Goal: Information Seeking & Learning: Learn about a topic

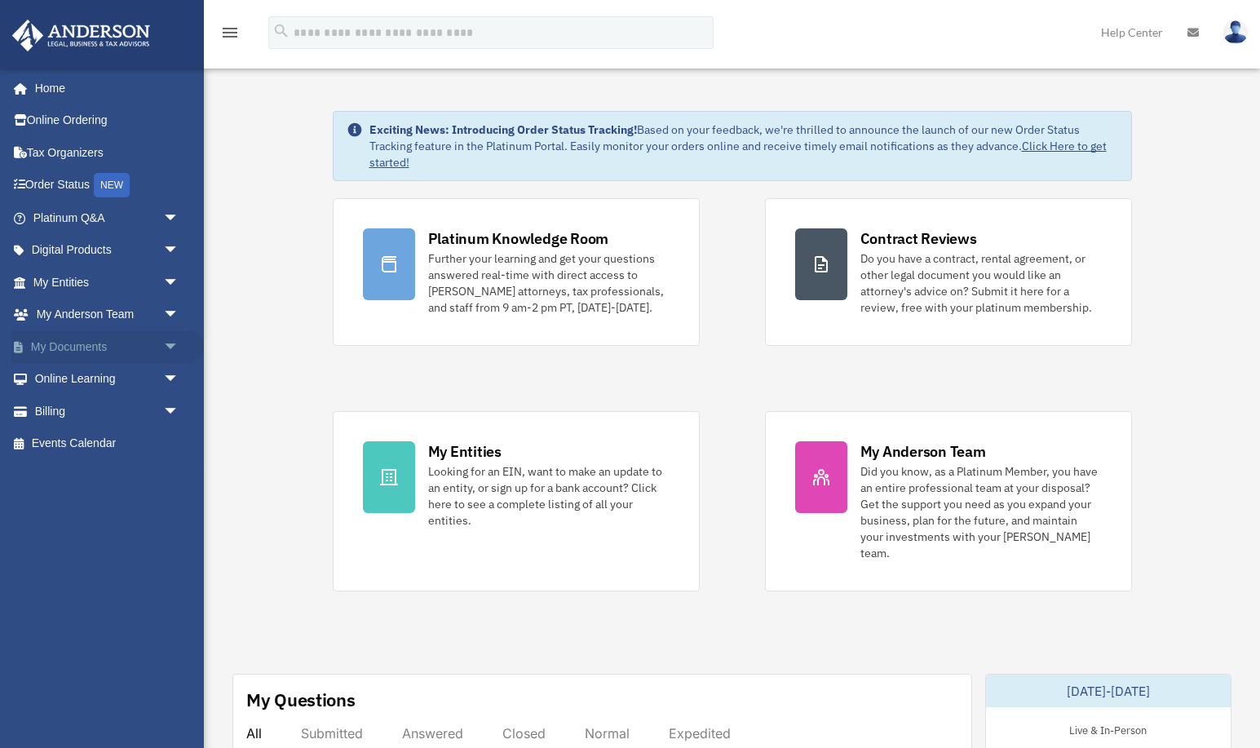
click at [73, 351] on link "My Documents arrow_drop_down" at bounding box center [107, 346] width 192 height 33
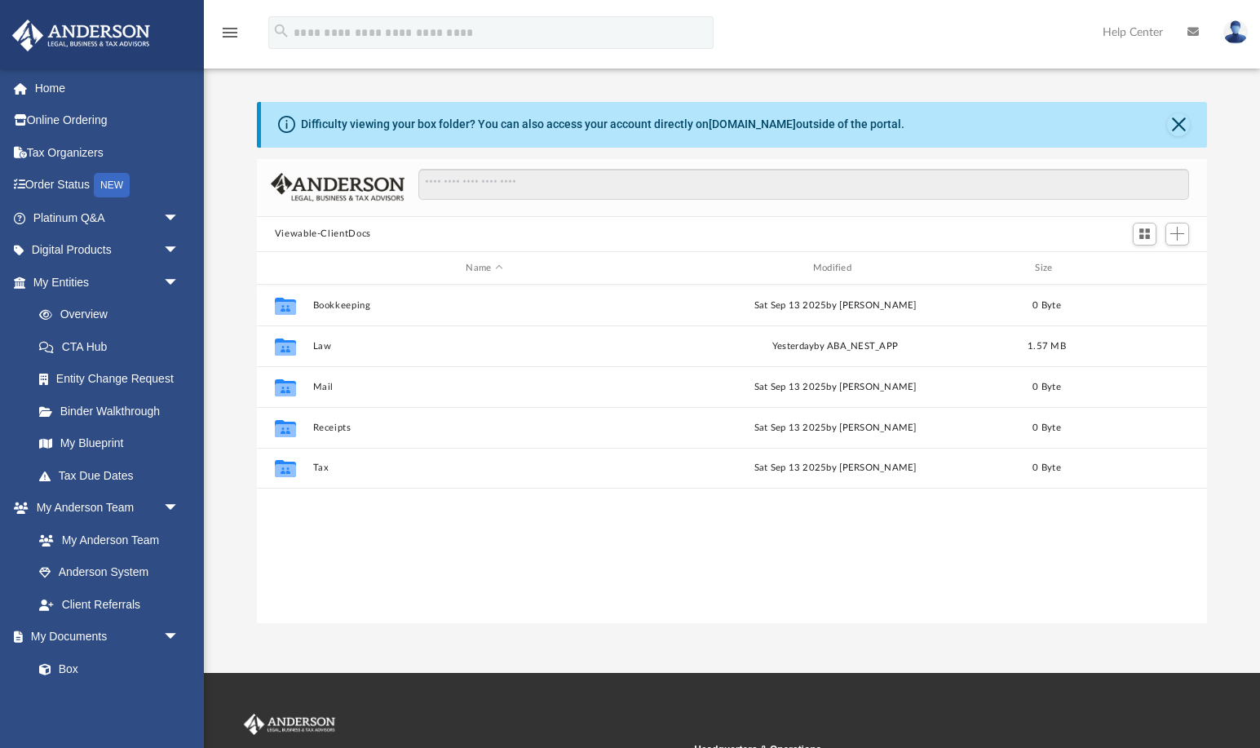
scroll to position [371, 950]
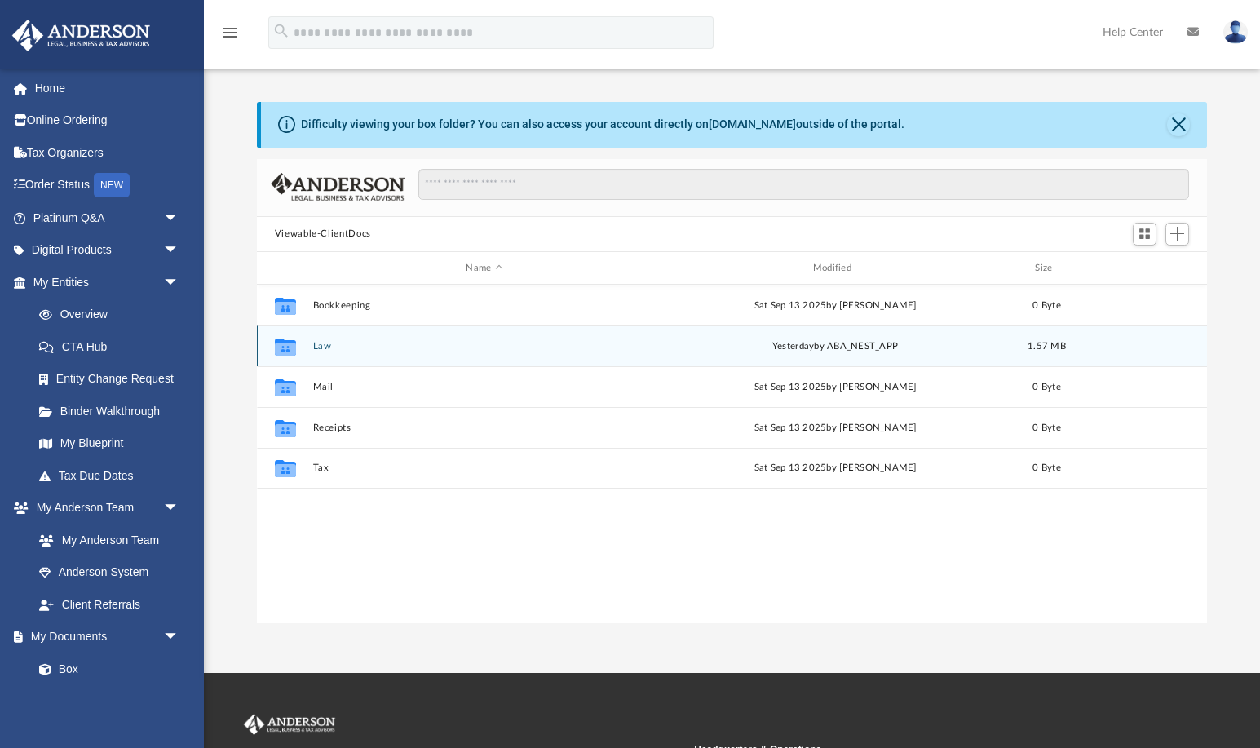
click at [439, 348] on button "Law" at bounding box center [483, 346] width 343 height 11
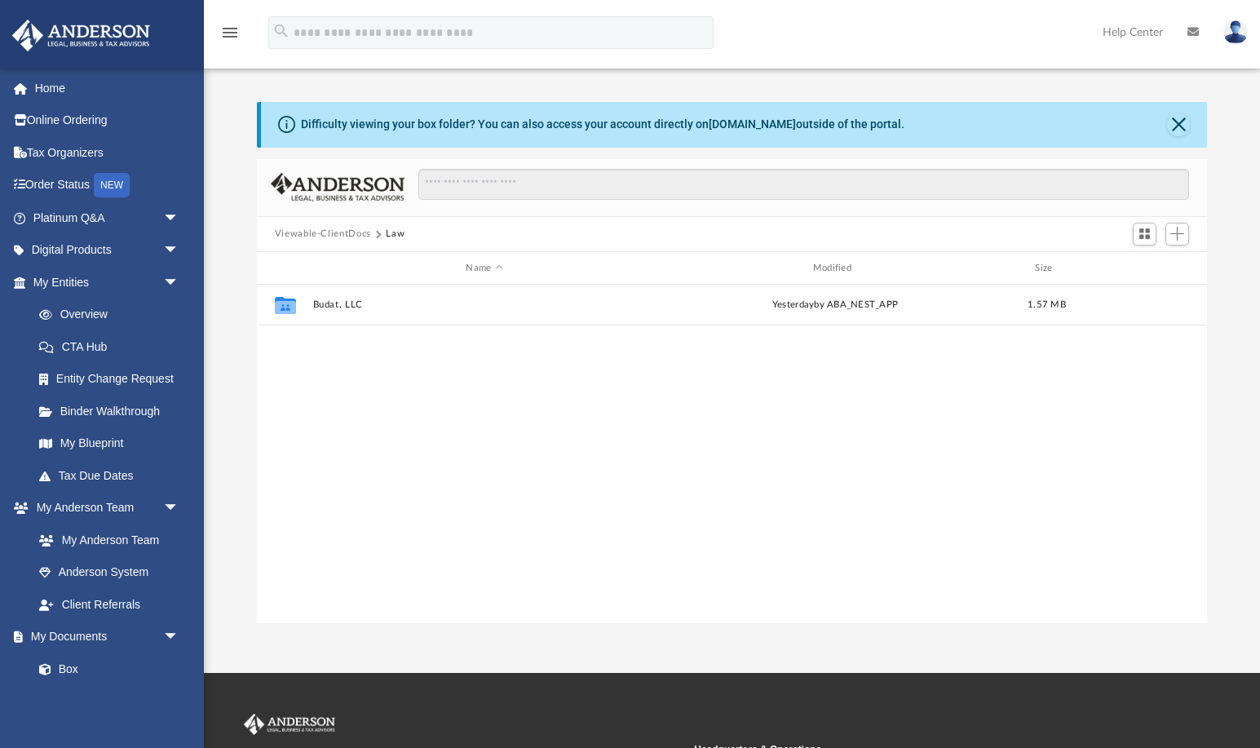
click at [439, 348] on div "Collaborated Folder Budat, LLC yesterday by ABA_NEST_APP 1.57 MB" at bounding box center [732, 454] width 951 height 338
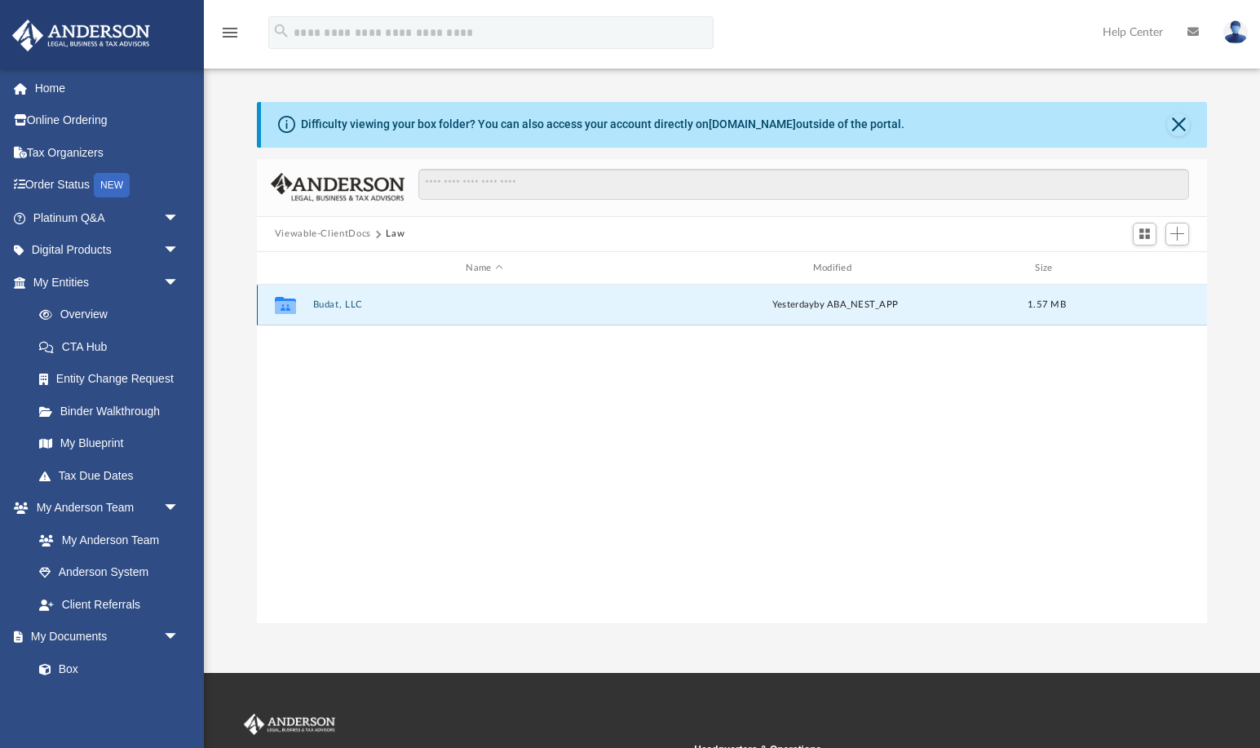
click at [452, 306] on button "Budat, LLC" at bounding box center [483, 305] width 343 height 11
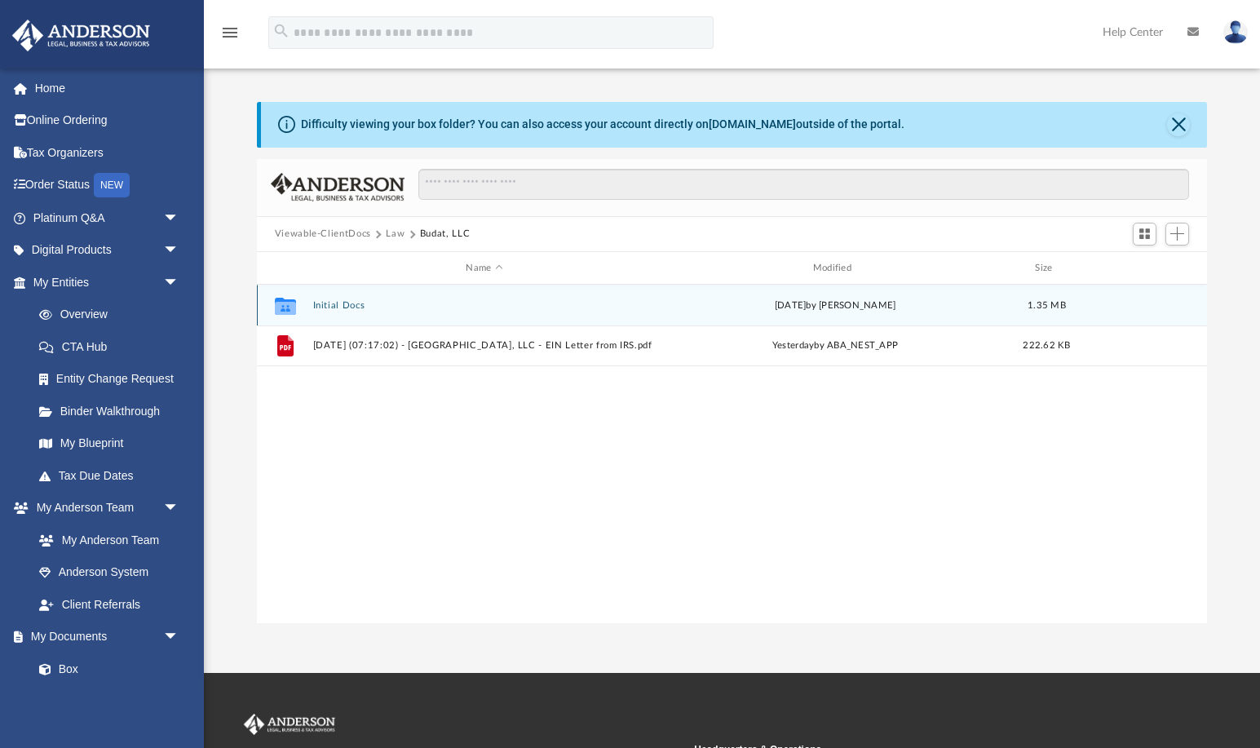
click at [452, 306] on button "Initial Docs" at bounding box center [483, 305] width 343 height 11
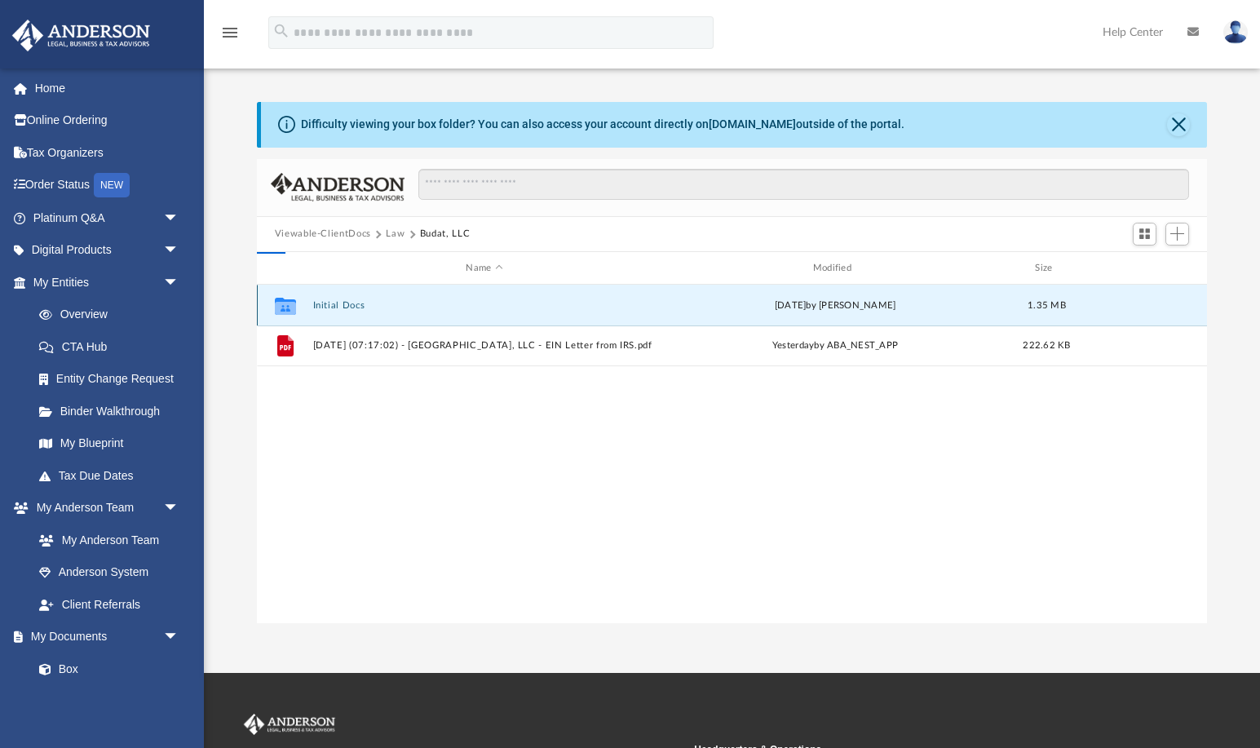
click at [452, 306] on button "Initial Docs" at bounding box center [483, 305] width 343 height 11
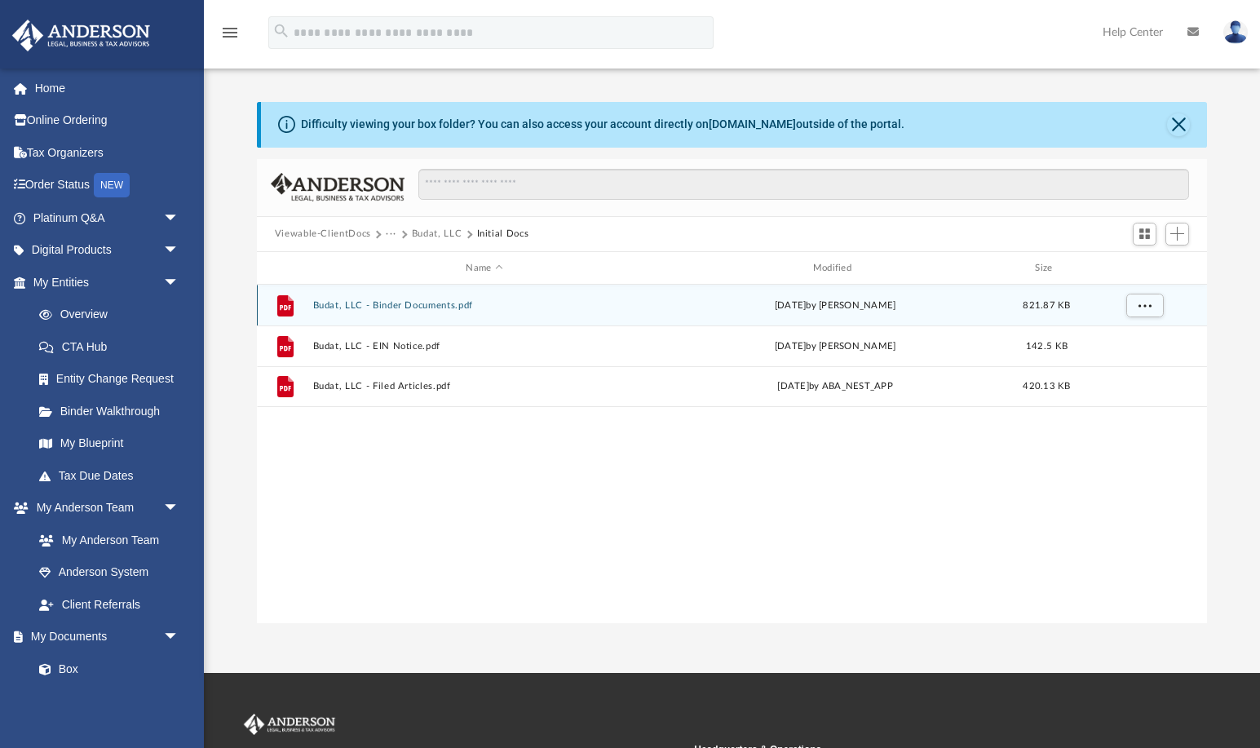
click at [417, 307] on button "Budat, LLC - Binder Documents.pdf" at bounding box center [483, 305] width 343 height 11
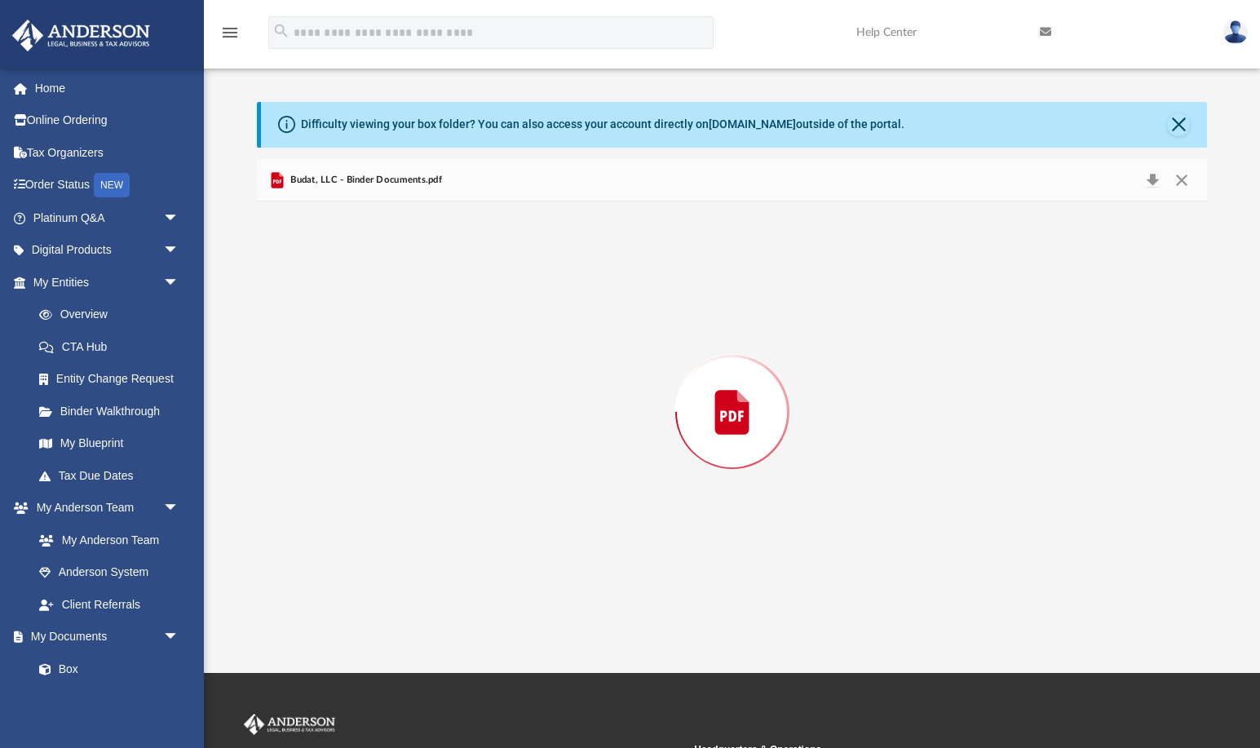
click at [417, 307] on div "Preview" at bounding box center [732, 411] width 951 height 421
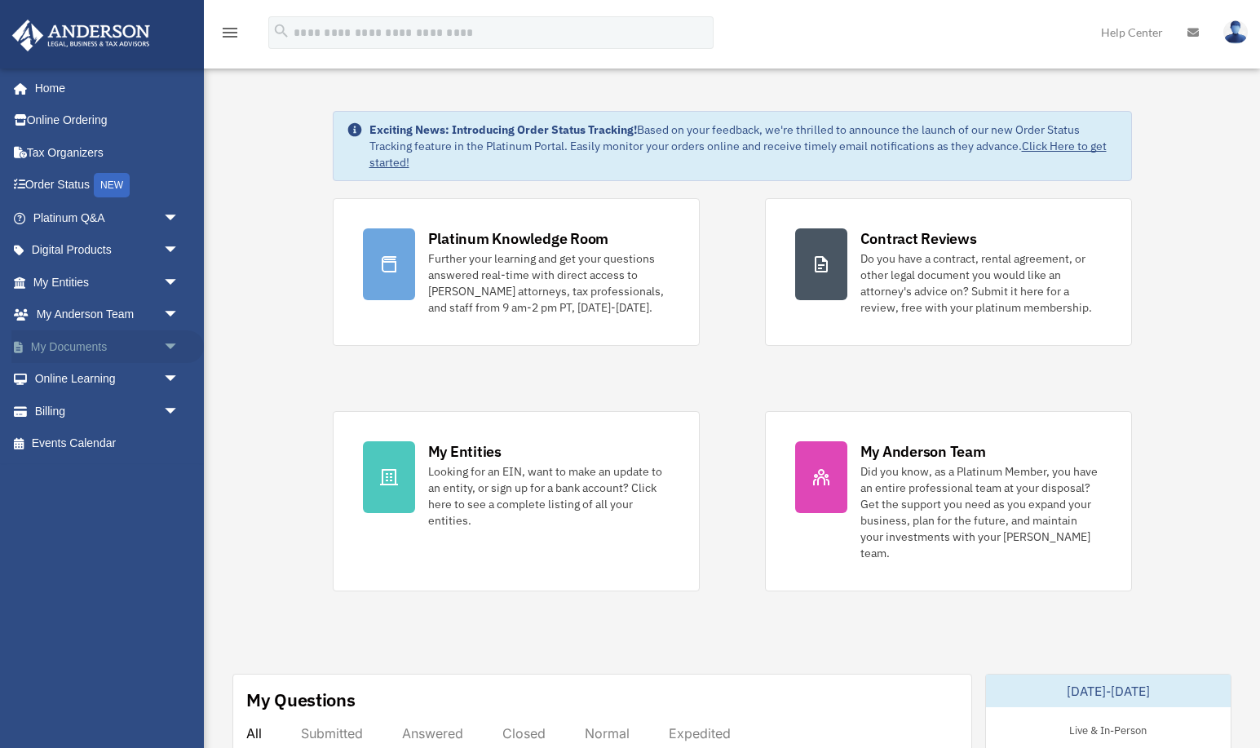
click at [53, 350] on link "My Documents arrow_drop_down" at bounding box center [107, 346] width 192 height 33
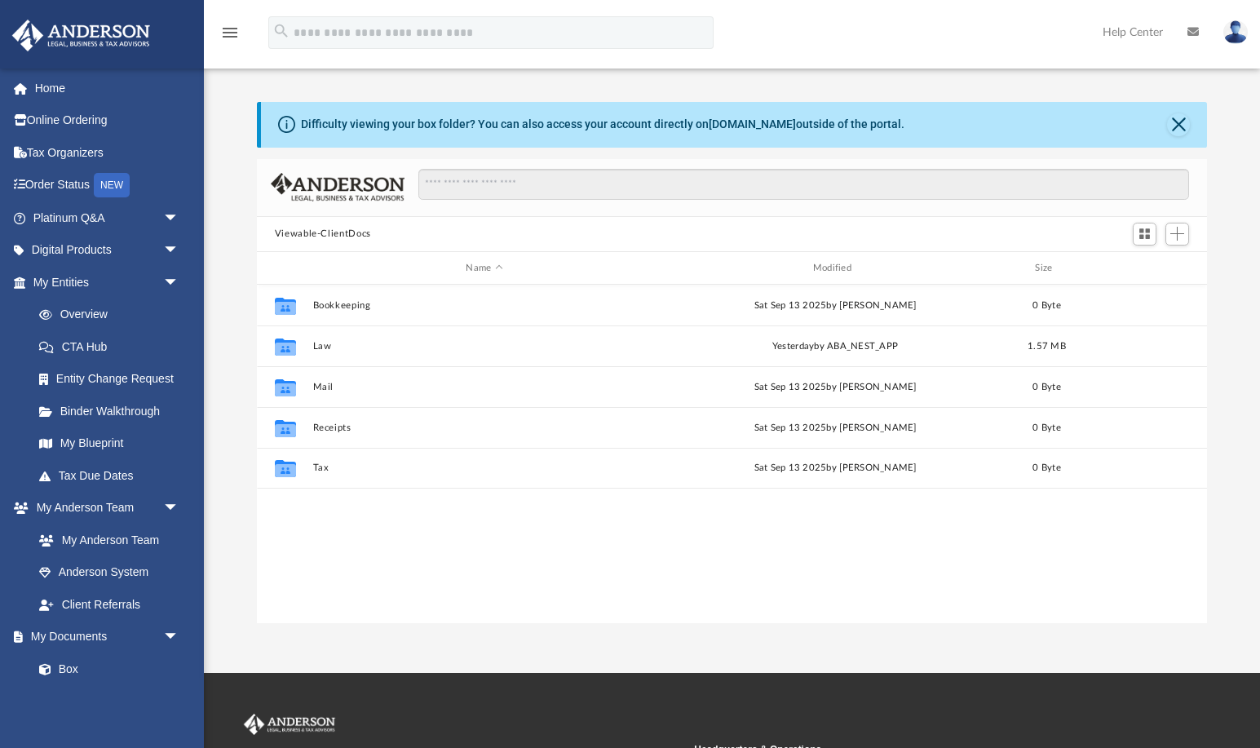
scroll to position [371, 950]
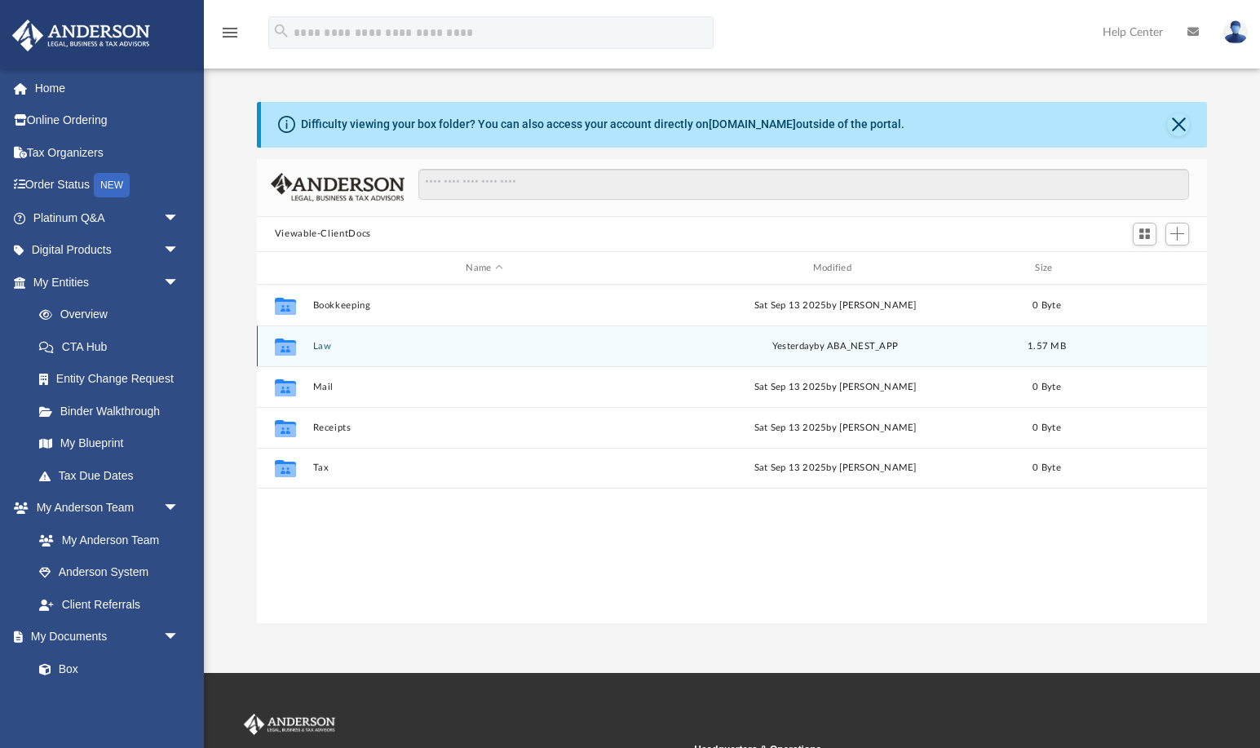
click at [373, 360] on div "Collaborated Folder Law [DATE] by ABA_NEST_APP 1.57 MB" at bounding box center [732, 345] width 951 height 41
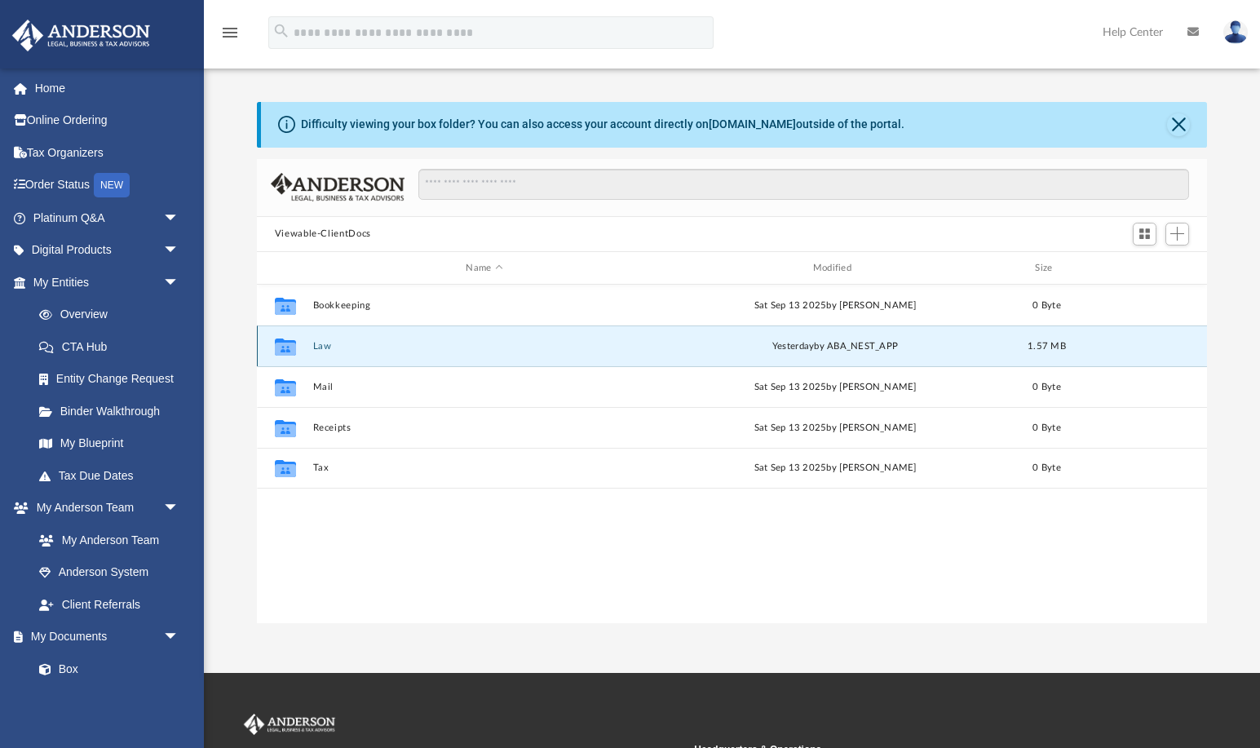
click at [373, 360] on div "Collaborated Folder Law yesterday by ABA_NEST_APP 1.57 MB" at bounding box center [732, 345] width 951 height 41
click at [340, 348] on button "Law" at bounding box center [483, 346] width 343 height 11
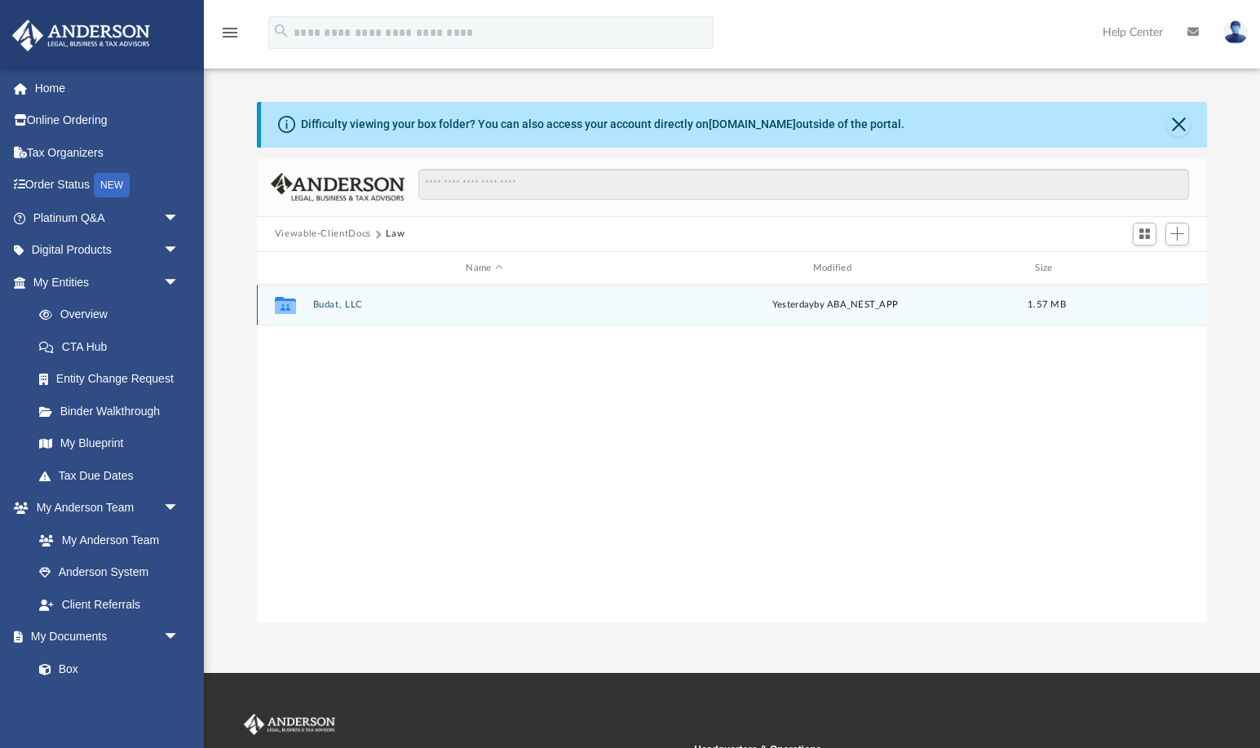
click at [341, 312] on div "Collaborated Folder Budat, LLC yesterday by ABA_NEST_APP 1.57 MB" at bounding box center [732, 305] width 951 height 41
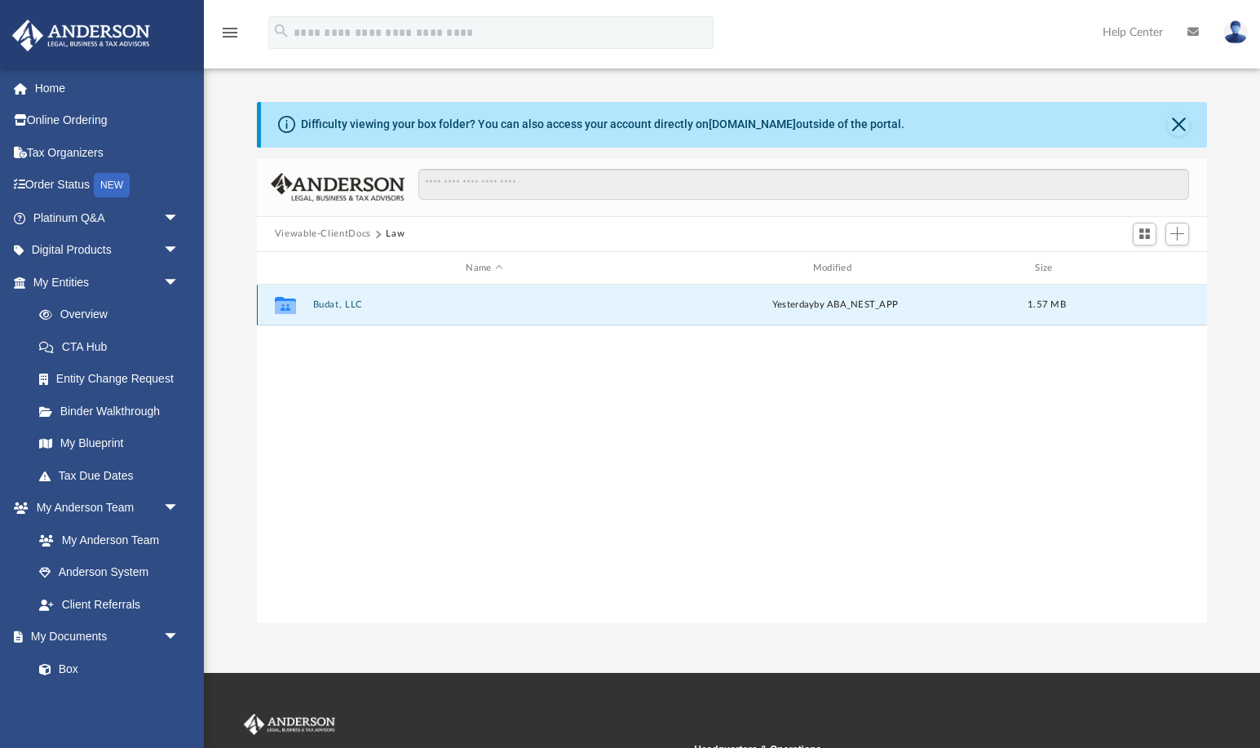
click at [341, 312] on div "Collaborated Folder Budat, LLC yesterday by ABA_NEST_APP 1.57 MB" at bounding box center [732, 305] width 951 height 41
click at [526, 298] on div "Collaborated Folder Budat, LLC yesterday by ABA_NEST_APP 1.57 MB" at bounding box center [732, 305] width 951 height 41
click at [320, 307] on button "Budat, LLC" at bounding box center [483, 305] width 343 height 11
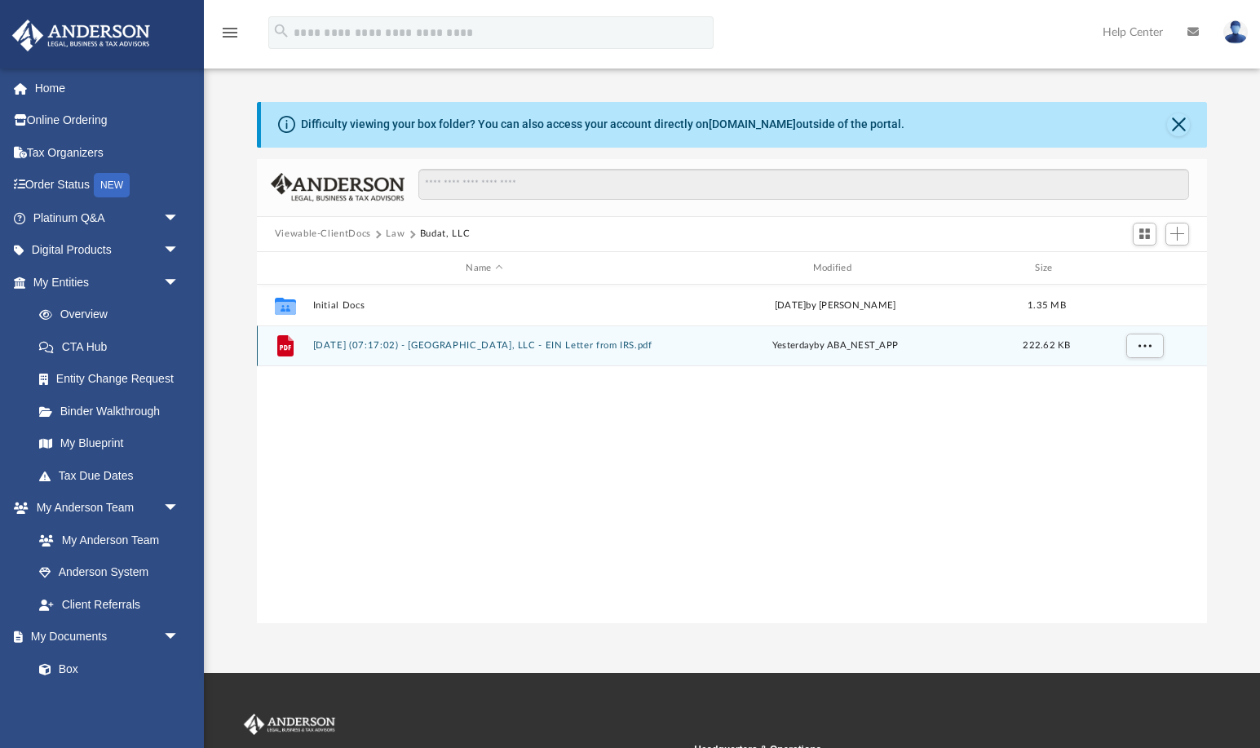
click at [609, 352] on div "File 2025.09.24 (07:17:02) - Budat, LLC - EIN Letter from IRS.pdf yesterday by …" at bounding box center [732, 345] width 951 height 41
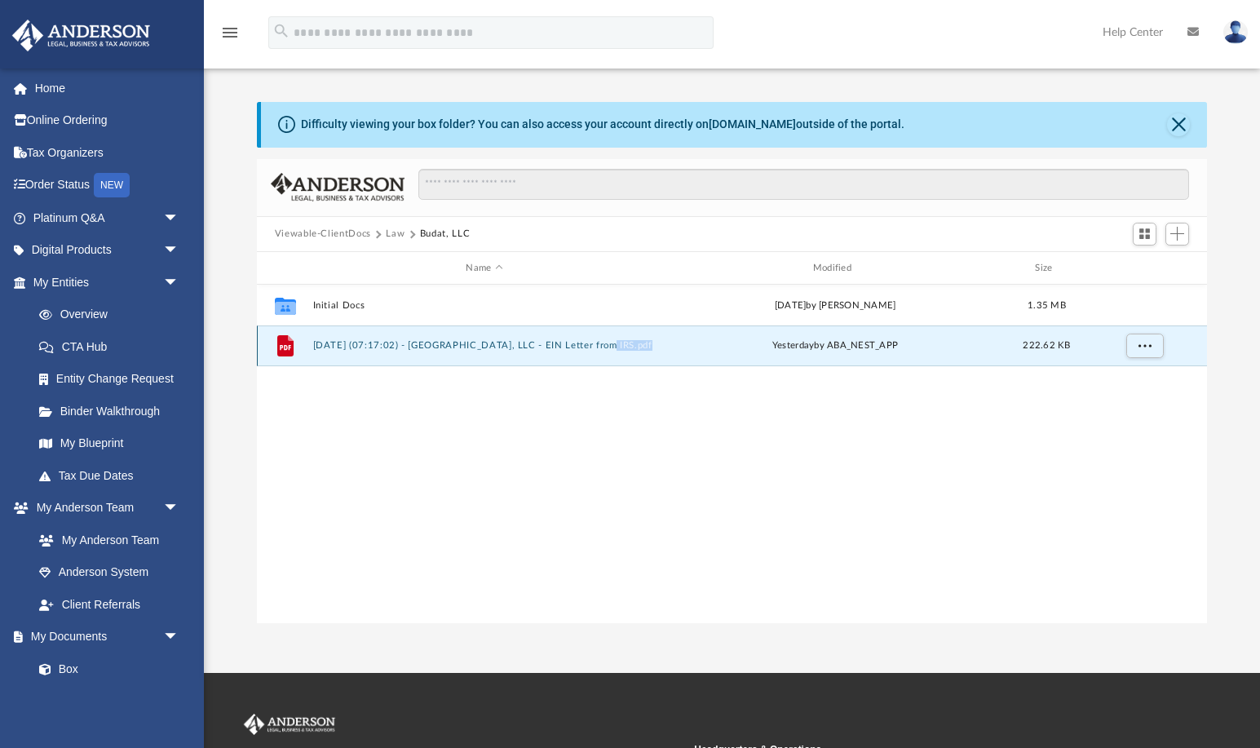
click at [609, 352] on div "File 2025.09.24 (07:17:02) - Budat, LLC - EIN Letter from IRS.pdf yesterday by …" at bounding box center [732, 345] width 951 height 41
click at [577, 351] on button "2025.09.24 (07:17:02) - Budat, LLC - EIN Letter from IRS.pdf" at bounding box center [483, 346] width 343 height 11
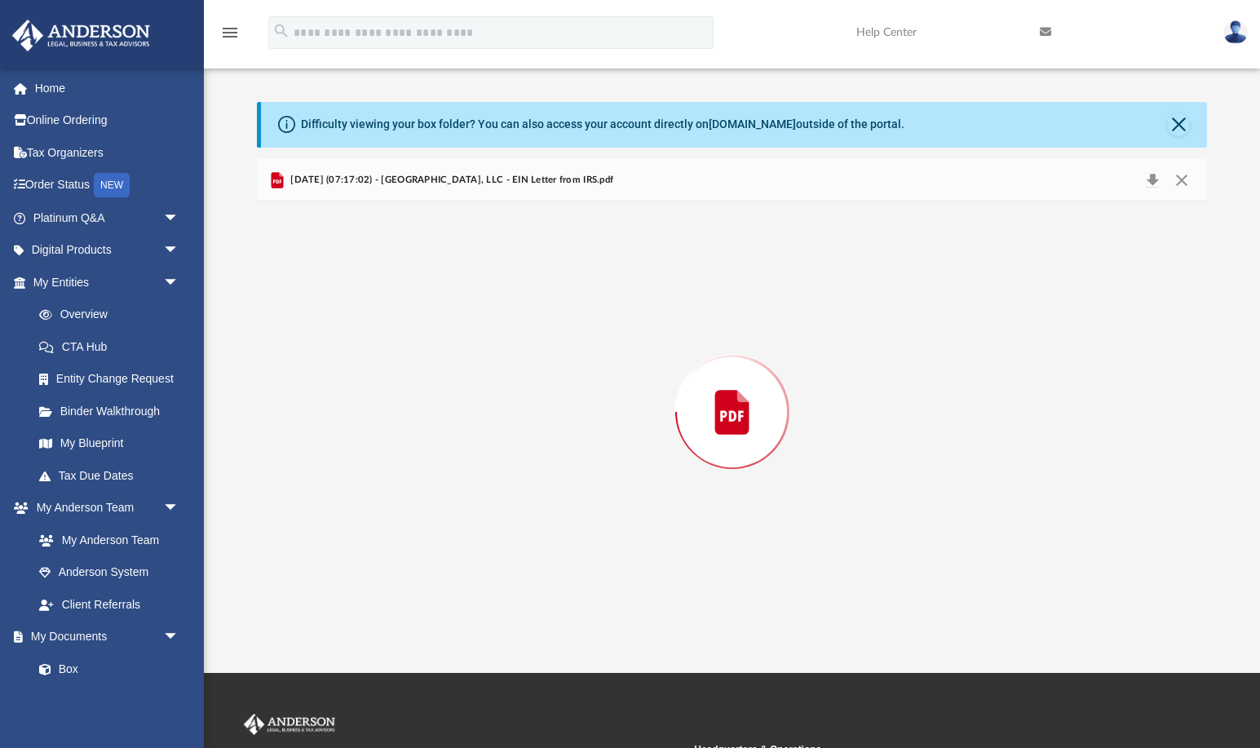
click at [577, 351] on div "Preview" at bounding box center [732, 411] width 951 height 421
click at [1165, 134] on div "Difficulty viewing your box folder? You can also access your account directly o…" at bounding box center [734, 125] width 947 height 46
click at [1178, 126] on button "Close" at bounding box center [1178, 124] width 23 height 23
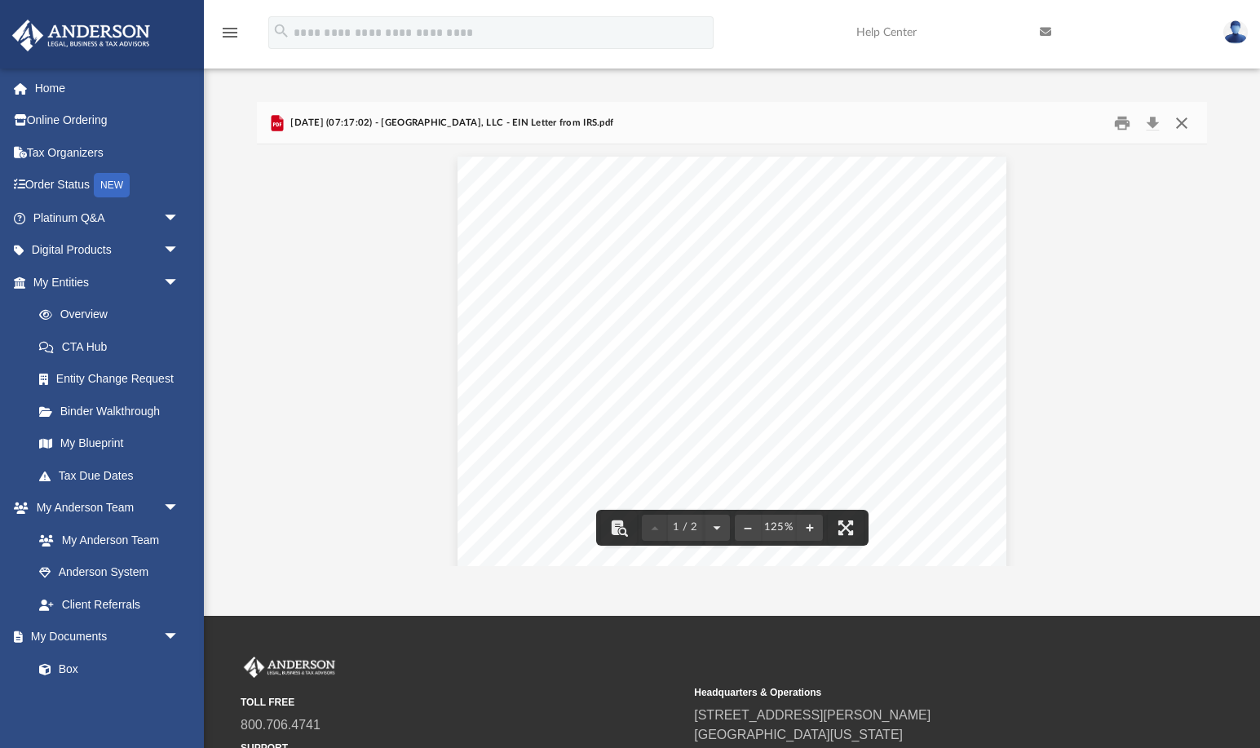
click at [1183, 117] on button "Close" at bounding box center [1181, 122] width 29 height 25
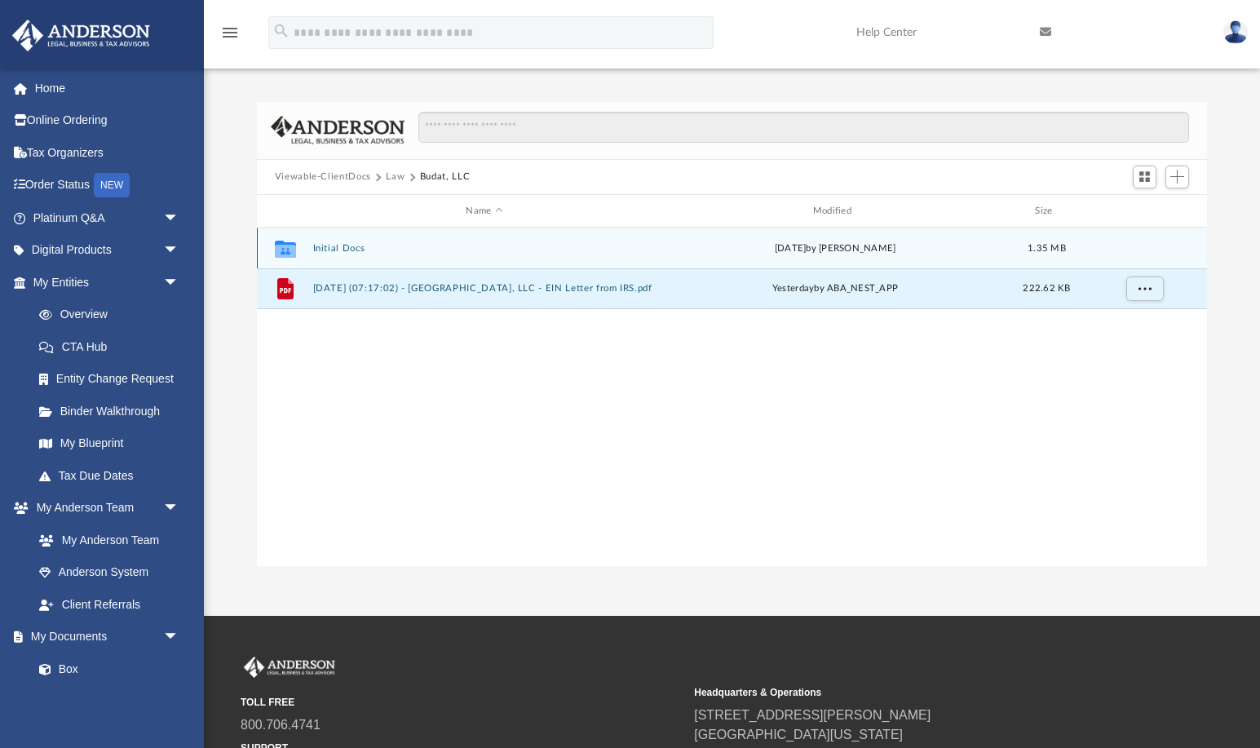
click at [400, 253] on button "Initial Docs" at bounding box center [483, 248] width 343 height 11
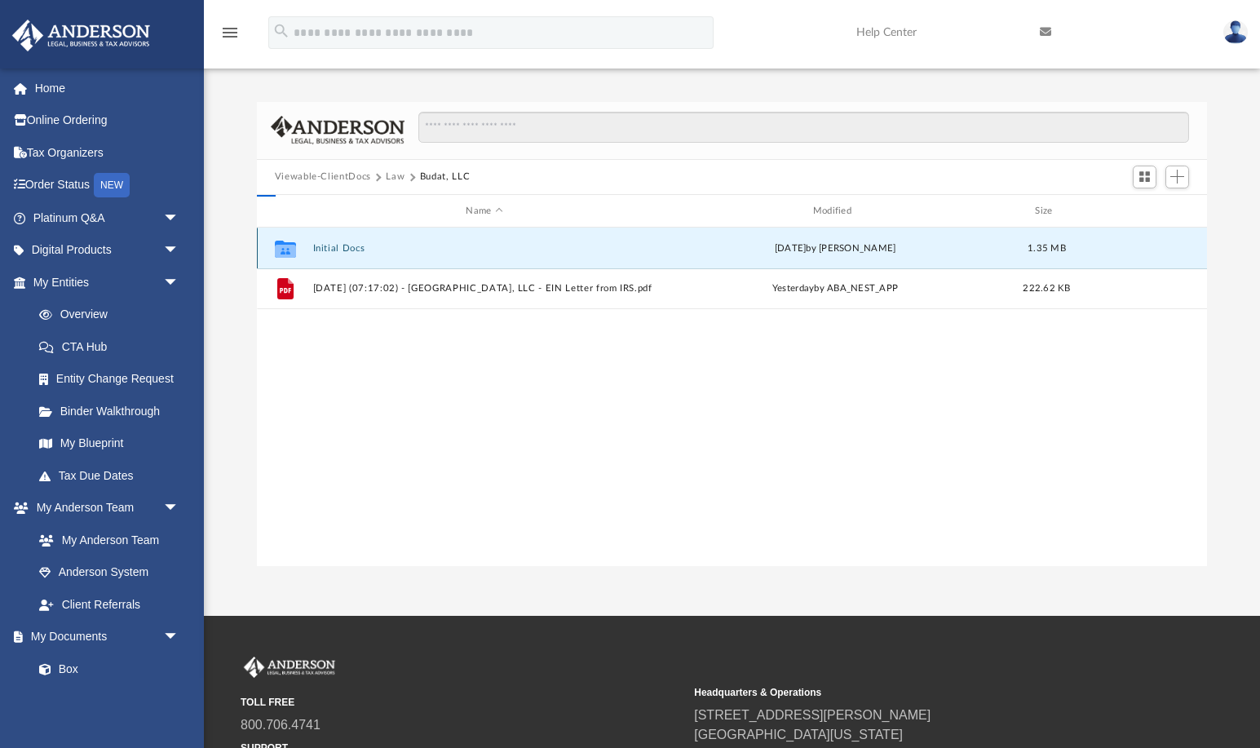
click at [400, 253] on button "Initial Docs" at bounding box center [483, 248] width 343 height 11
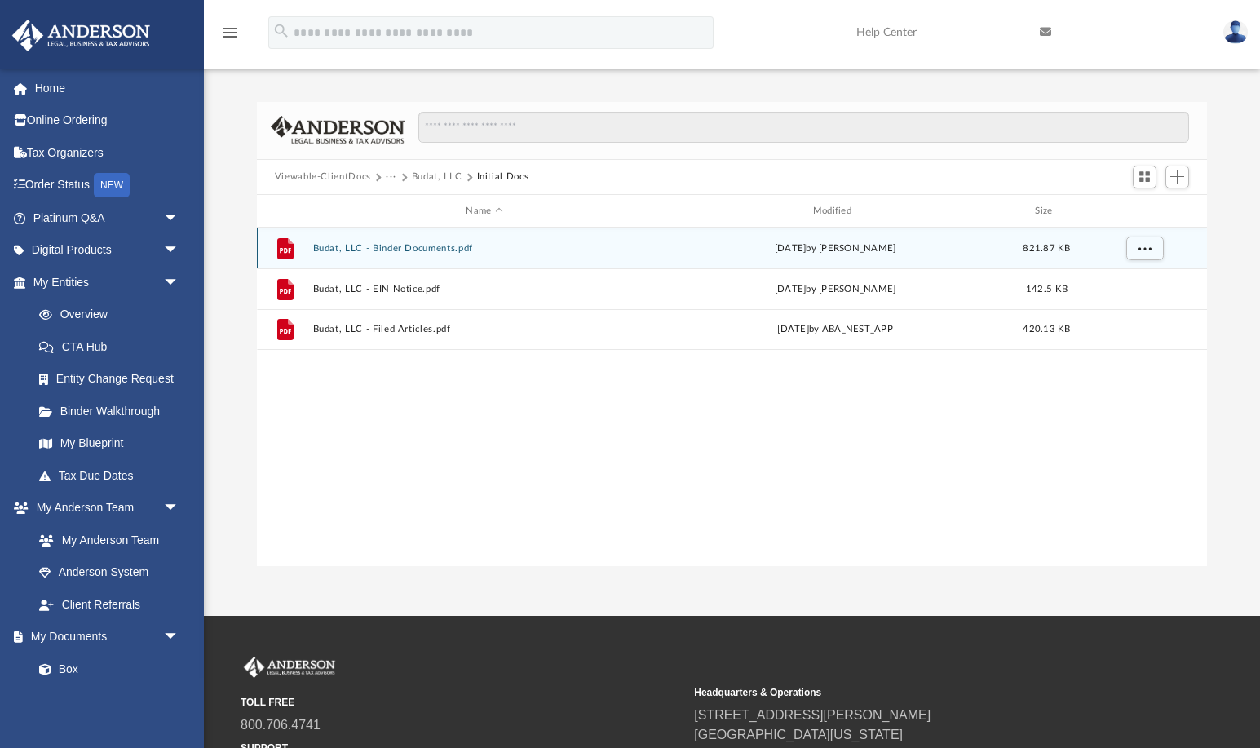
click at [444, 249] on button "Budat, LLC - Binder Documents.pdf" at bounding box center [483, 248] width 343 height 11
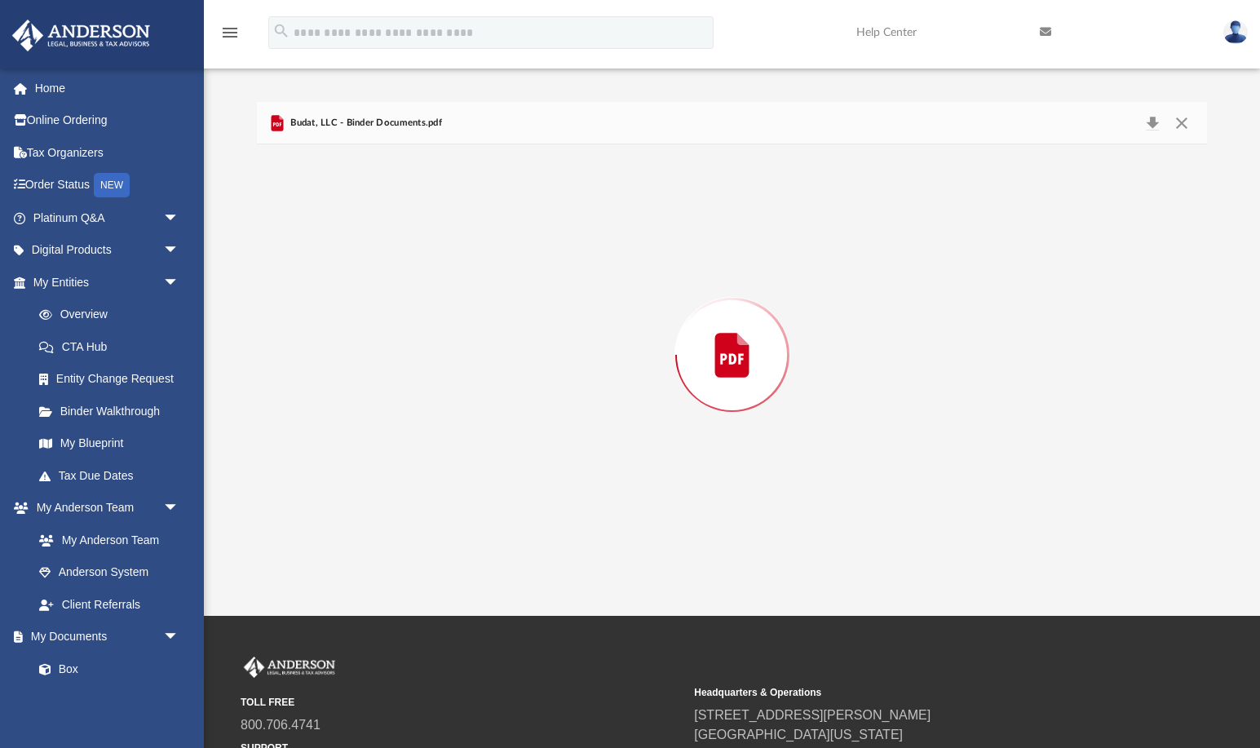
click at [444, 249] on div "Preview" at bounding box center [732, 354] width 951 height 421
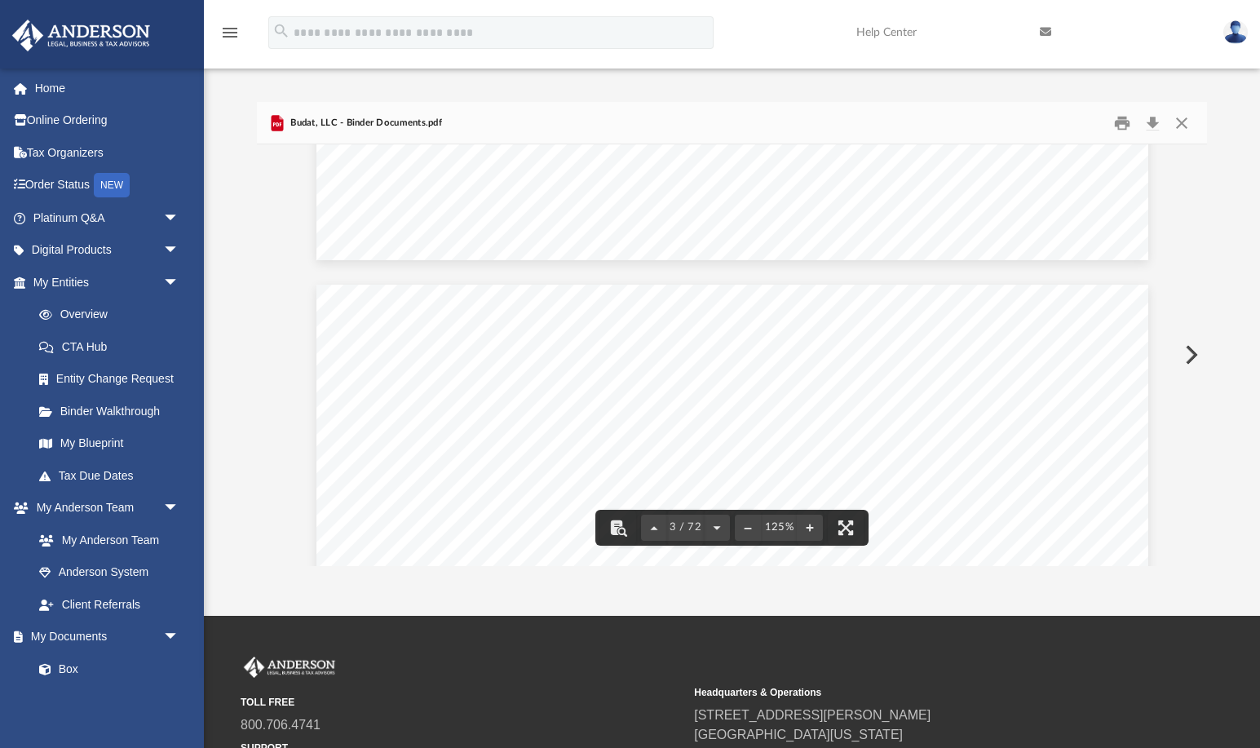
scroll to position [2076, 0]
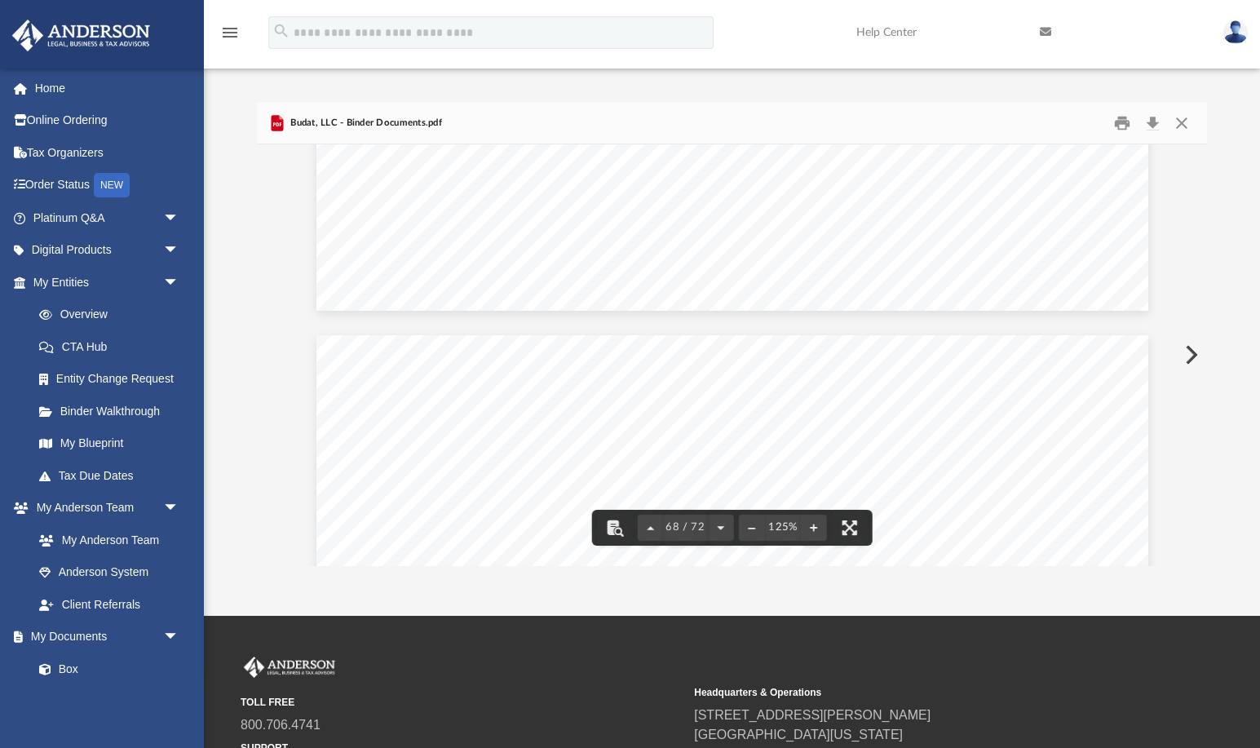
scroll to position [78342, 0]
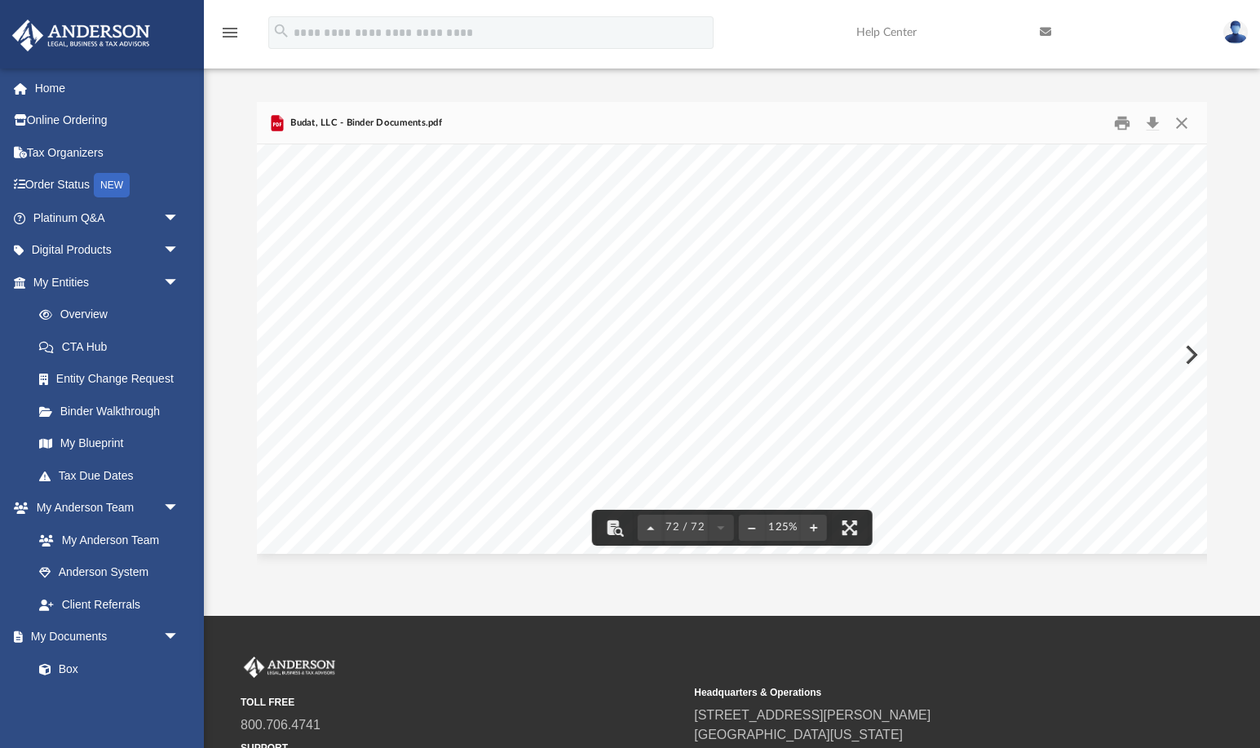
drag, startPoint x: 1199, startPoint y: 246, endPoint x: 1184, endPoint y: 589, distance: 342.8
click at [1184, 589] on div "App david.quinones@coldwellbanker201.com Sign Out david.quinones@coldwellbanker…" at bounding box center [630, 308] width 1260 height 616
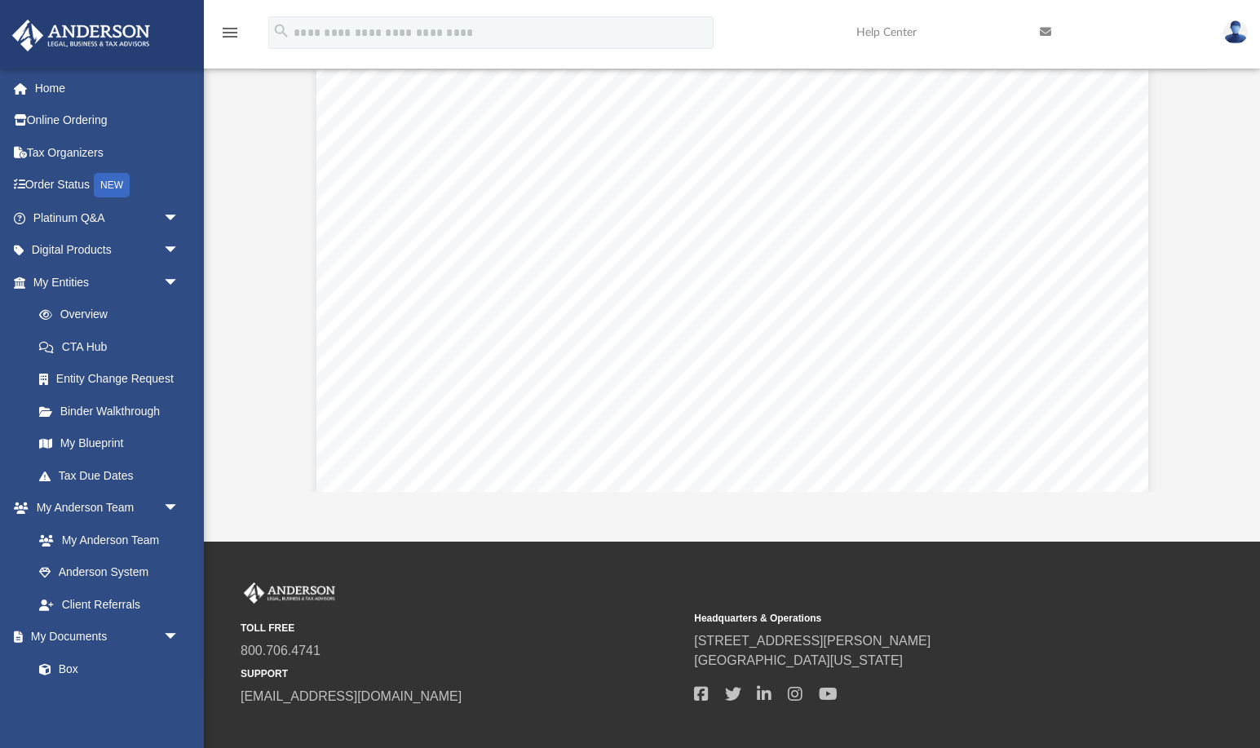
scroll to position [72953, 0]
click at [101, 288] on link "My Entities arrow_drop_down" at bounding box center [107, 282] width 192 height 33
click at [66, 95] on link "Home" at bounding box center [107, 88] width 192 height 33
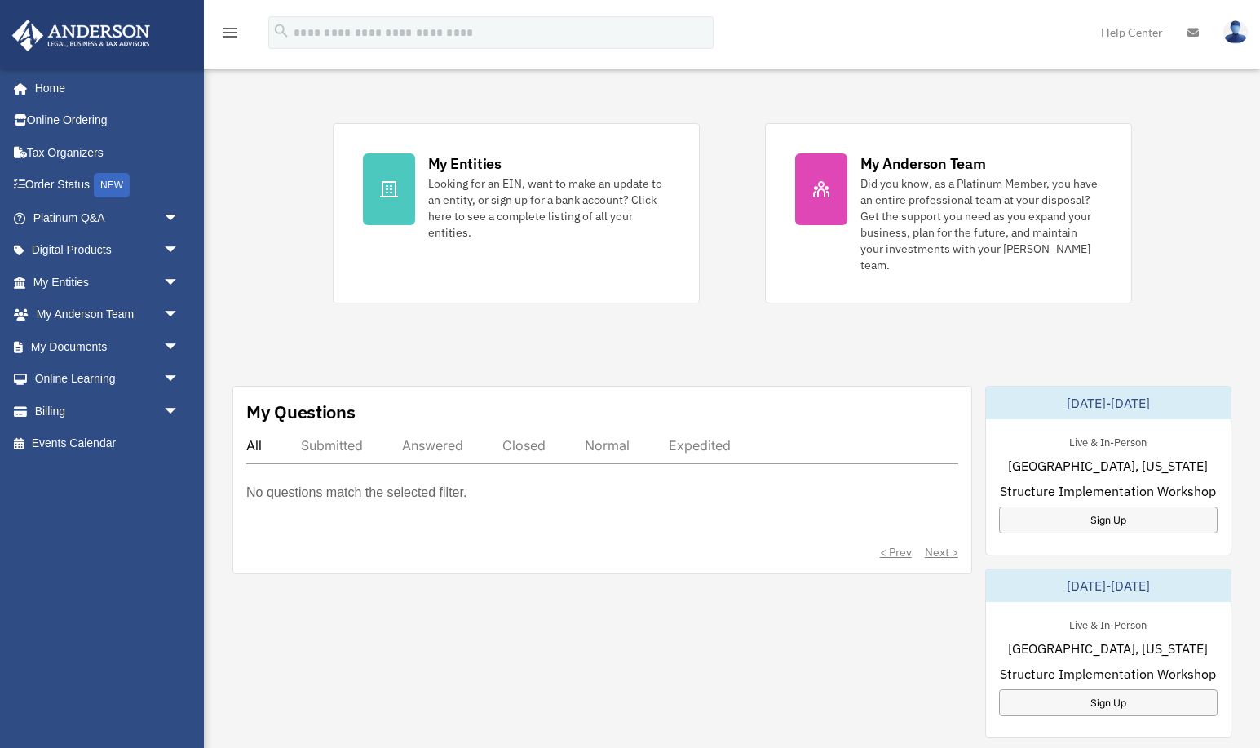
scroll to position [398, 0]
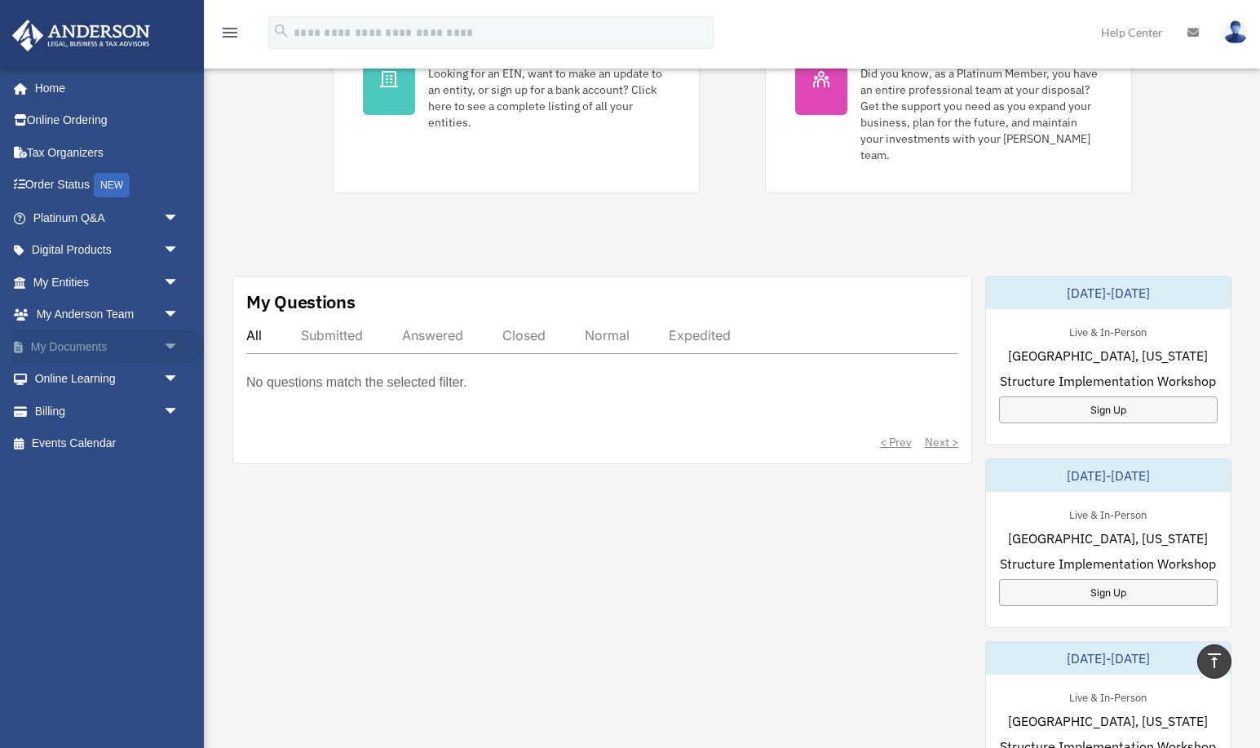
click at [88, 351] on link "My Documents arrow_drop_down" at bounding box center [107, 346] width 192 height 33
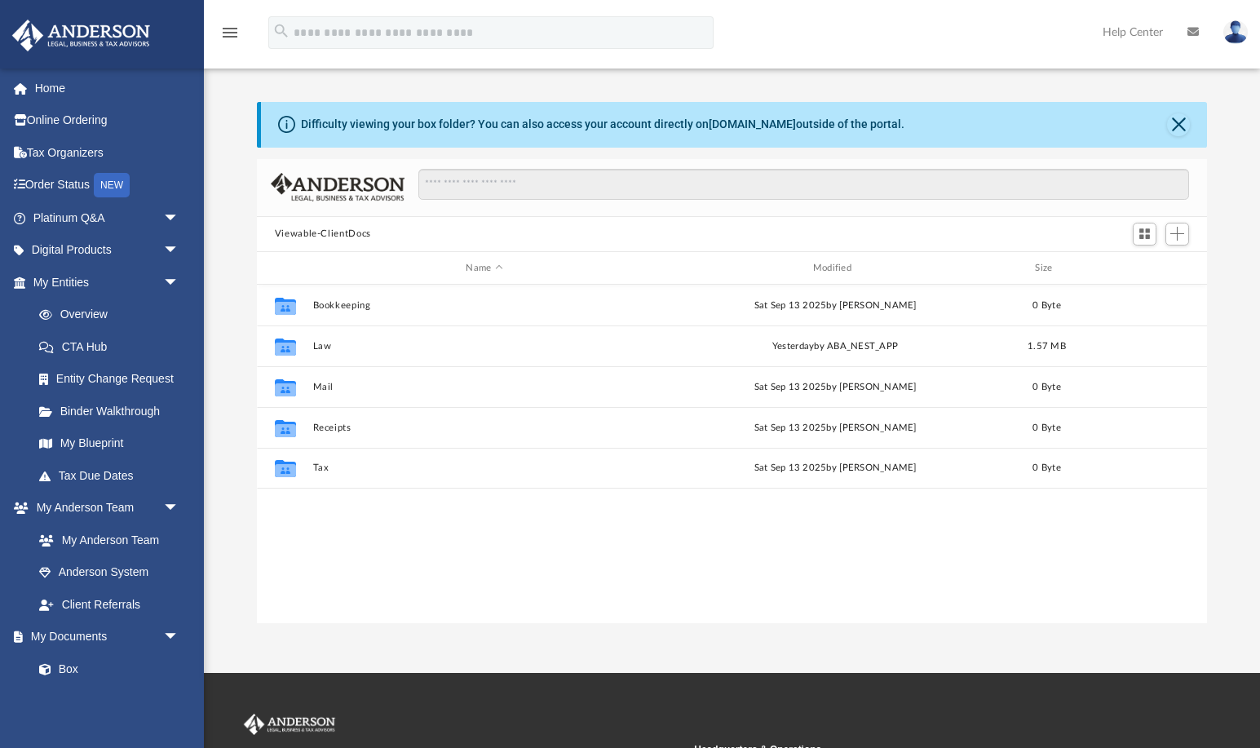
scroll to position [371, 950]
click at [60, 157] on link "Tax Organizers" at bounding box center [107, 152] width 192 height 33
click at [61, 176] on link "Order Status NEW" at bounding box center [107, 185] width 192 height 33
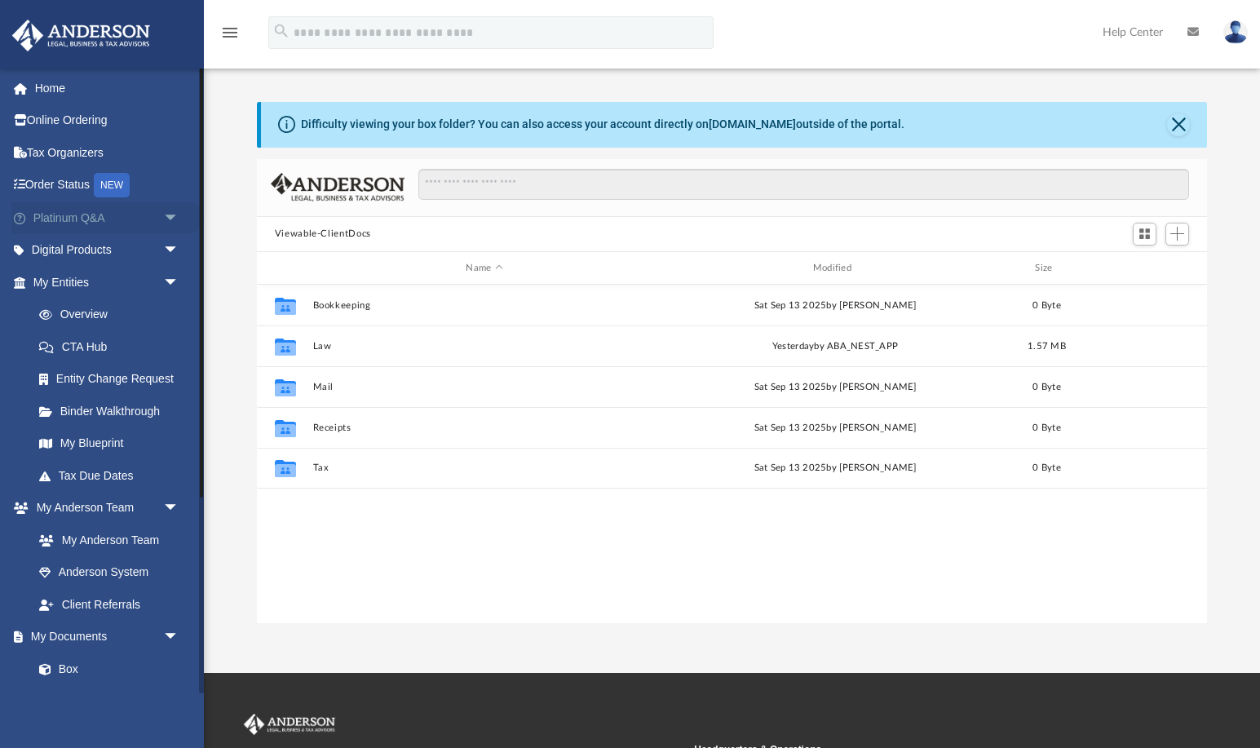
click at [53, 226] on link "Platinum Q&A arrow_drop_down" at bounding box center [107, 217] width 192 height 33
click at [166, 214] on span "arrow_drop_down" at bounding box center [179, 217] width 33 height 33
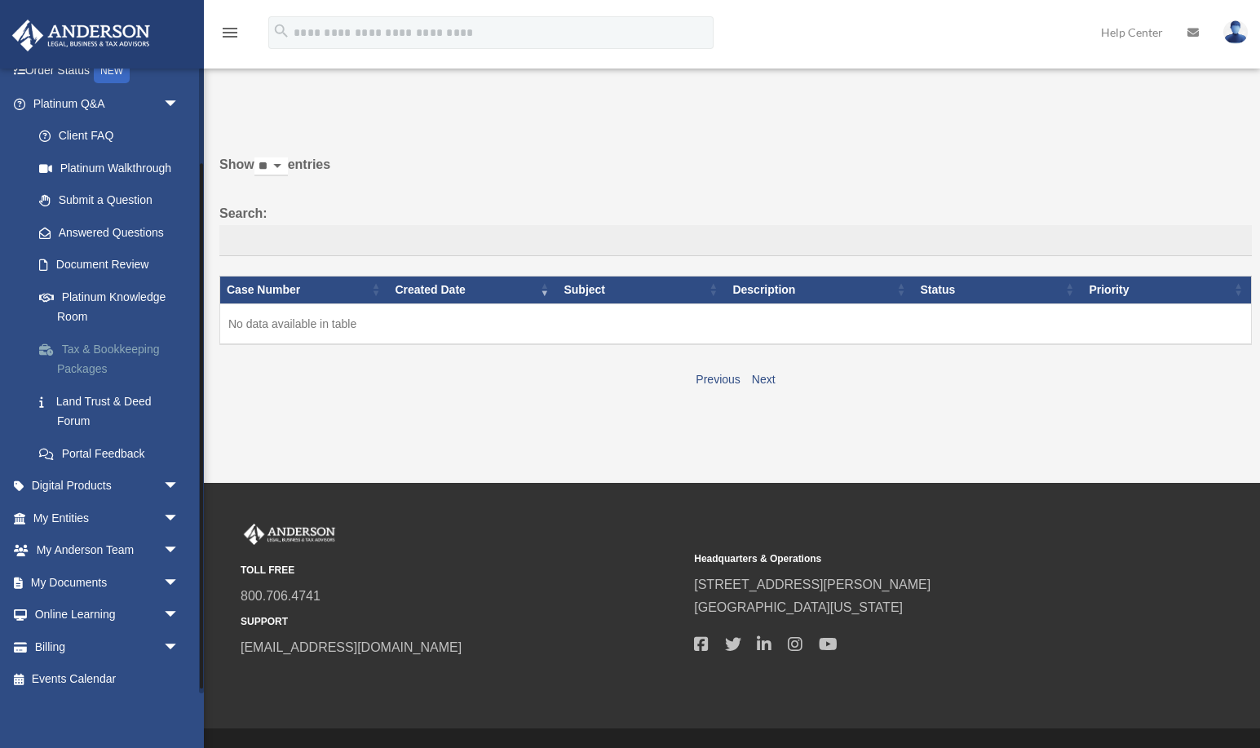
scroll to position [120, 0]
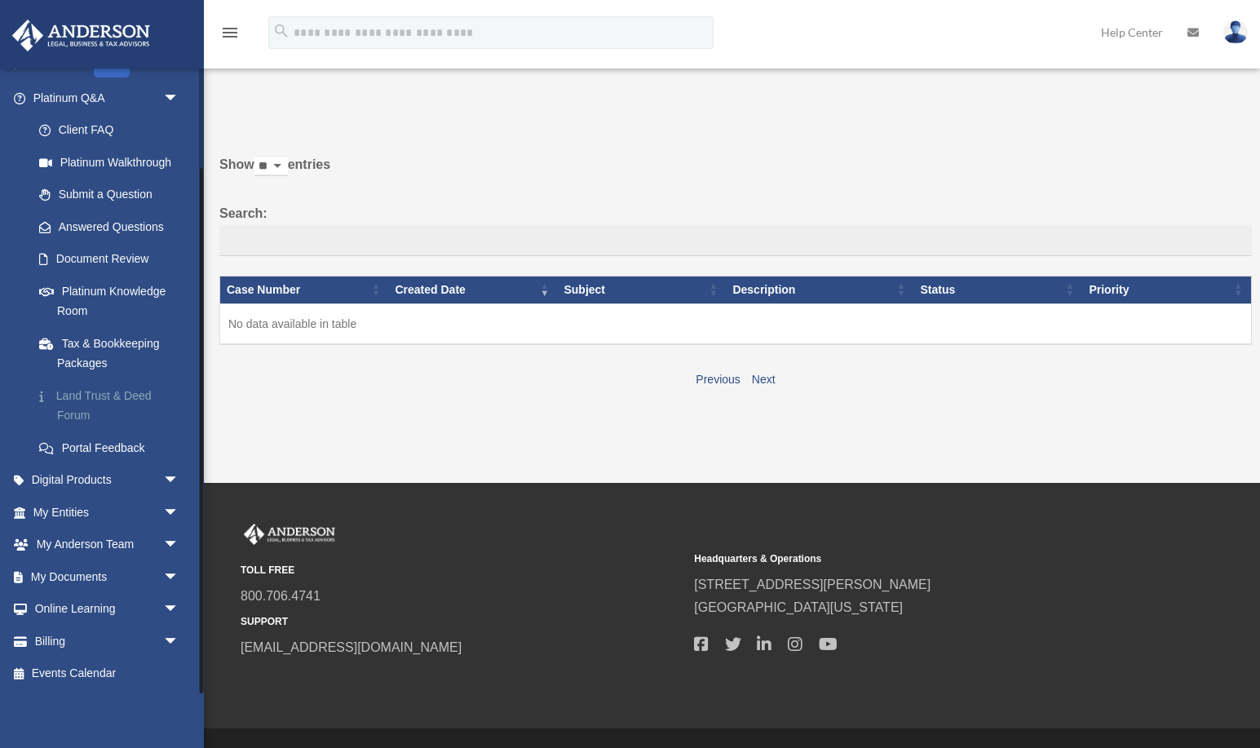
click at [142, 398] on link "Land Trust & Deed Forum" at bounding box center [113, 405] width 181 height 52
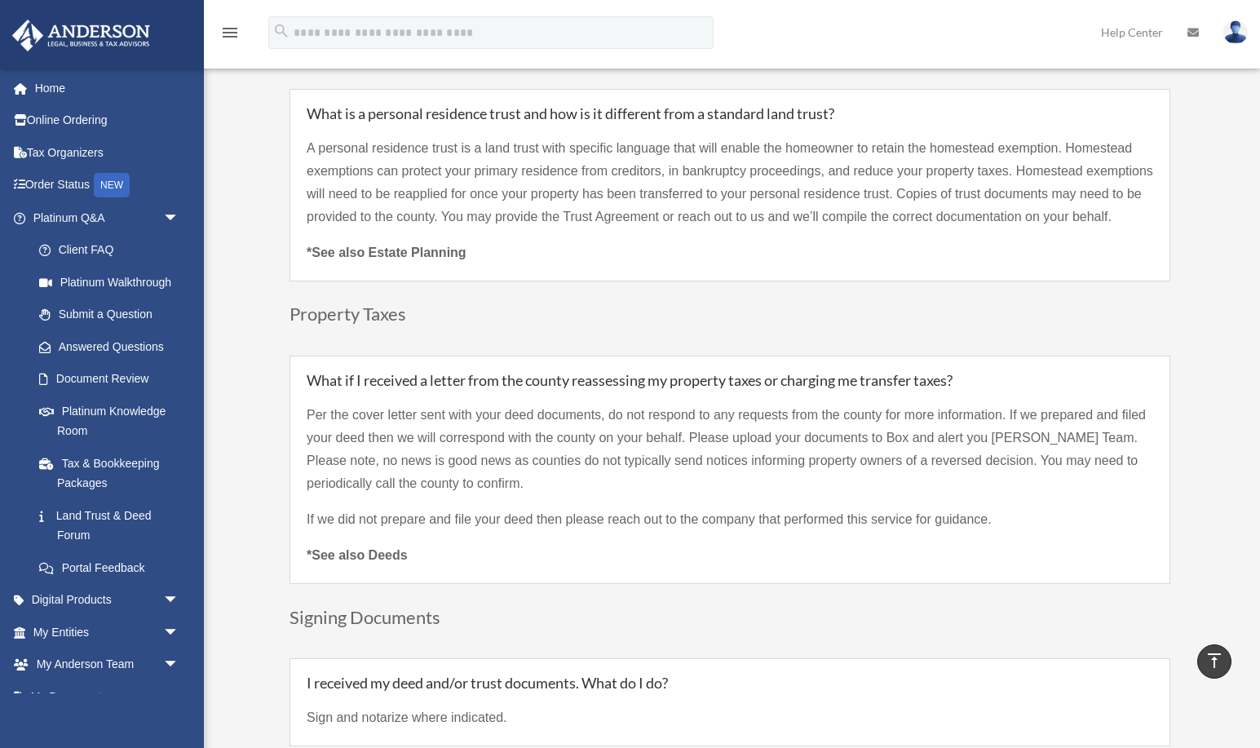
scroll to position [5037, 0]
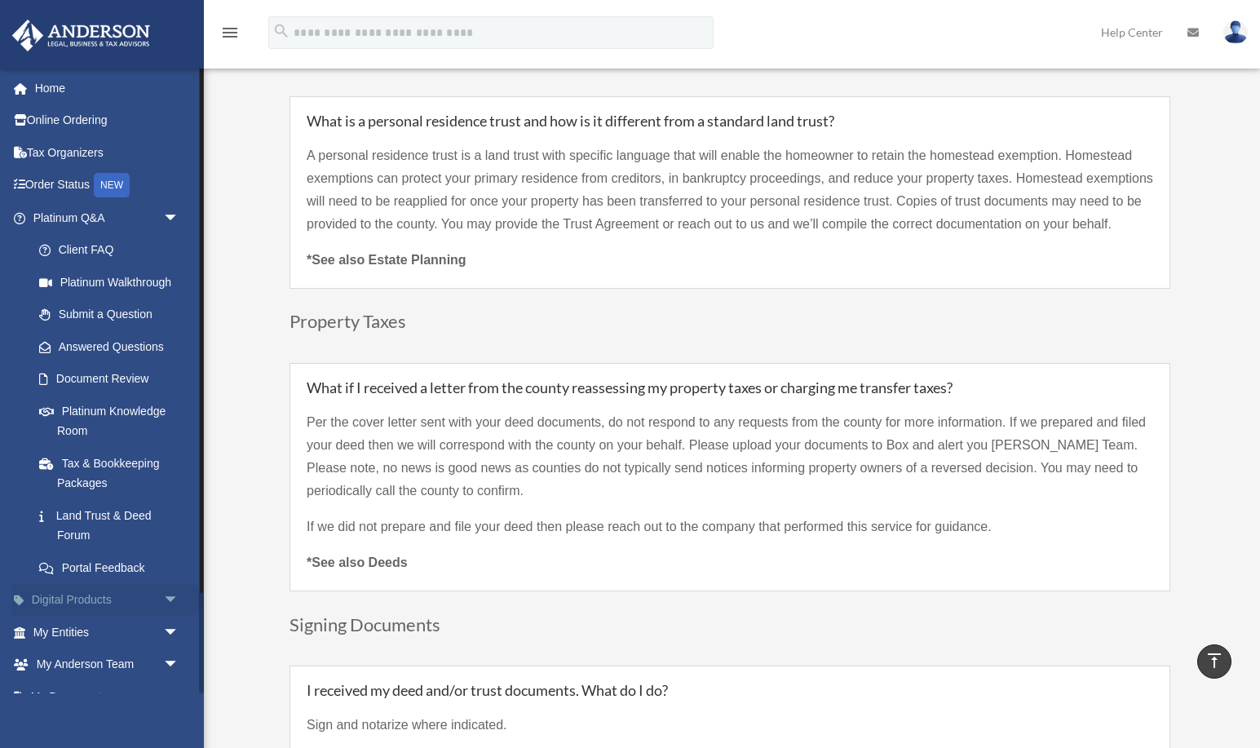
click at [68, 609] on link "Digital Products arrow_drop_down" at bounding box center [107, 600] width 192 height 33
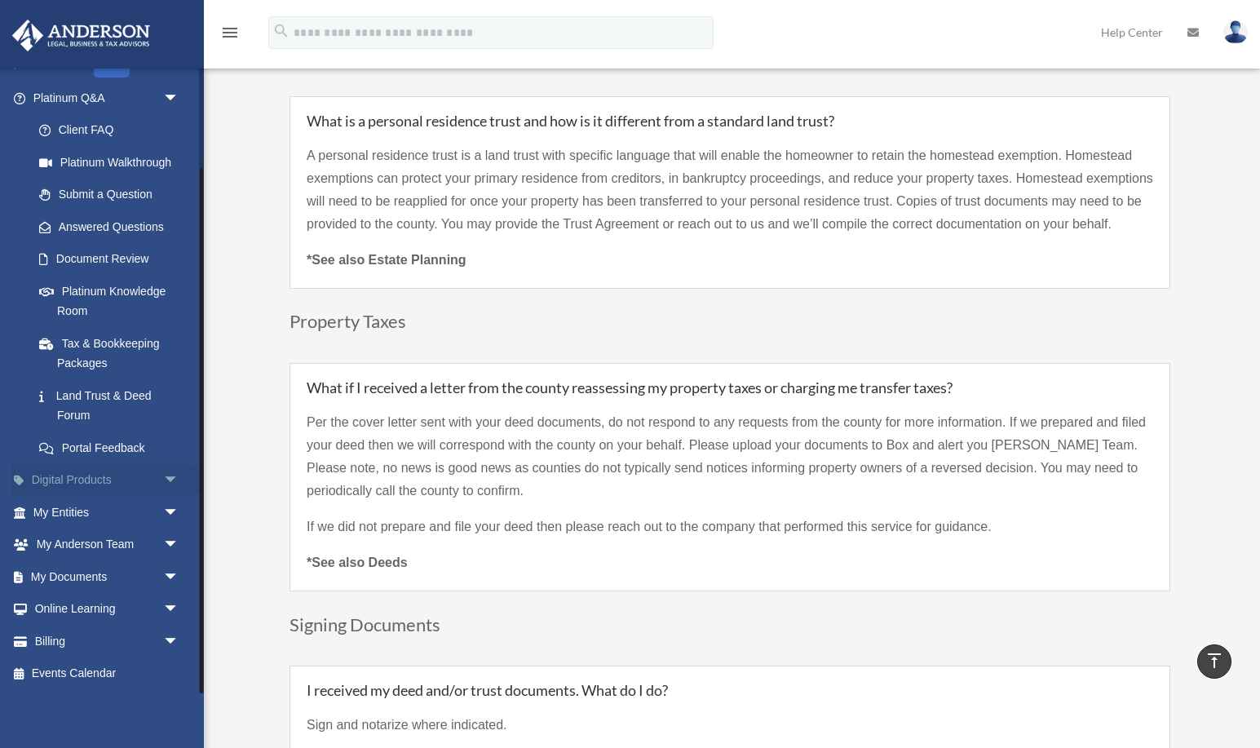
click at [95, 474] on link "Digital Products arrow_drop_down" at bounding box center [107, 480] width 192 height 33
click at [81, 503] on link "My Entities arrow_drop_down" at bounding box center [107, 512] width 192 height 33
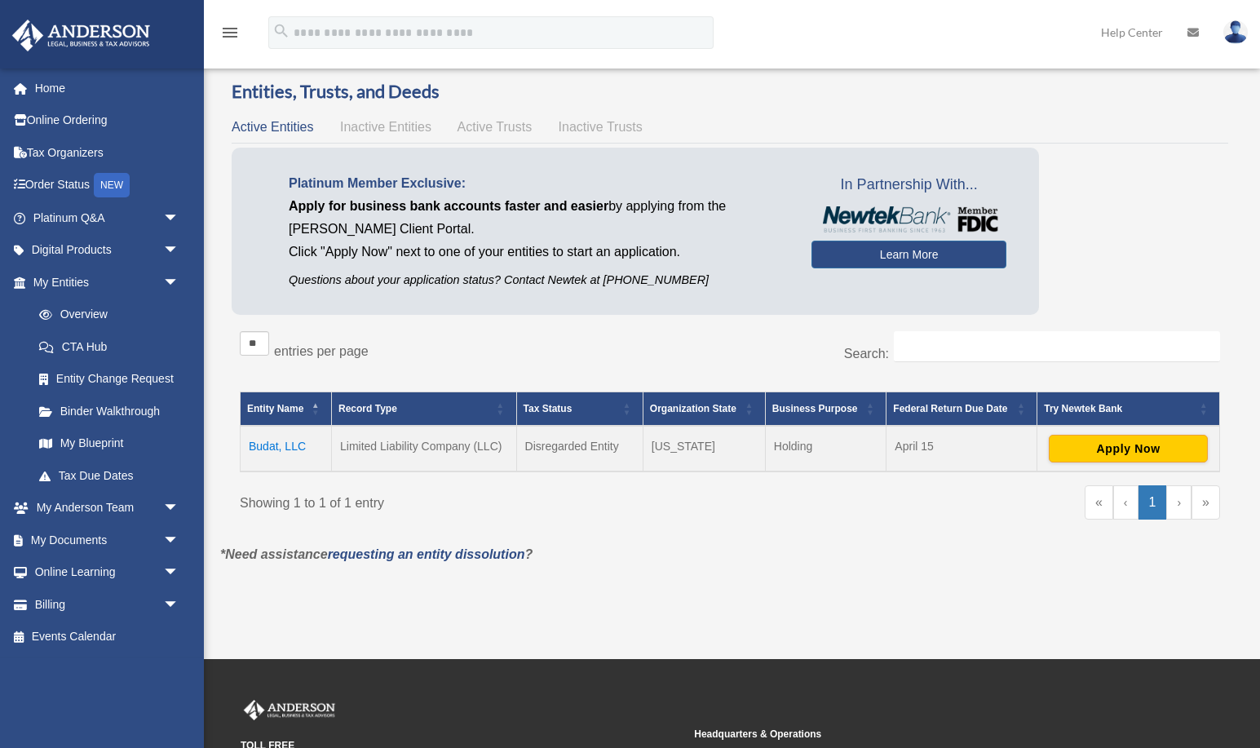
scroll to position [24, 0]
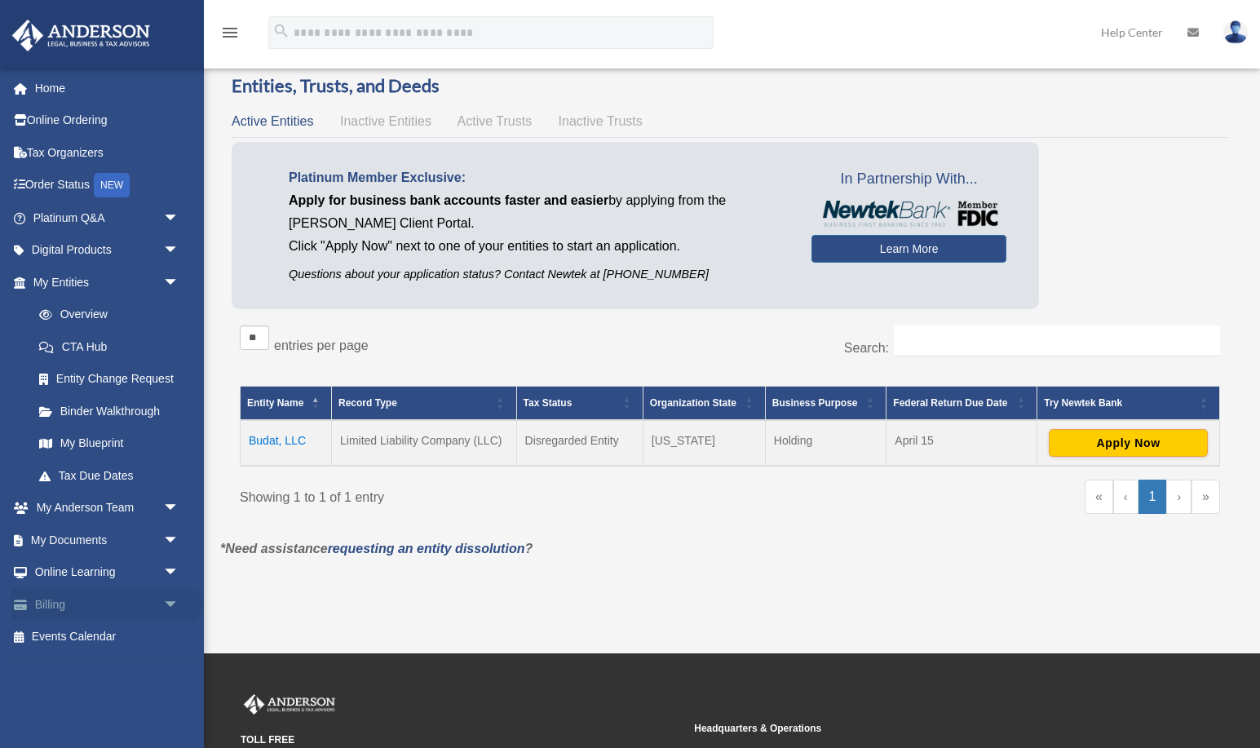
click at [104, 607] on link "Billing arrow_drop_down" at bounding box center [107, 604] width 192 height 33
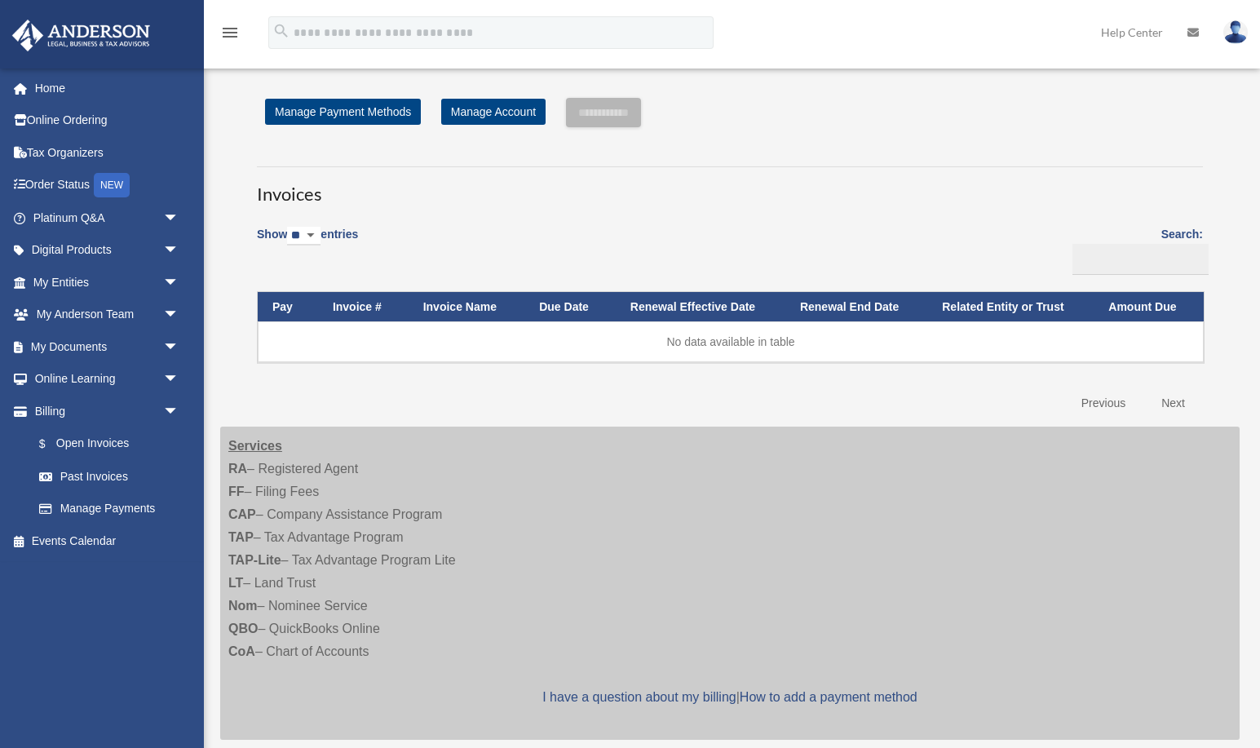
click at [350, 640] on div "Services RA – Registered Agent FF – Filing Fees CAP – Company Assistance Progra…" at bounding box center [729, 582] width 1019 height 313
click at [345, 629] on div "Services RA – Registered Agent FF – Filing Fees CAP – Company Assistance Progra…" at bounding box center [729, 582] width 1019 height 313
click at [98, 484] on link "Past Invoices" at bounding box center [113, 476] width 181 height 33
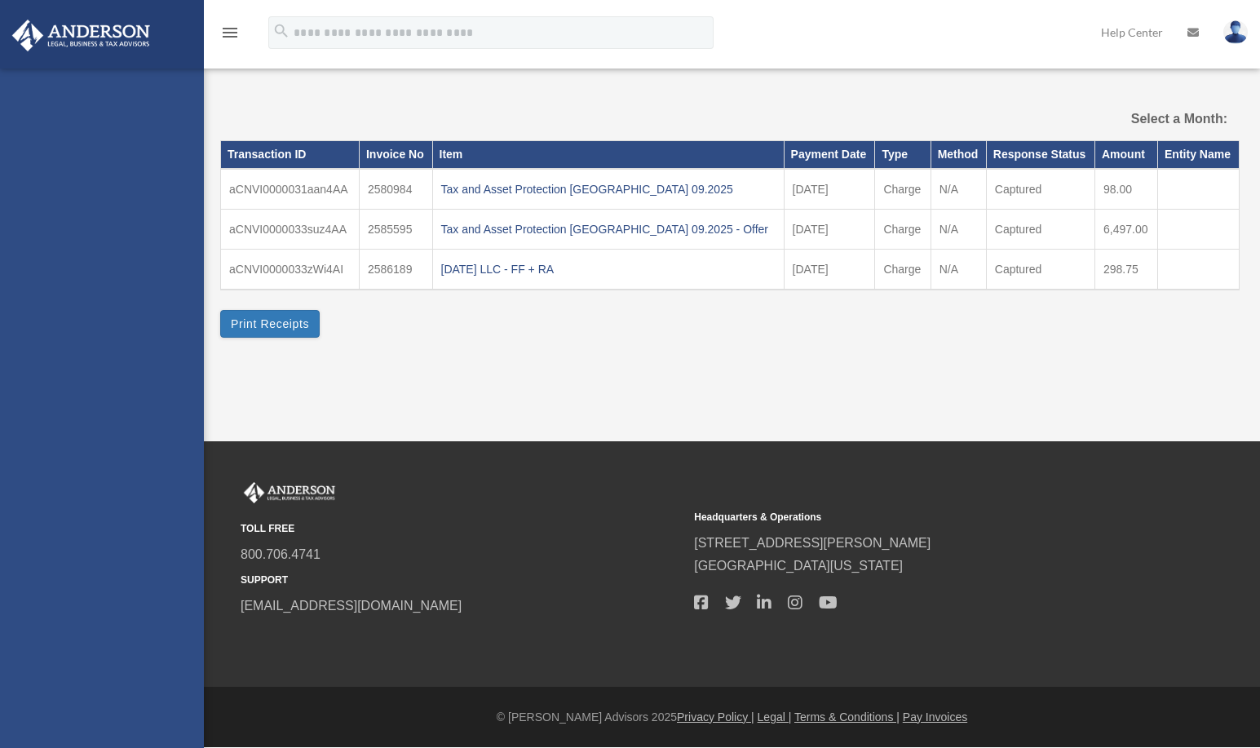
select select
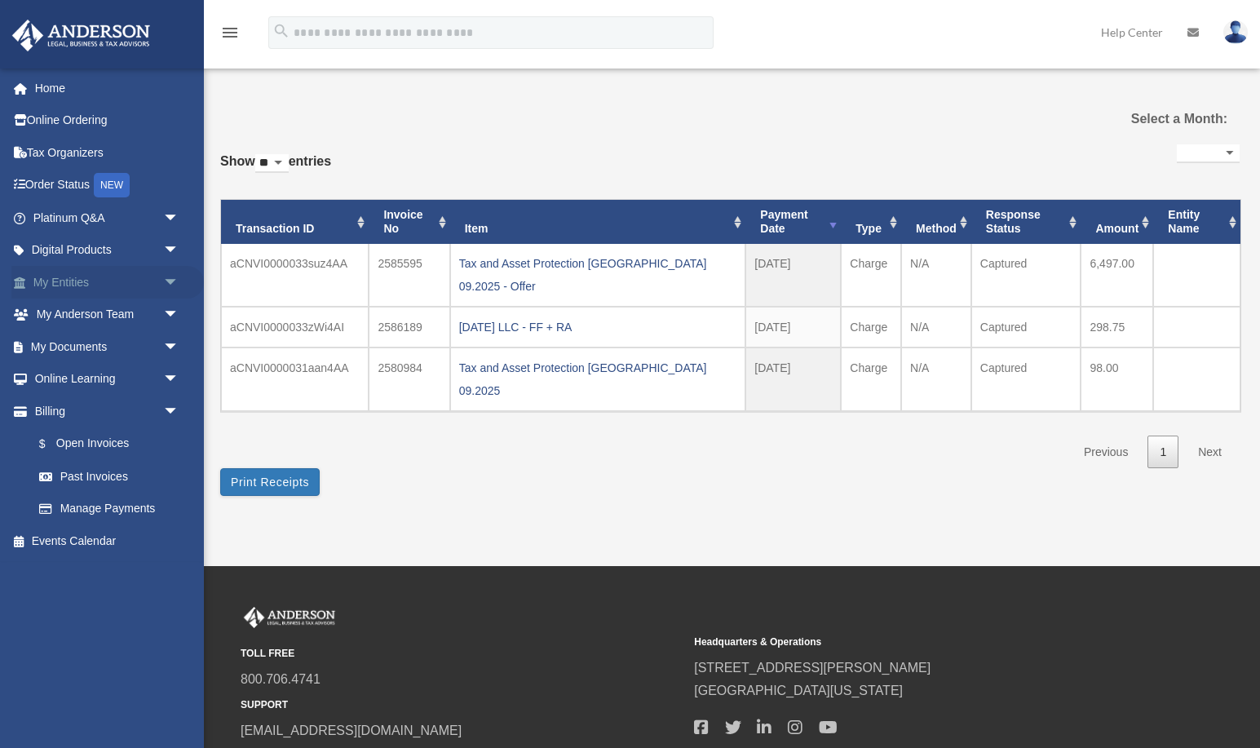
click at [72, 273] on link "My Entities arrow_drop_down" at bounding box center [107, 282] width 192 height 33
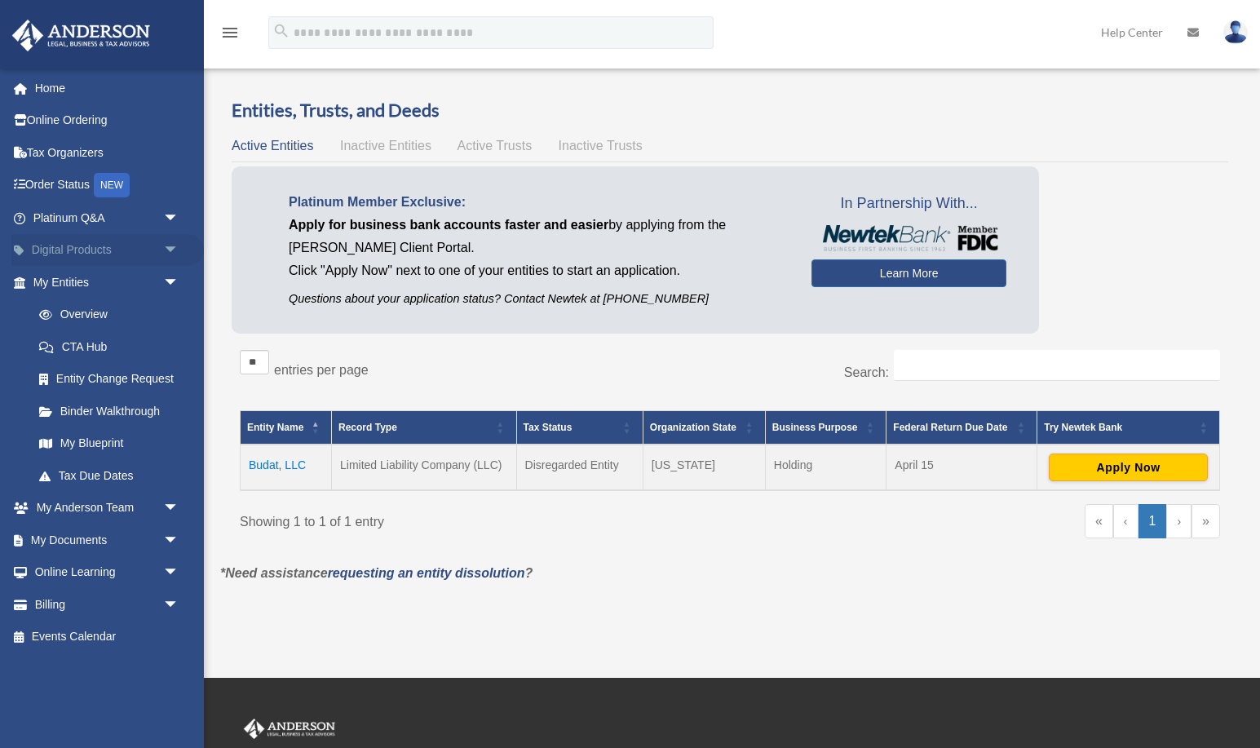
click at [81, 237] on link "Digital Products arrow_drop_down" at bounding box center [107, 250] width 192 height 33
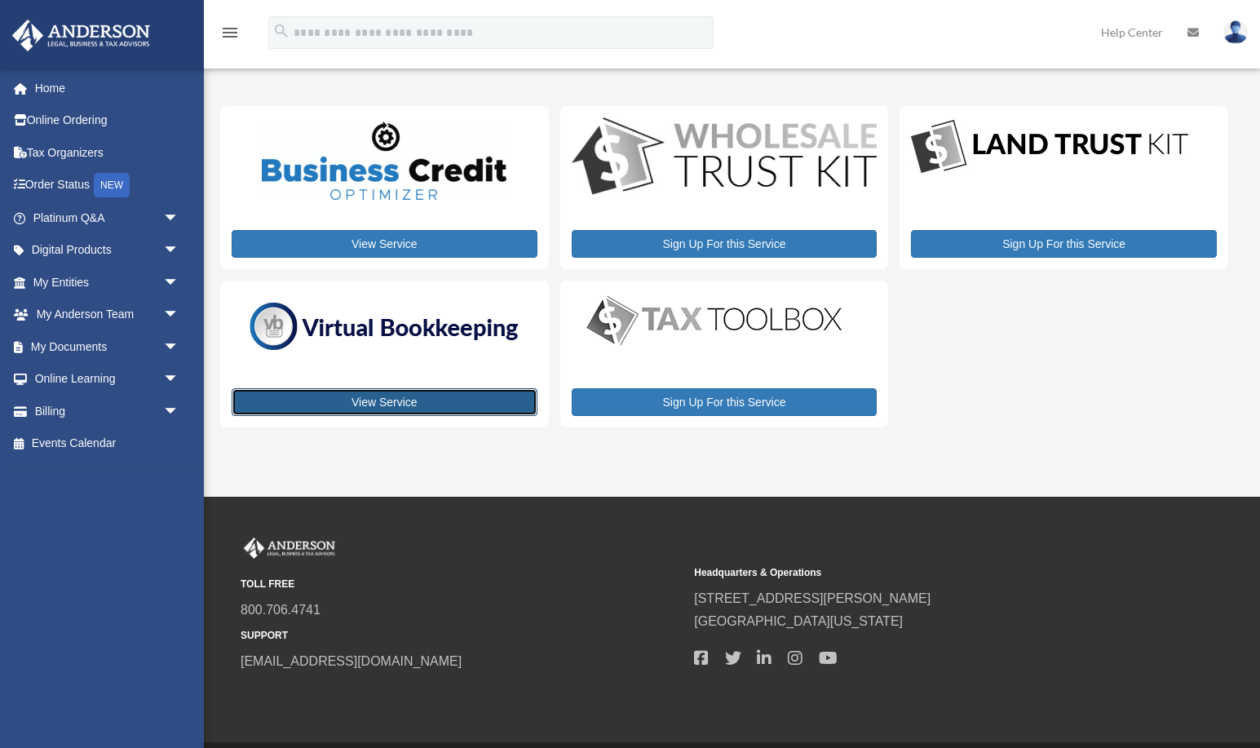
click at [392, 404] on link "View Service" at bounding box center [385, 402] width 306 height 28
click at [84, 341] on link "My Documents arrow_drop_down" at bounding box center [107, 346] width 192 height 33
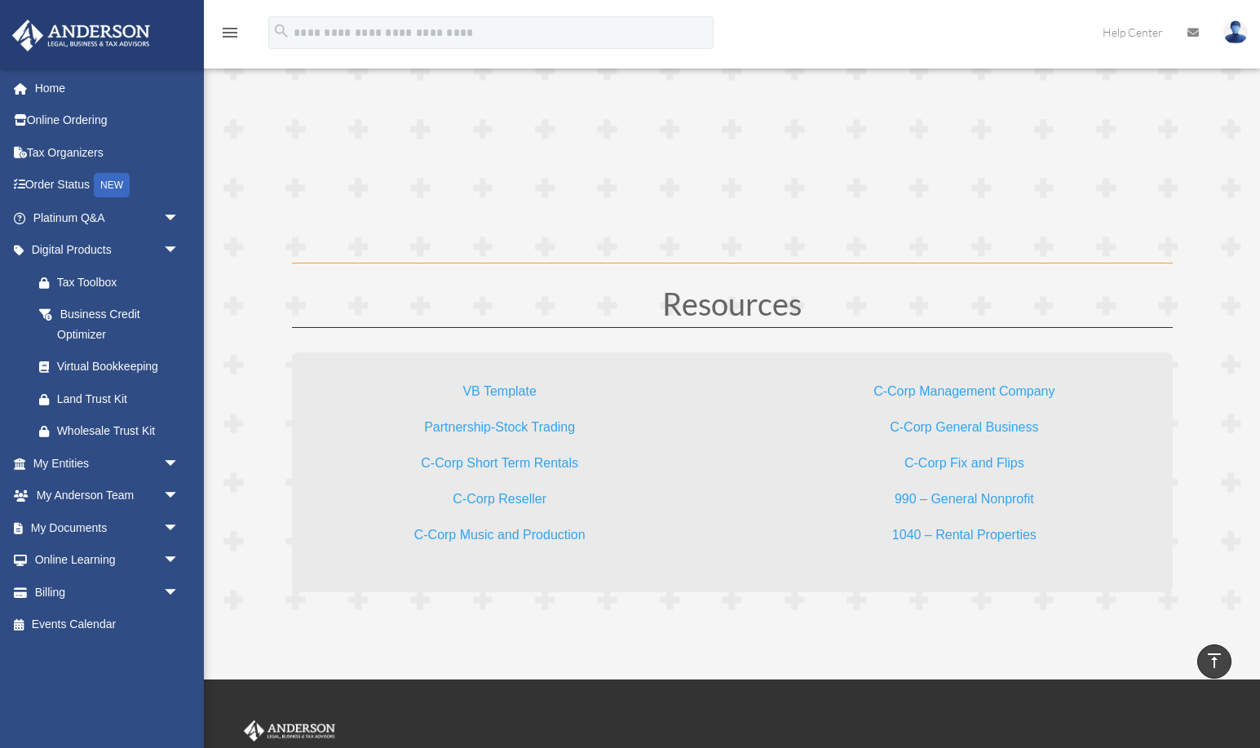
scroll to position [4892, 0]
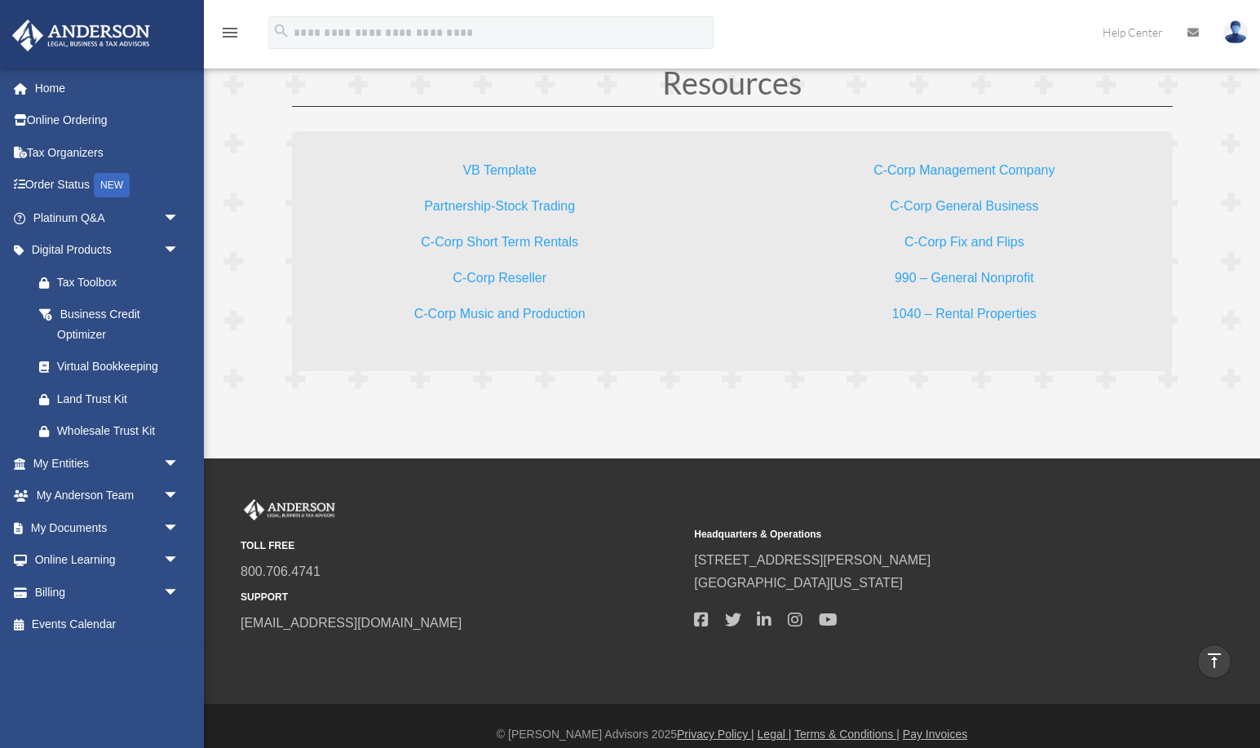
click at [931, 166] on link "C-Corp Management Company" at bounding box center [963, 174] width 181 height 22
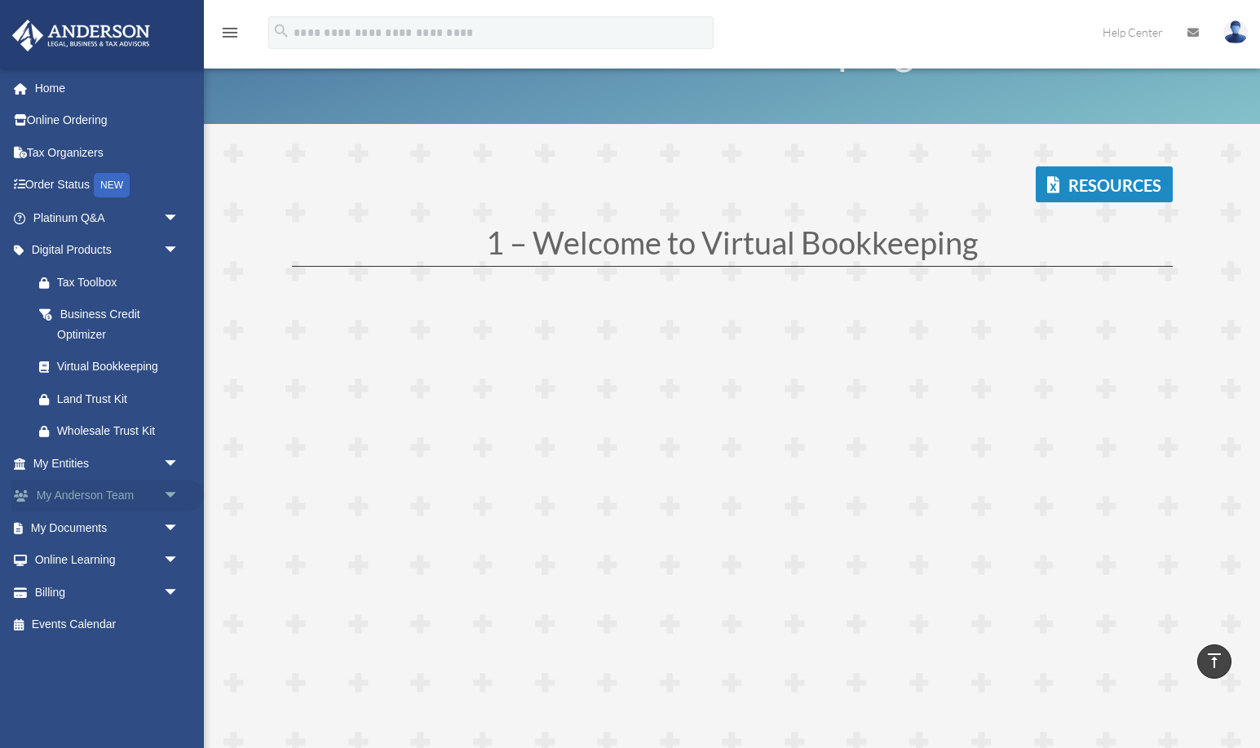
scroll to position [0, 0]
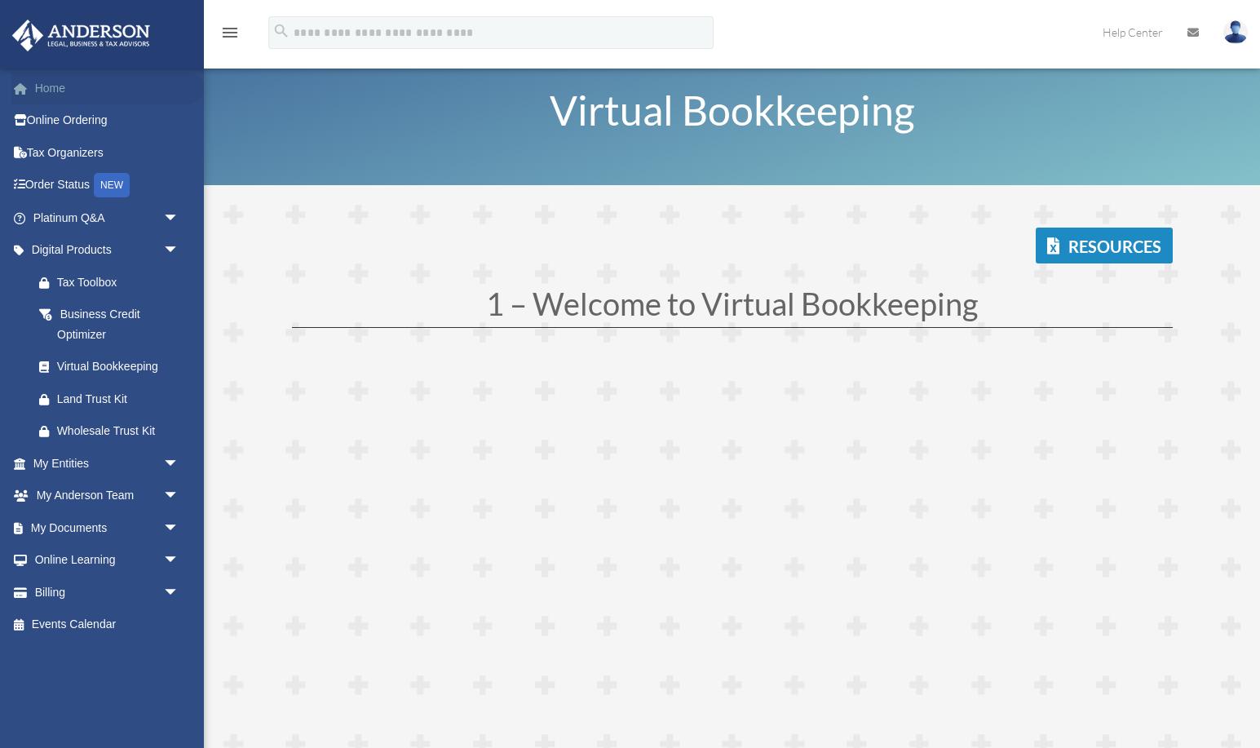
click at [52, 86] on link "Home" at bounding box center [107, 88] width 192 height 33
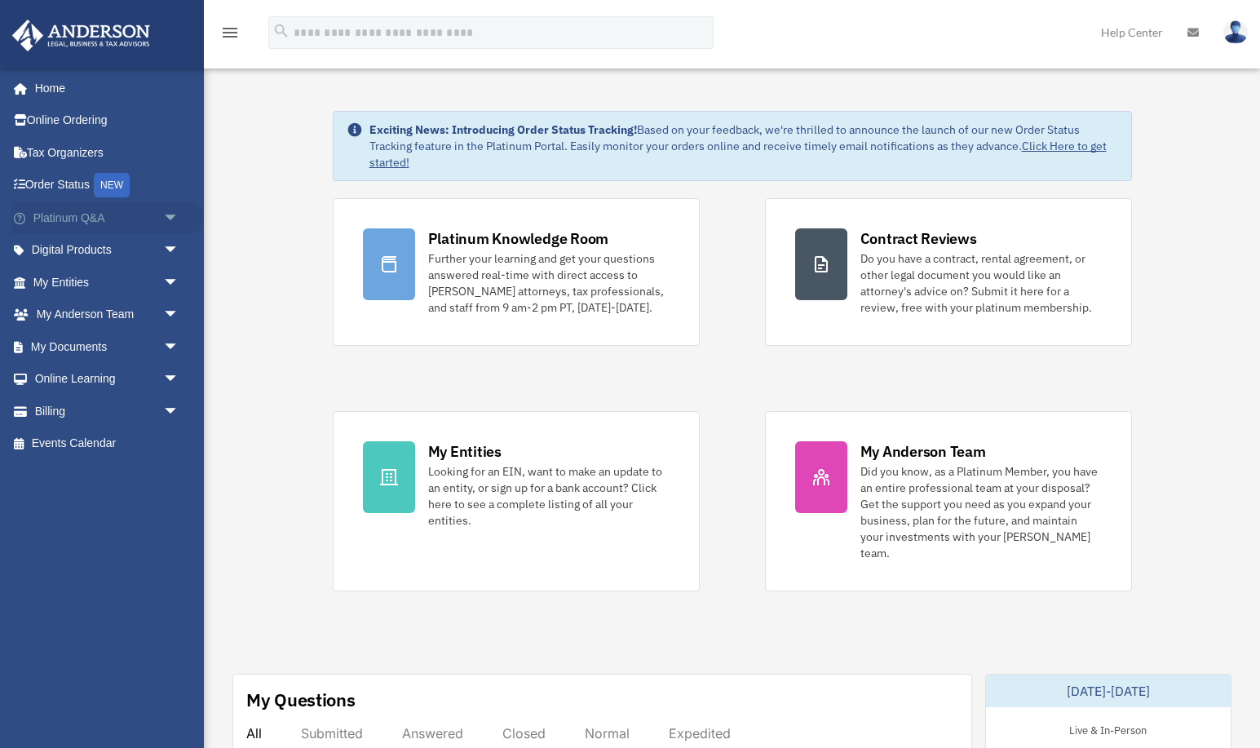
click at [180, 212] on span "arrow_drop_down" at bounding box center [179, 217] width 33 height 33
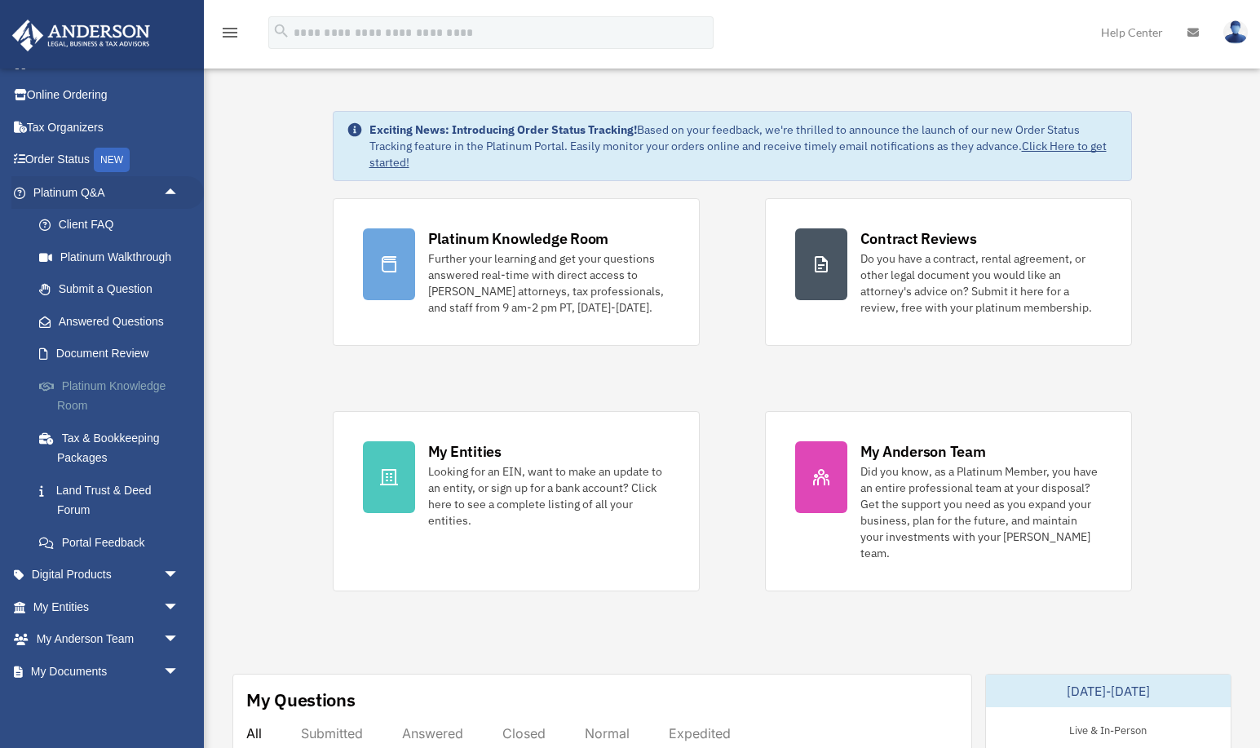
scroll to position [46, 0]
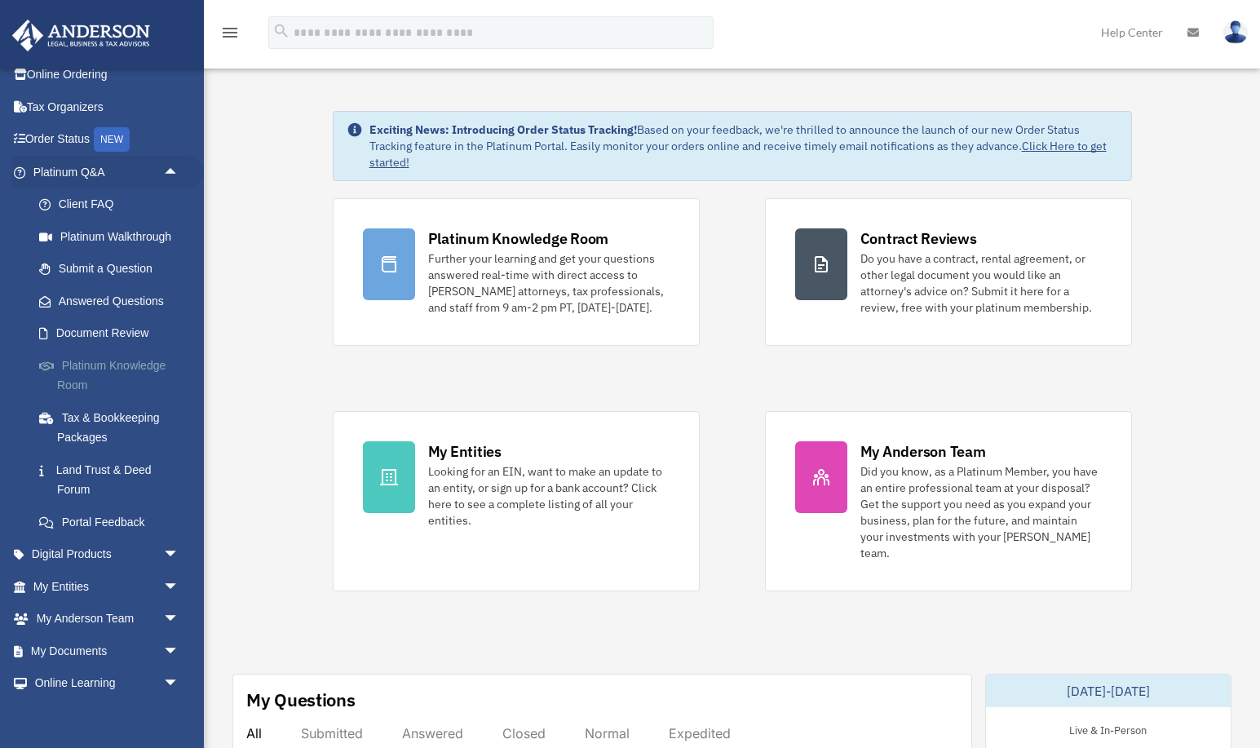
click at [114, 367] on link "Platinum Knowledge Room" at bounding box center [113, 375] width 181 height 52
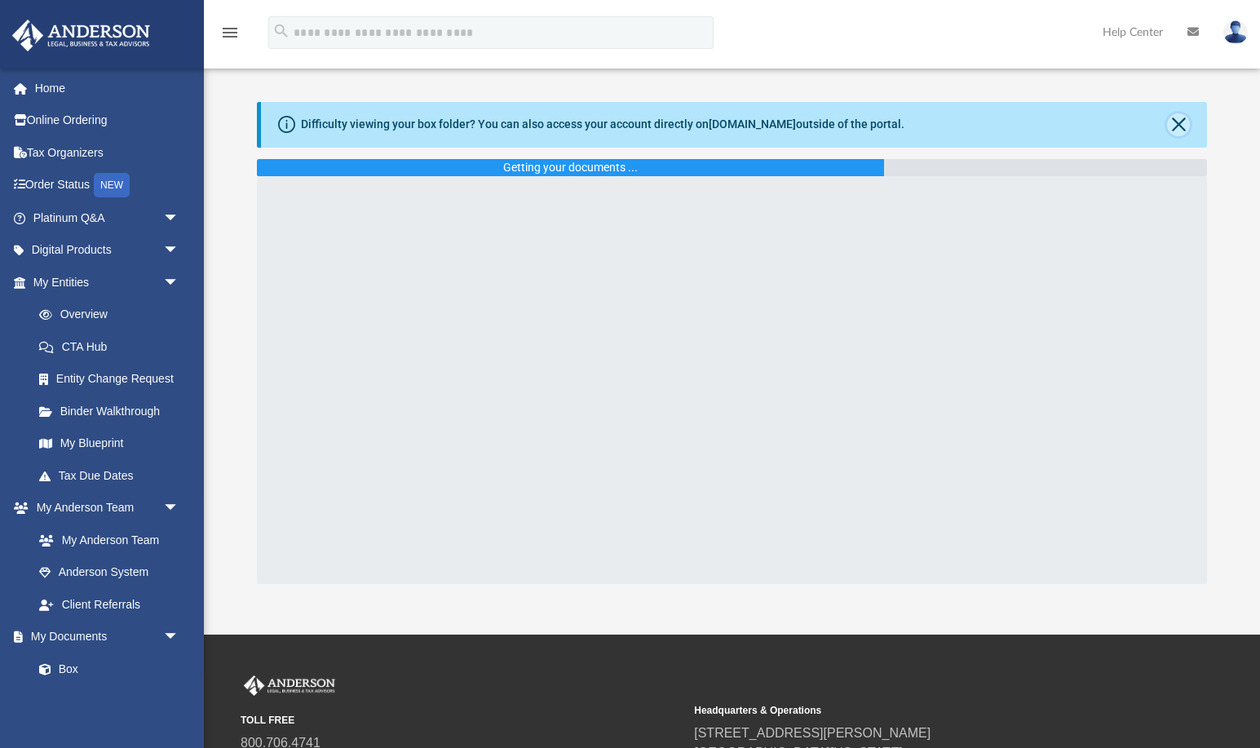
click at [1178, 127] on button "Close" at bounding box center [1178, 124] width 23 height 23
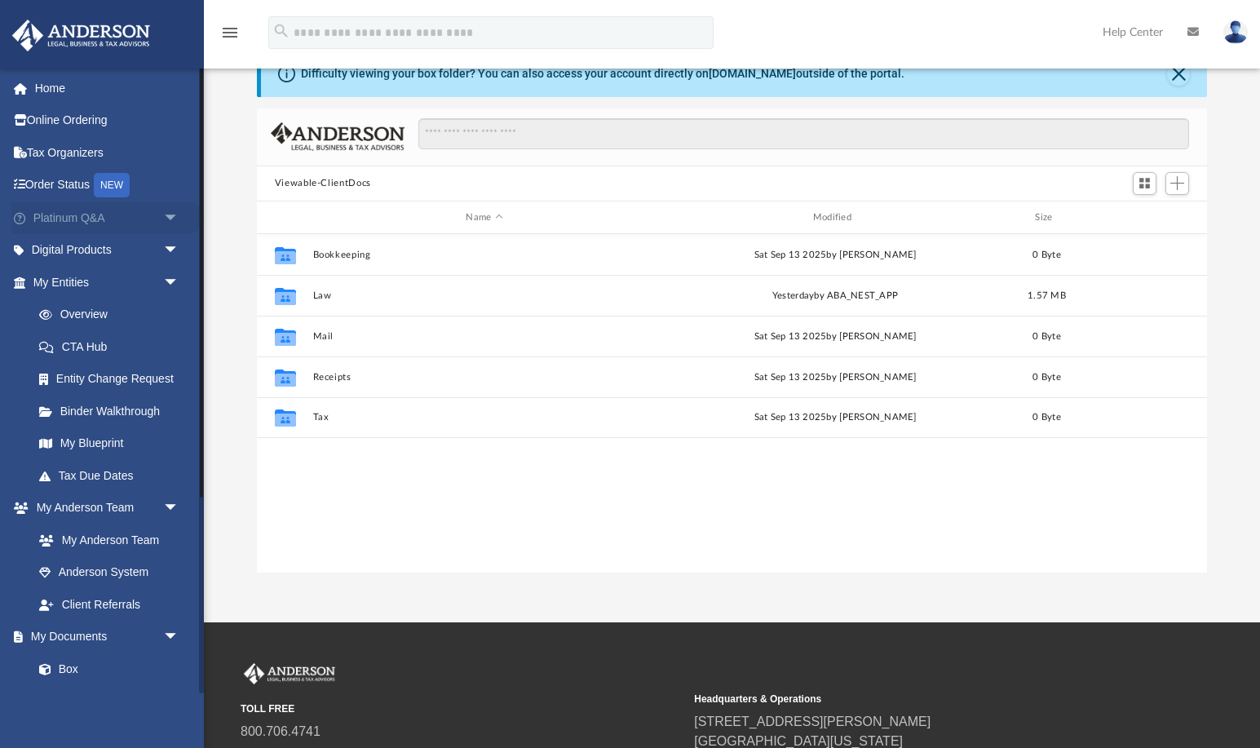
click at [166, 212] on span "arrow_drop_down" at bounding box center [179, 217] width 33 height 33
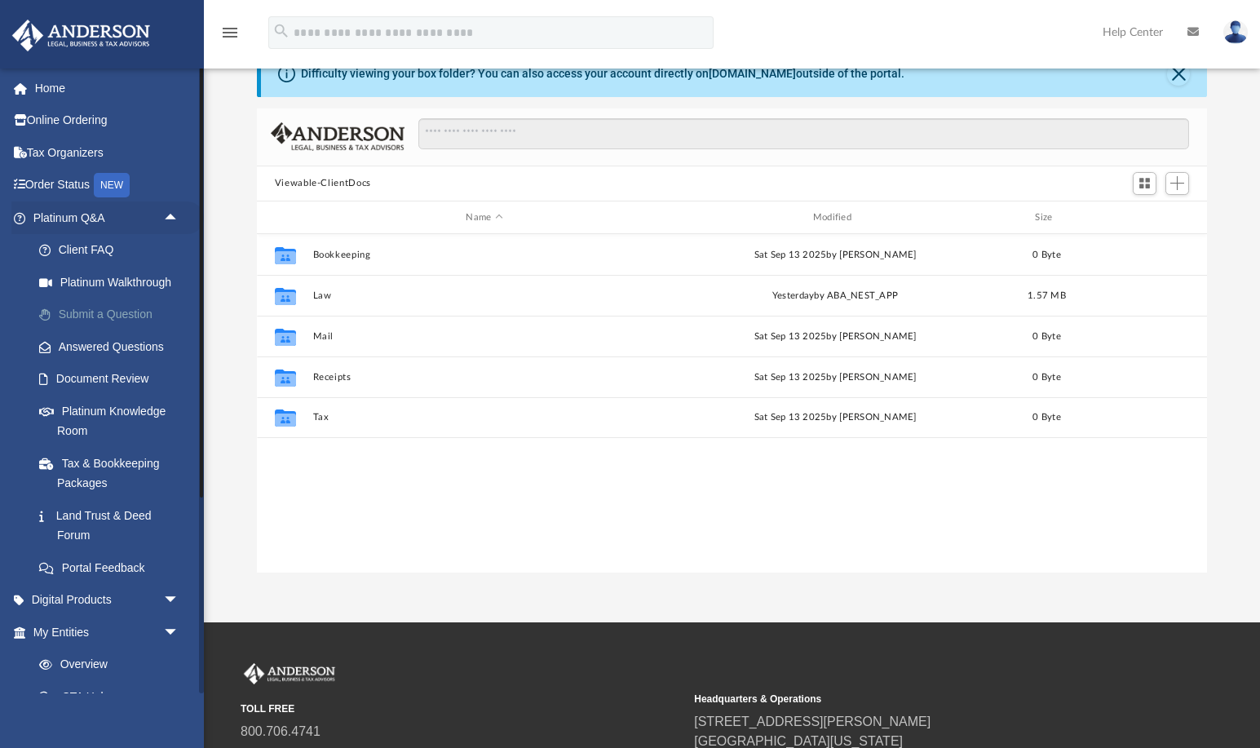
click at [117, 313] on link "Submit a Question" at bounding box center [113, 314] width 181 height 33
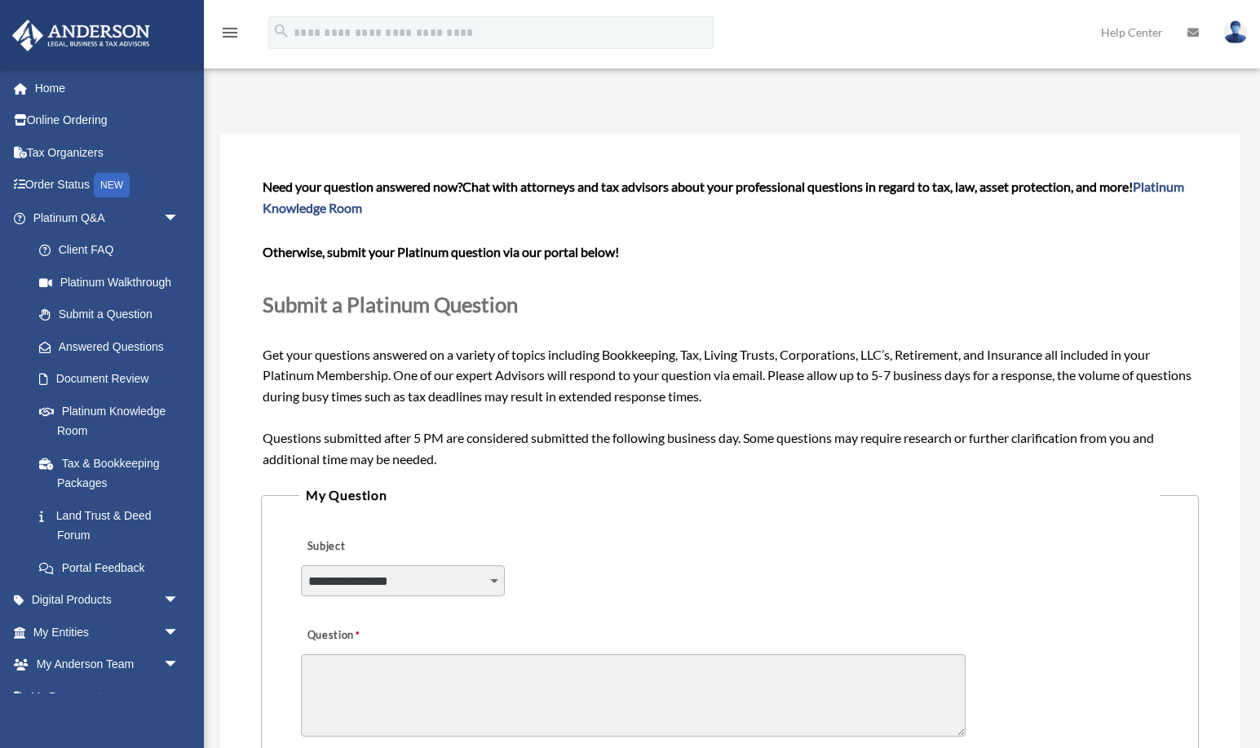
click at [501, 581] on select "**********" at bounding box center [403, 580] width 204 height 31
click at [97, 372] on link "Document Review" at bounding box center [113, 379] width 181 height 33
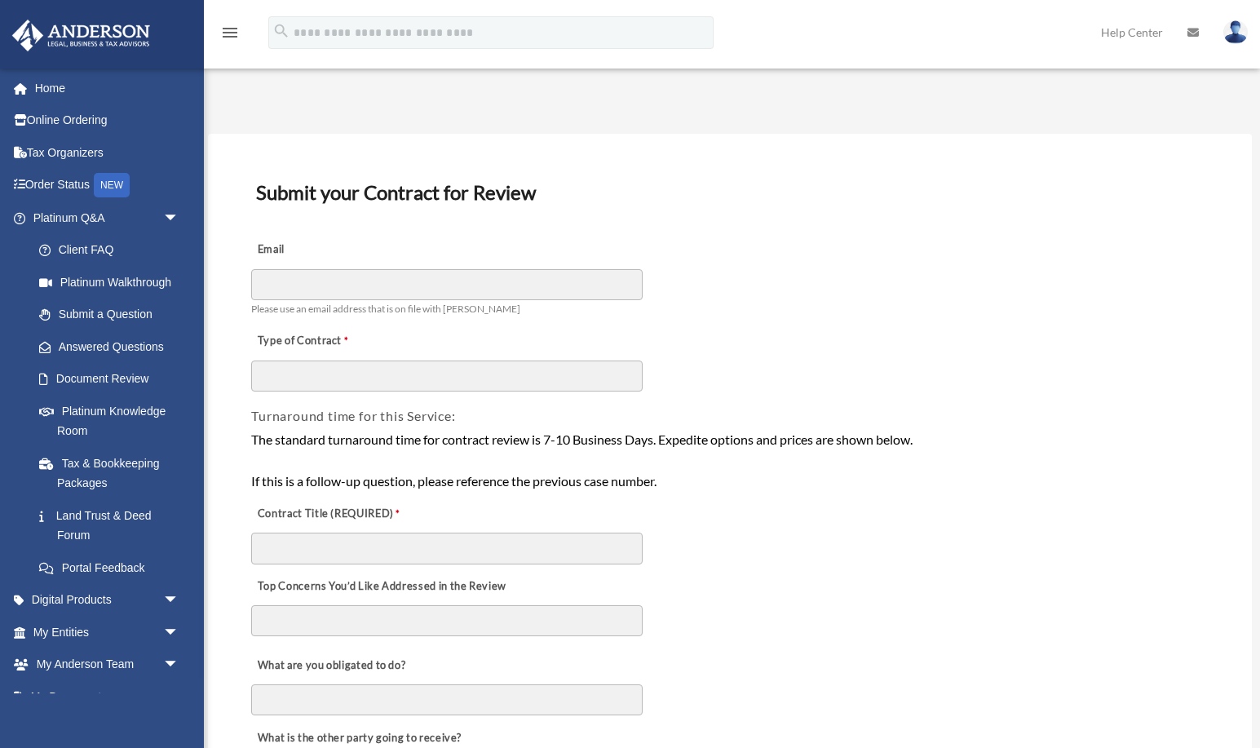
click at [861, 364] on div "Type of Contract" at bounding box center [729, 356] width 960 height 73
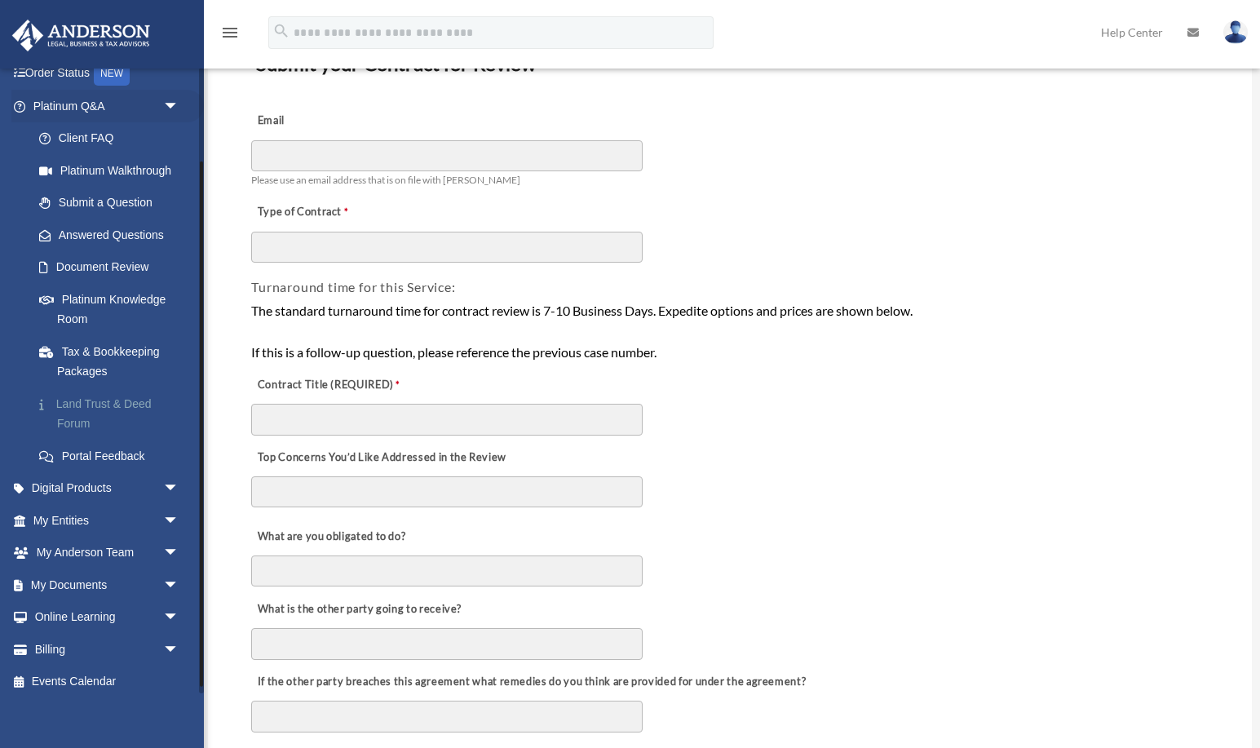
scroll to position [120, 0]
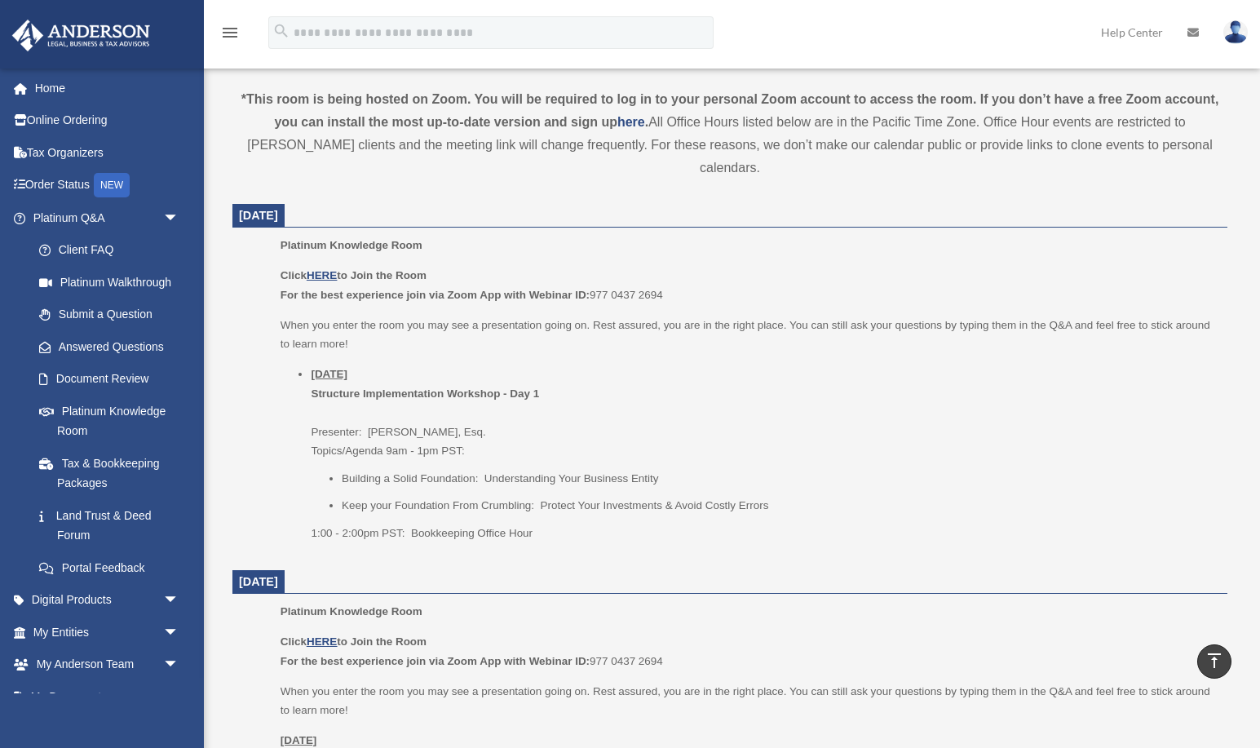
scroll to position [538, 0]
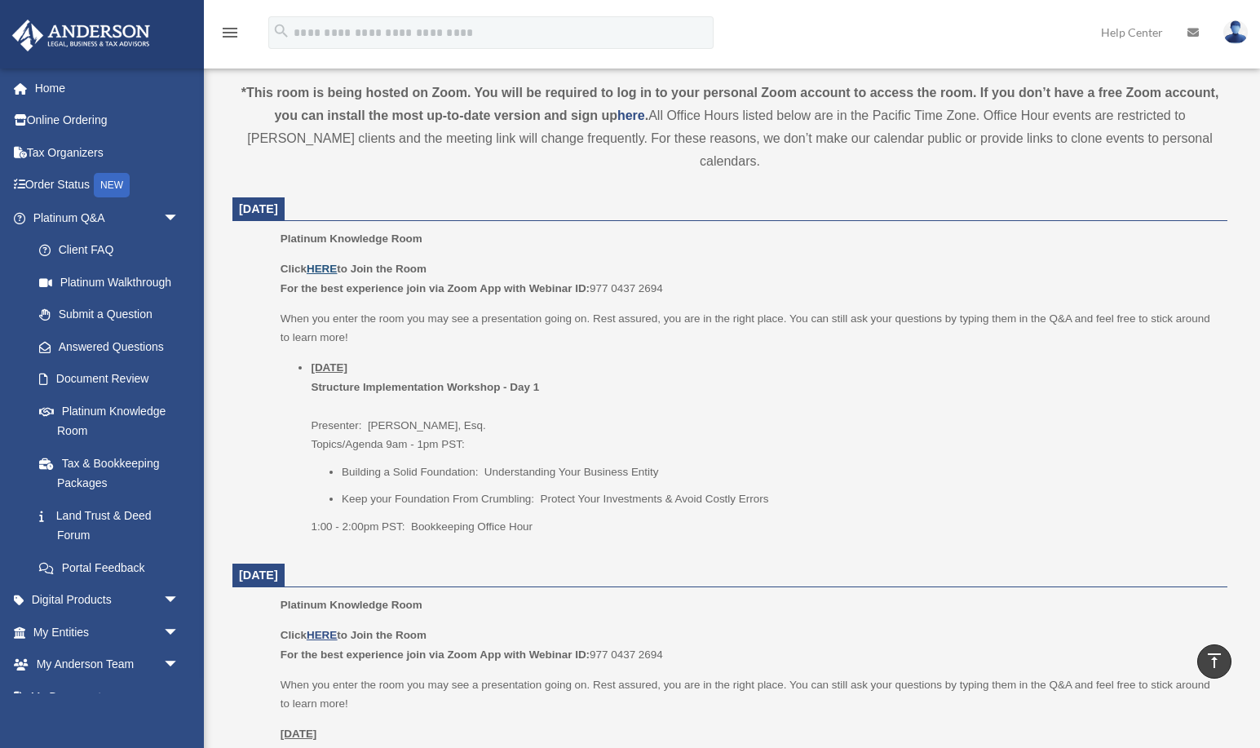
click at [322, 263] on u "HERE" at bounding box center [322, 269] width 30 height 12
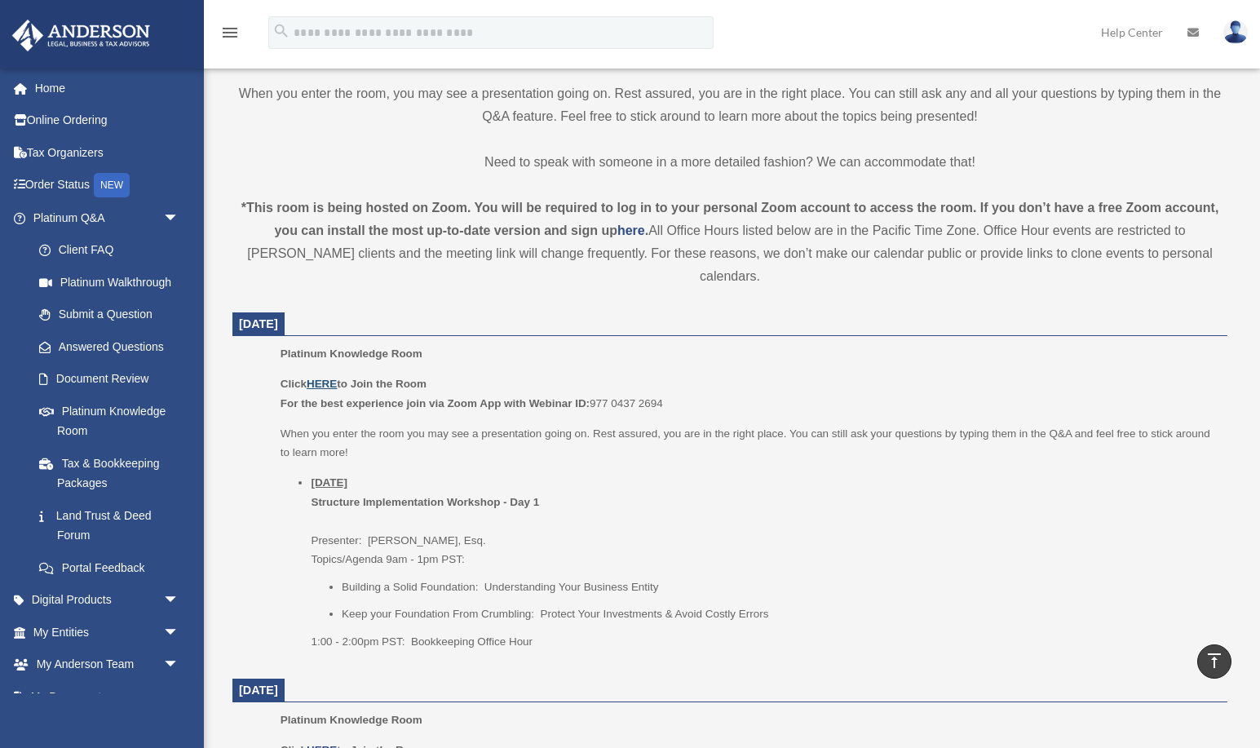
scroll to position [0, 0]
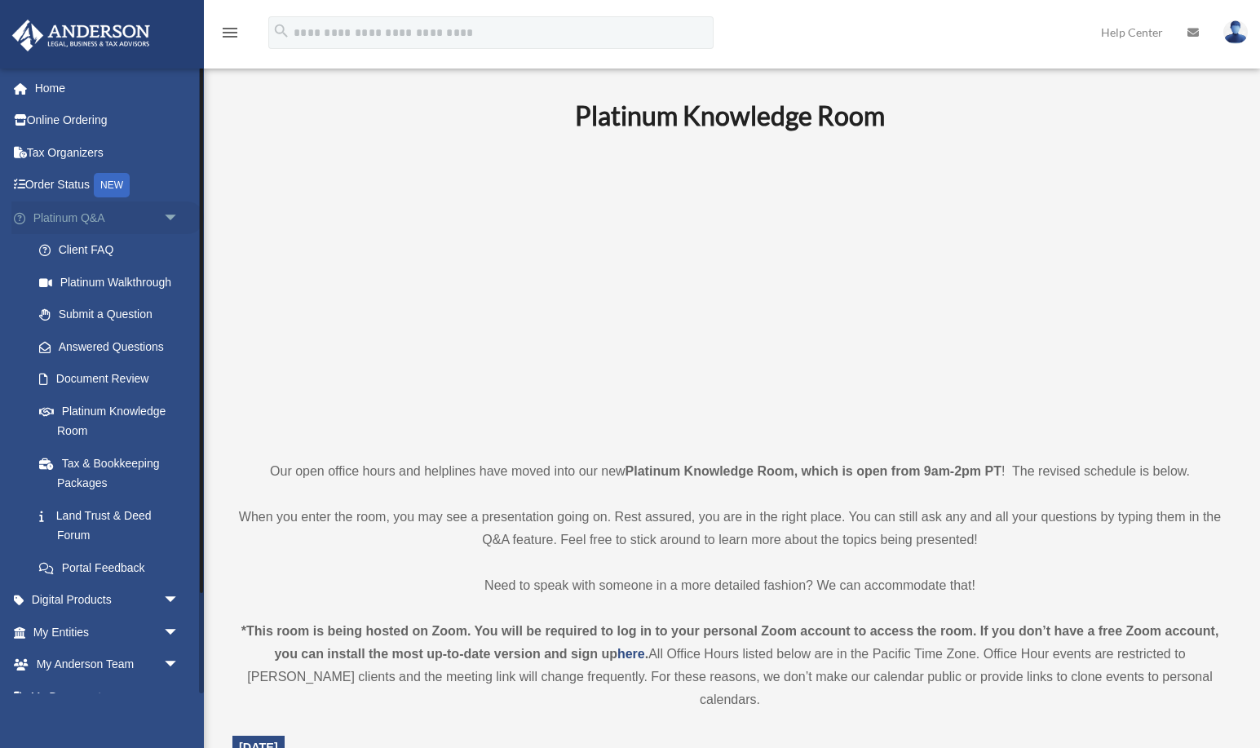
click at [163, 223] on span "arrow_drop_down" at bounding box center [179, 217] width 33 height 33
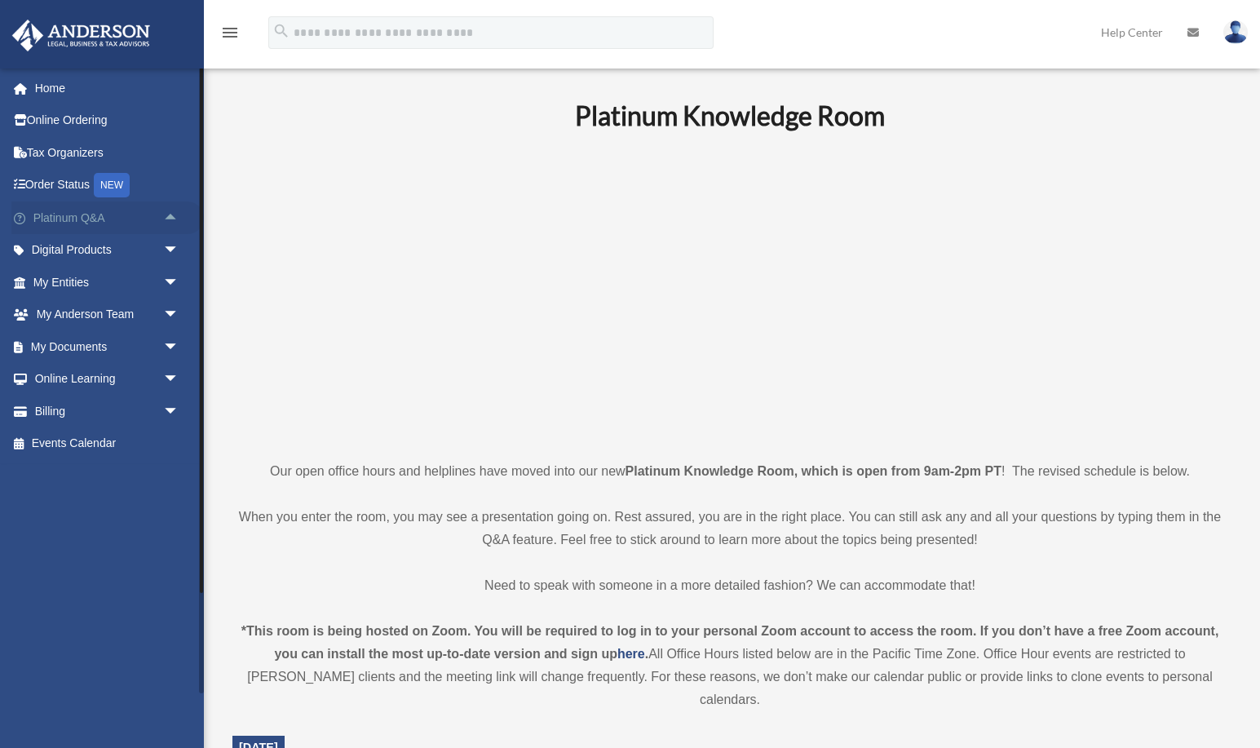
click at [169, 219] on span "arrow_drop_up" at bounding box center [179, 217] width 33 height 33
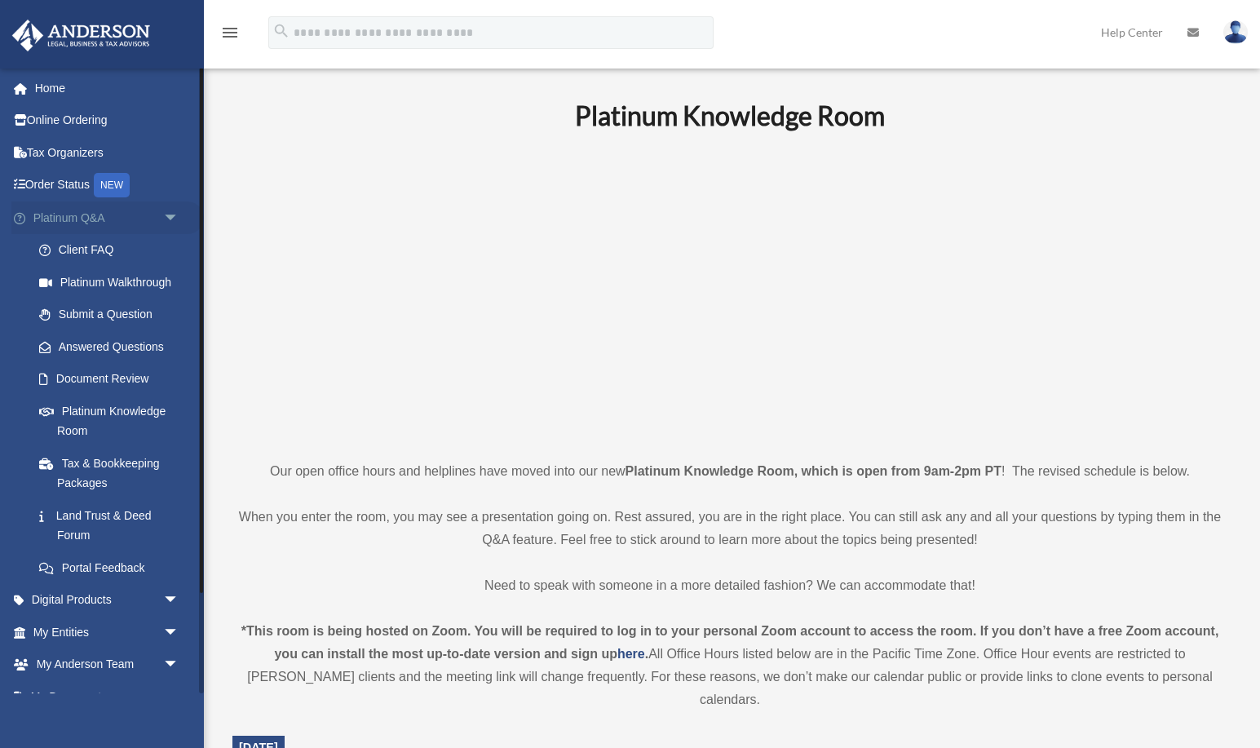
click at [169, 219] on span "arrow_drop_down" at bounding box center [179, 217] width 33 height 33
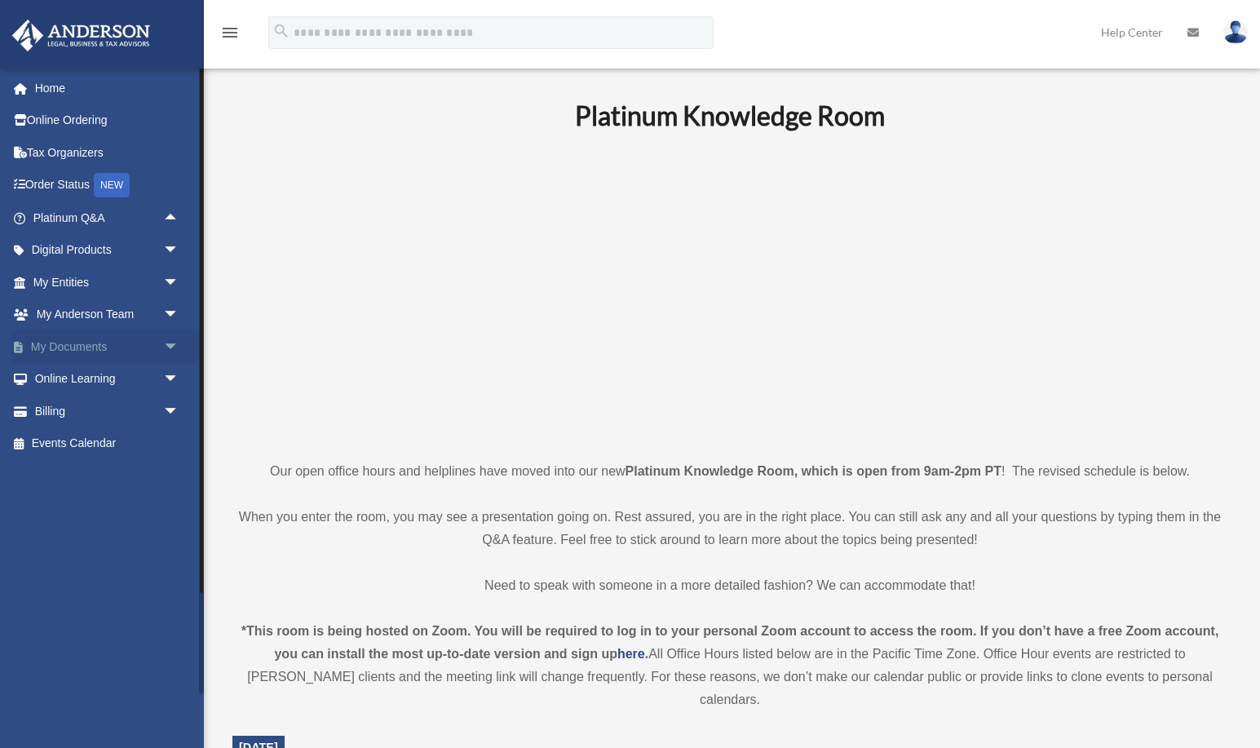
click at [82, 351] on link "My Documents arrow_drop_down" at bounding box center [107, 346] width 192 height 33
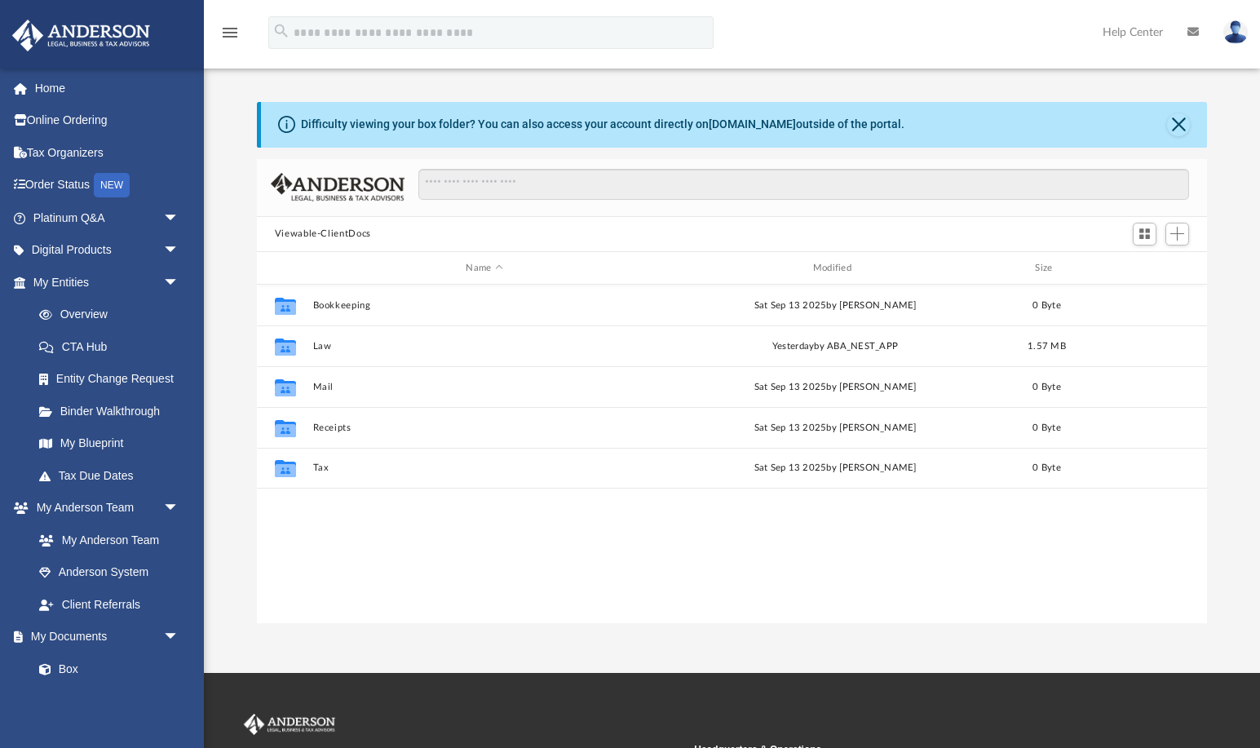
scroll to position [371, 950]
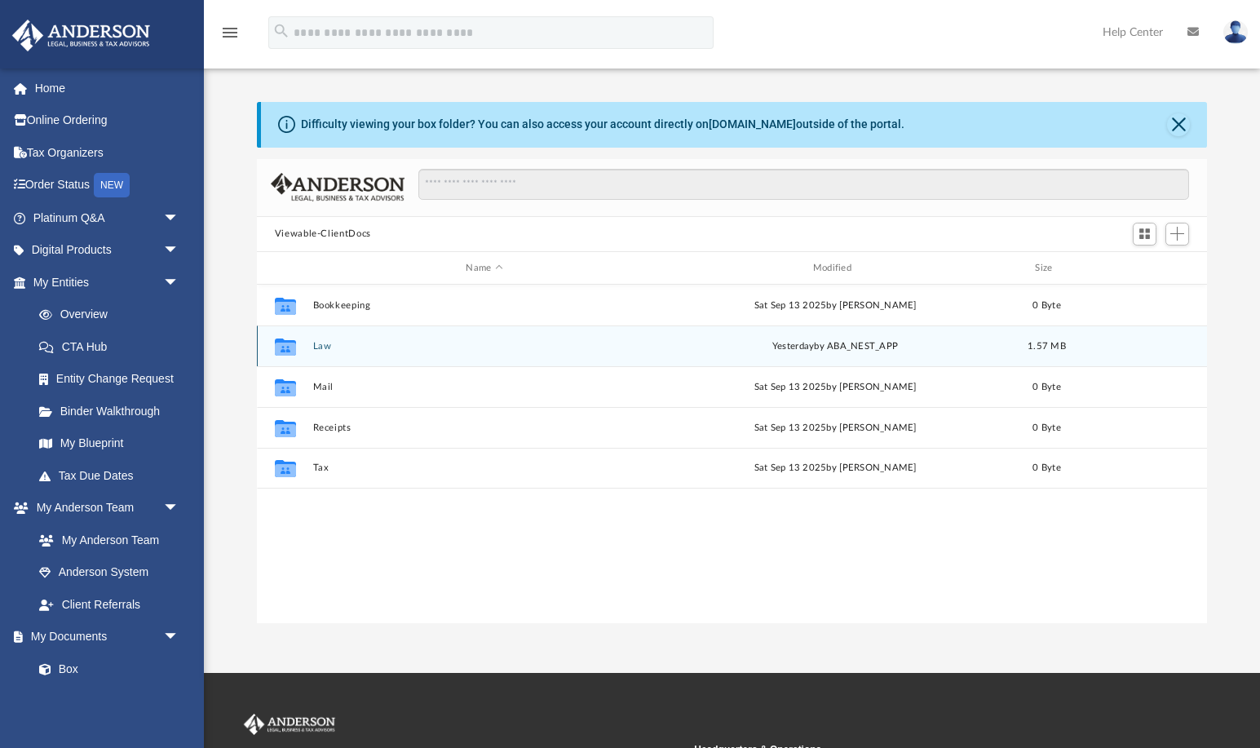
click at [408, 338] on div "Collaborated Folder Law yesterday by ABA_NEST_APP 1.57 MB" at bounding box center [732, 345] width 951 height 41
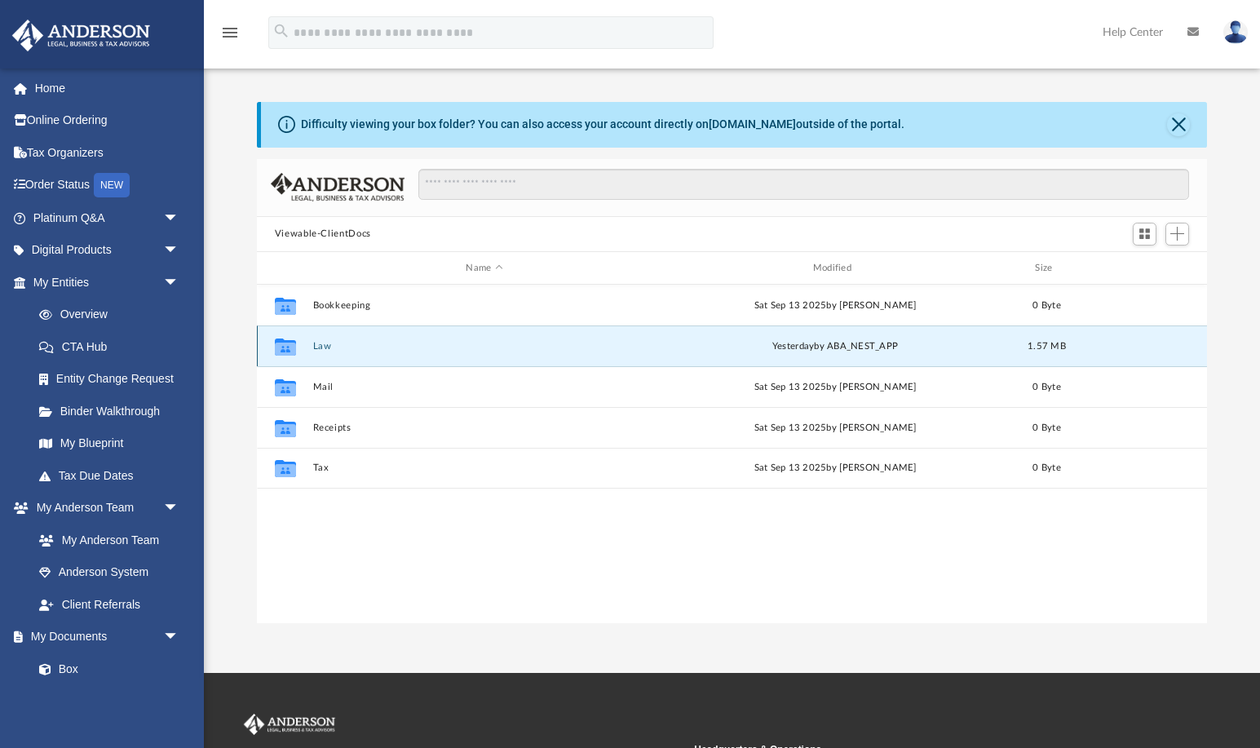
click at [348, 338] on div "Collaborated Folder Law yesterday by ABA_NEST_APP 1.57 MB" at bounding box center [732, 345] width 951 height 41
click at [289, 339] on icon "grid" at bounding box center [285, 346] width 21 height 17
click at [289, 341] on icon "grid" at bounding box center [285, 346] width 21 height 17
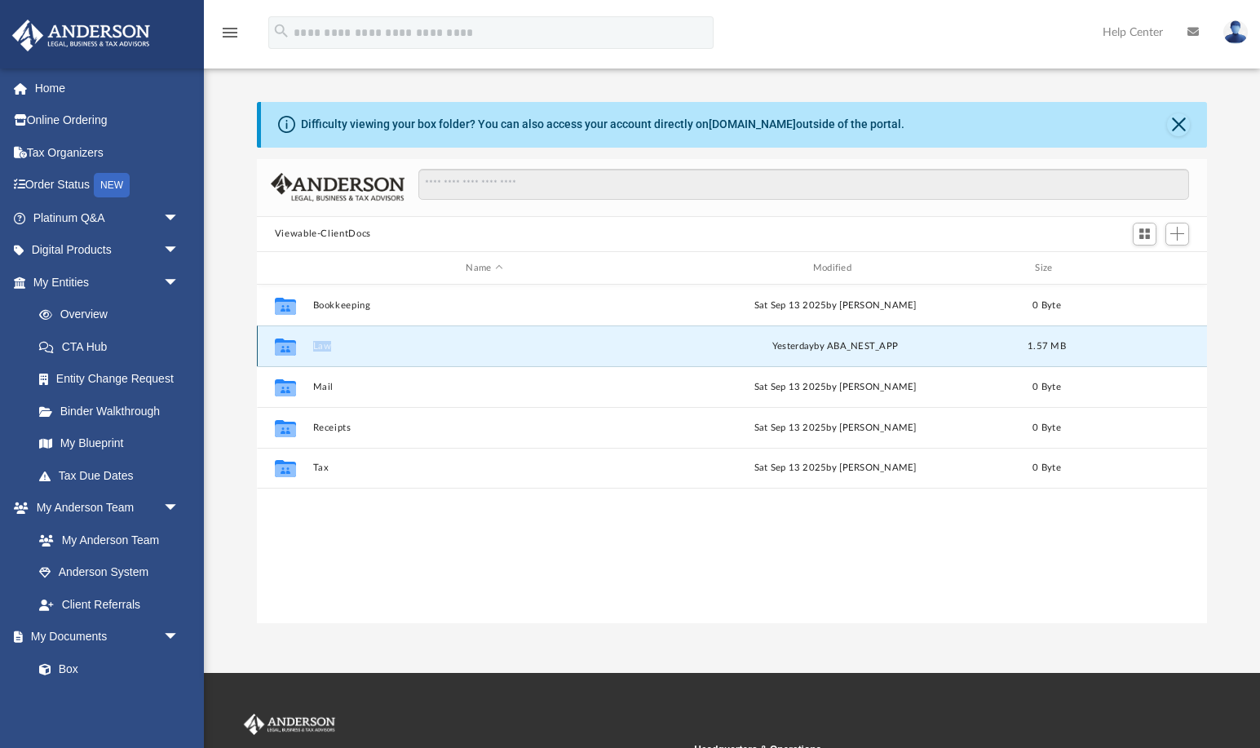
click at [336, 347] on button "Law" at bounding box center [483, 346] width 343 height 11
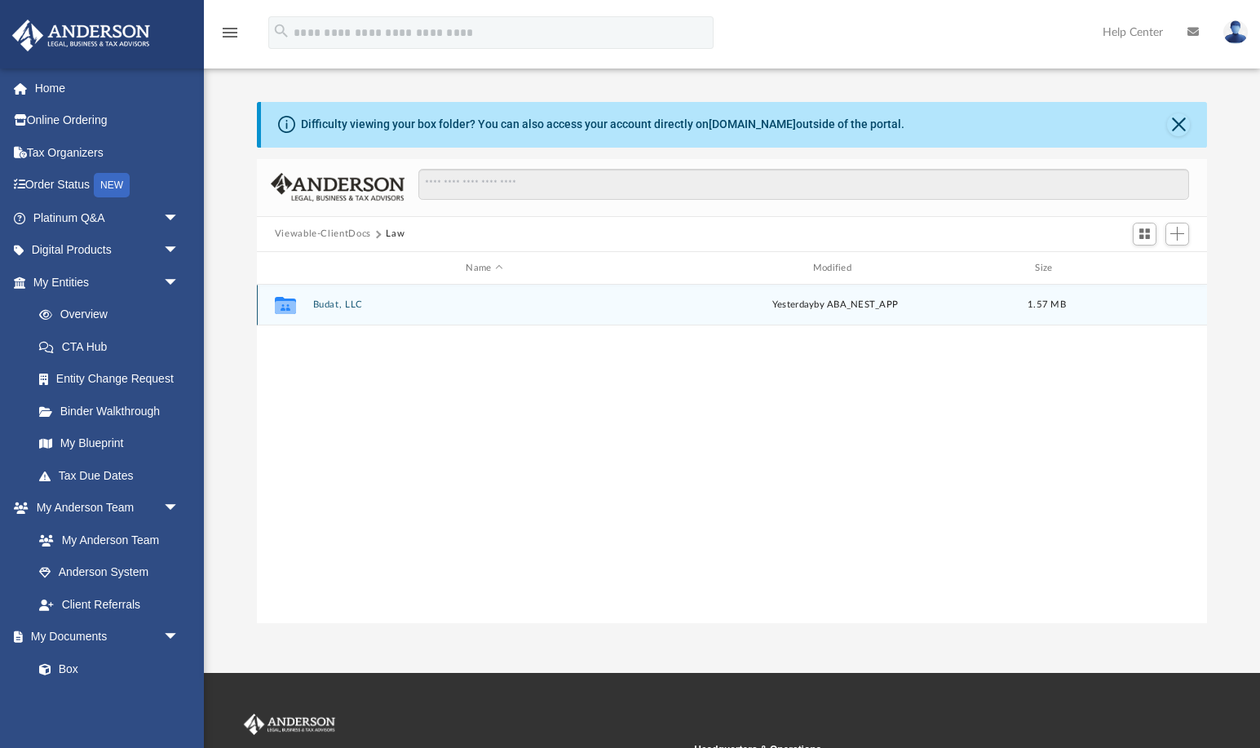
click at [393, 301] on button "Budat, LLC" at bounding box center [483, 305] width 343 height 11
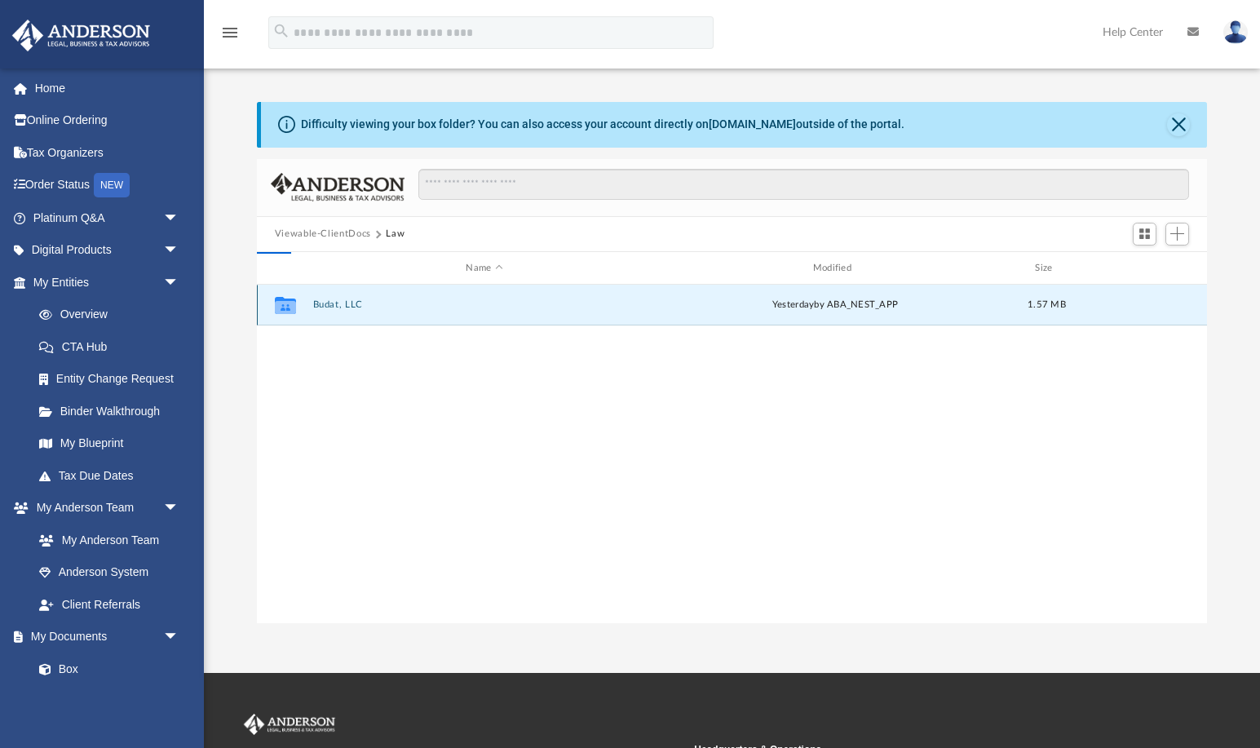
click at [393, 301] on button "Budat, LLC" at bounding box center [483, 305] width 343 height 11
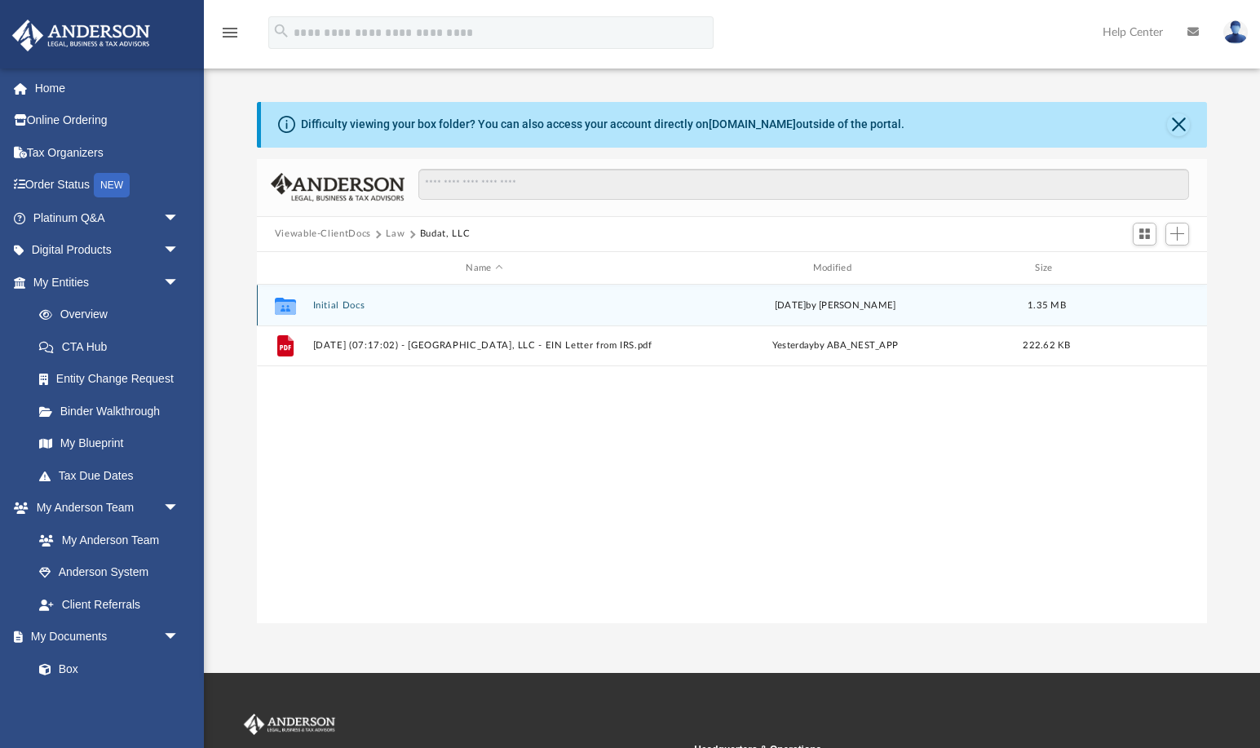
click at [539, 311] on div "Collaborated Folder Initial Docs Tue Sep 16 2025 by Crayton Olivieri 1.35 MB" at bounding box center [732, 305] width 951 height 41
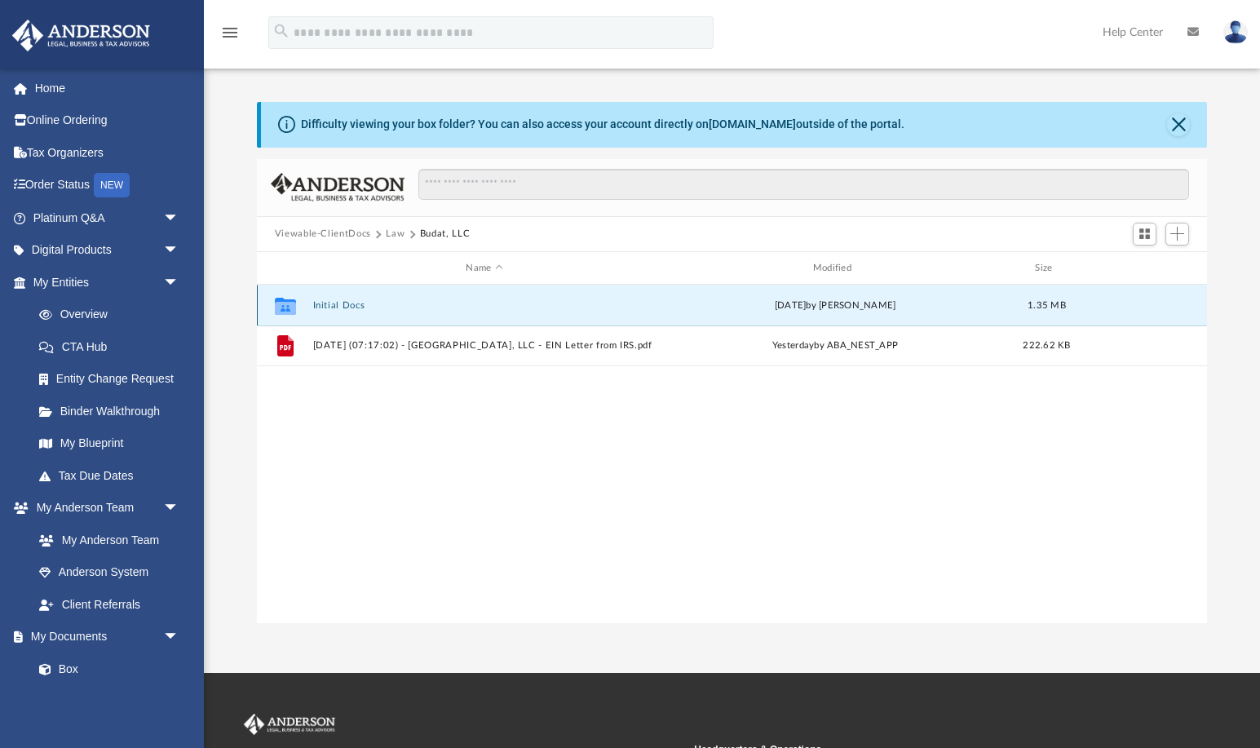
click at [539, 311] on div "Collaborated Folder Initial Docs Tue Sep 16 2025 by Crayton Olivieri 1.35 MB" at bounding box center [732, 305] width 951 height 41
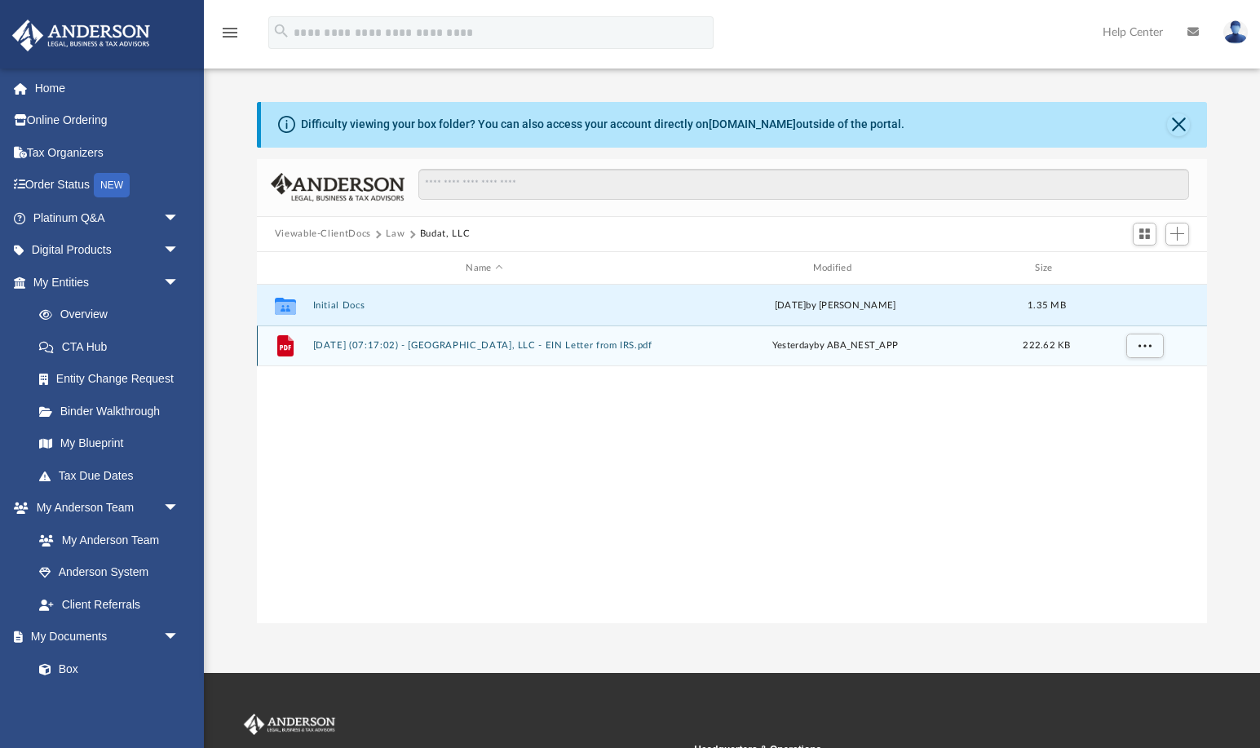
click at [596, 350] on button "2025.09.24 (07:17:02) - Budat, LLC - EIN Letter from IRS.pdf" at bounding box center [483, 346] width 343 height 11
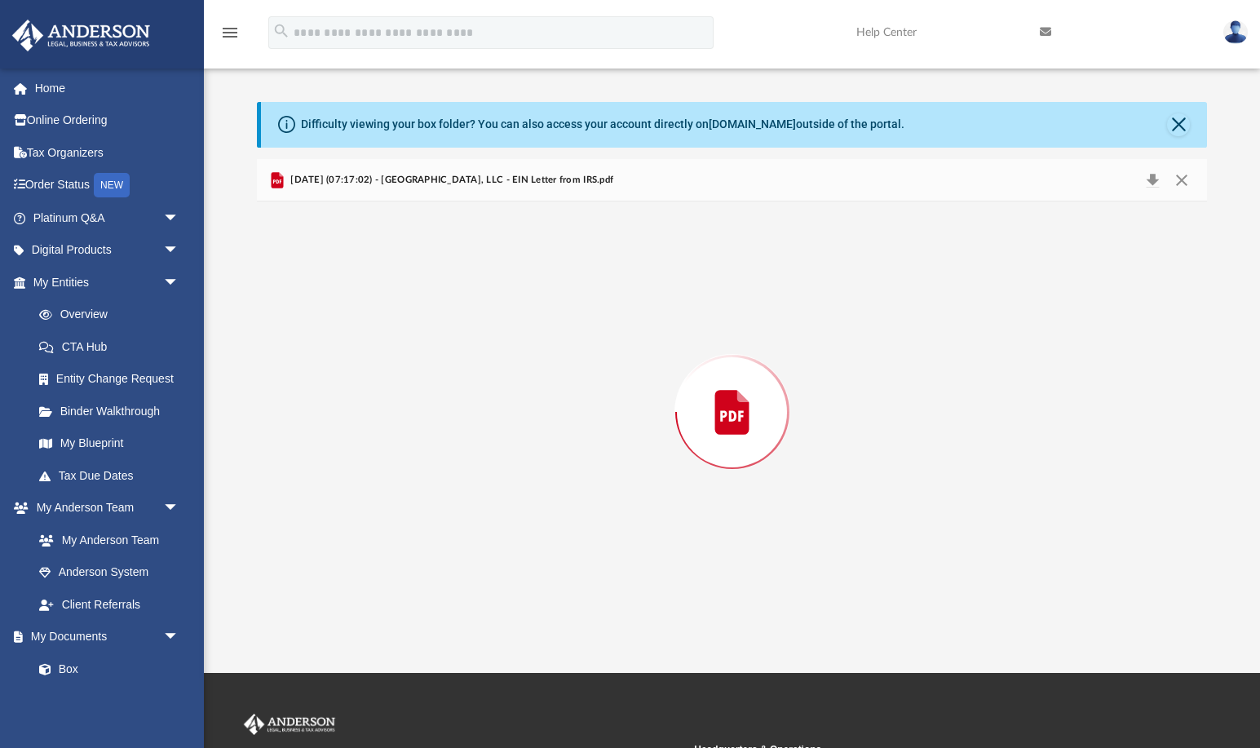
click at [596, 350] on div "Preview" at bounding box center [732, 411] width 951 height 421
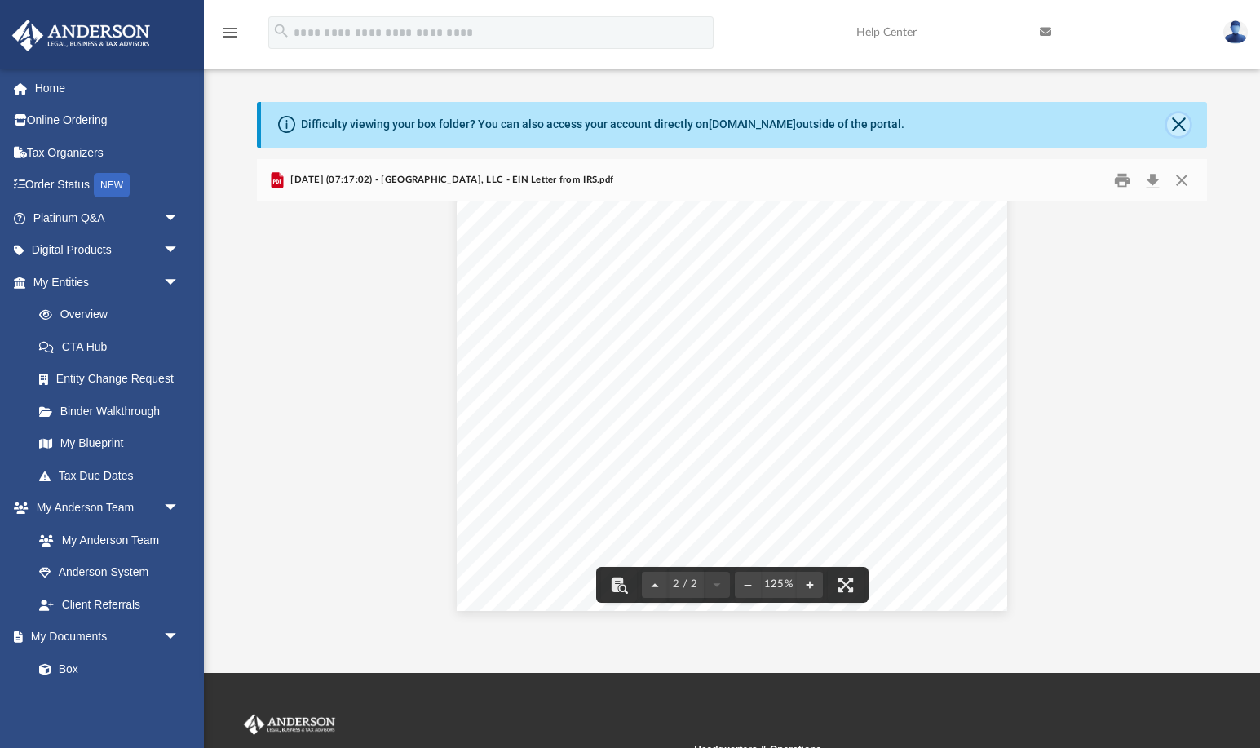
click at [1181, 121] on button "Close" at bounding box center [1178, 124] width 23 height 23
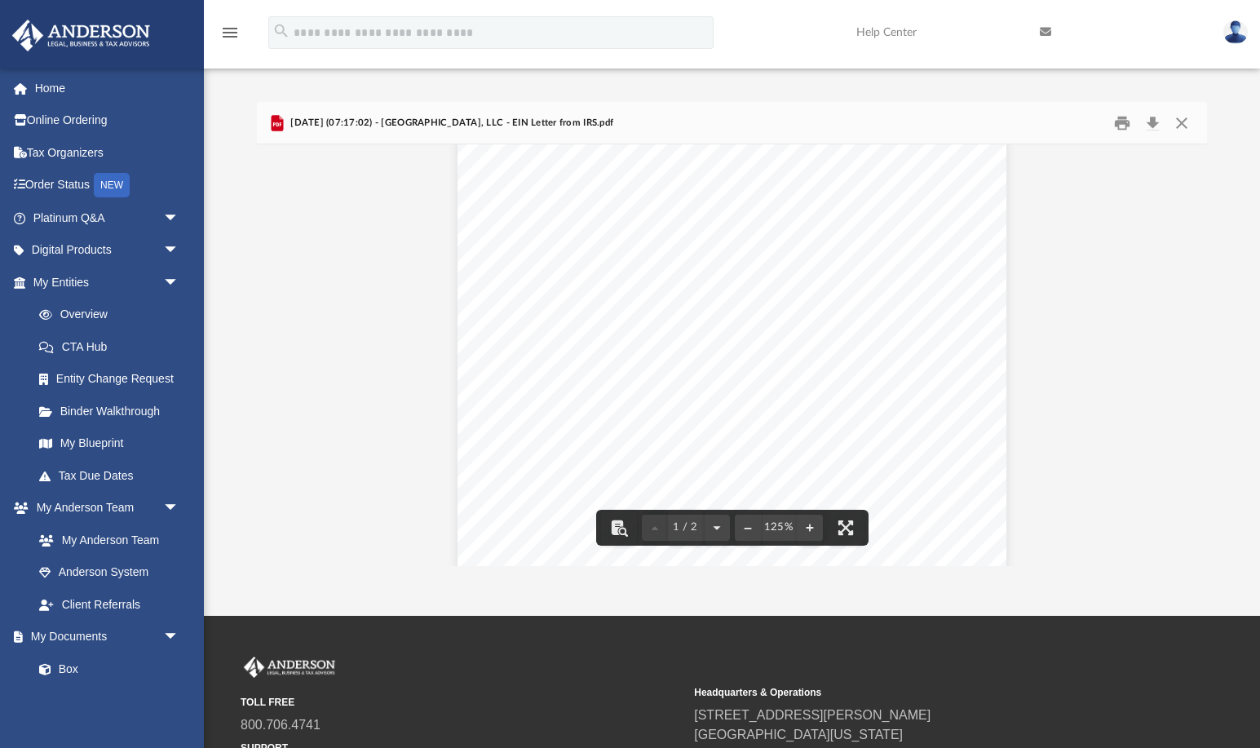
scroll to position [0, 0]
click at [1172, 116] on button "Close" at bounding box center [1181, 122] width 29 height 25
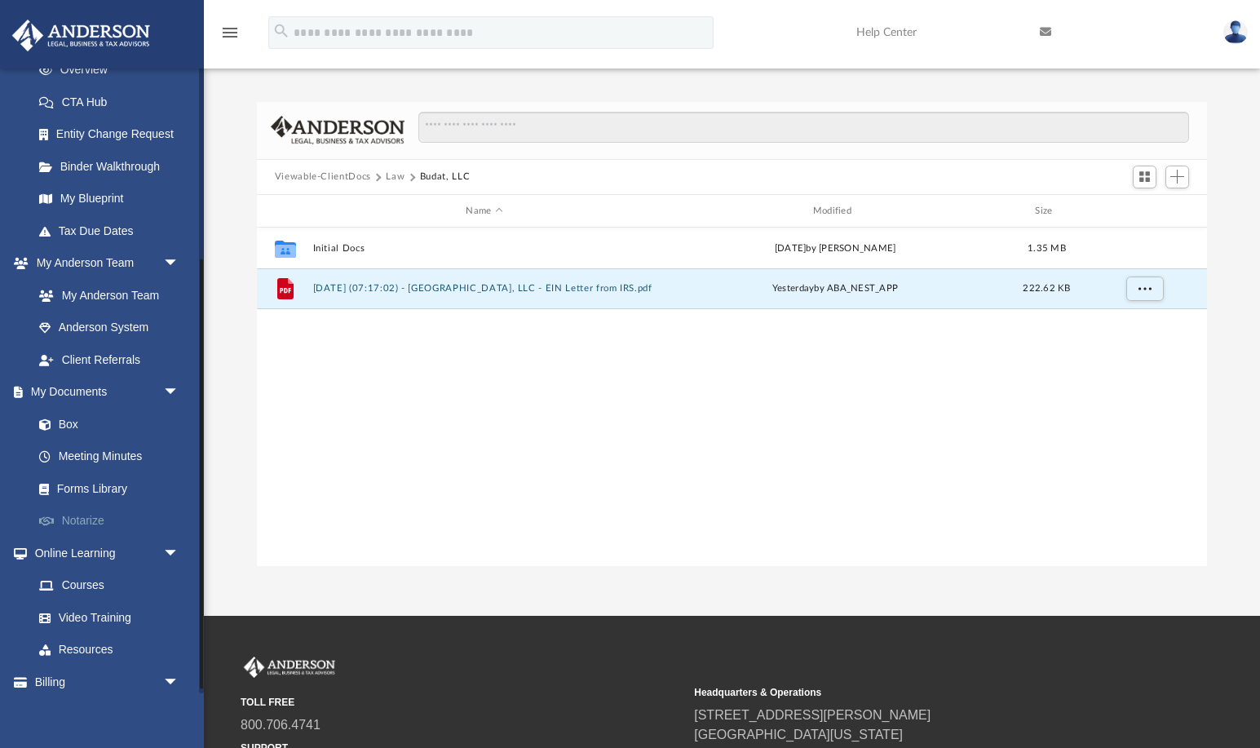
scroll to position [285, 0]
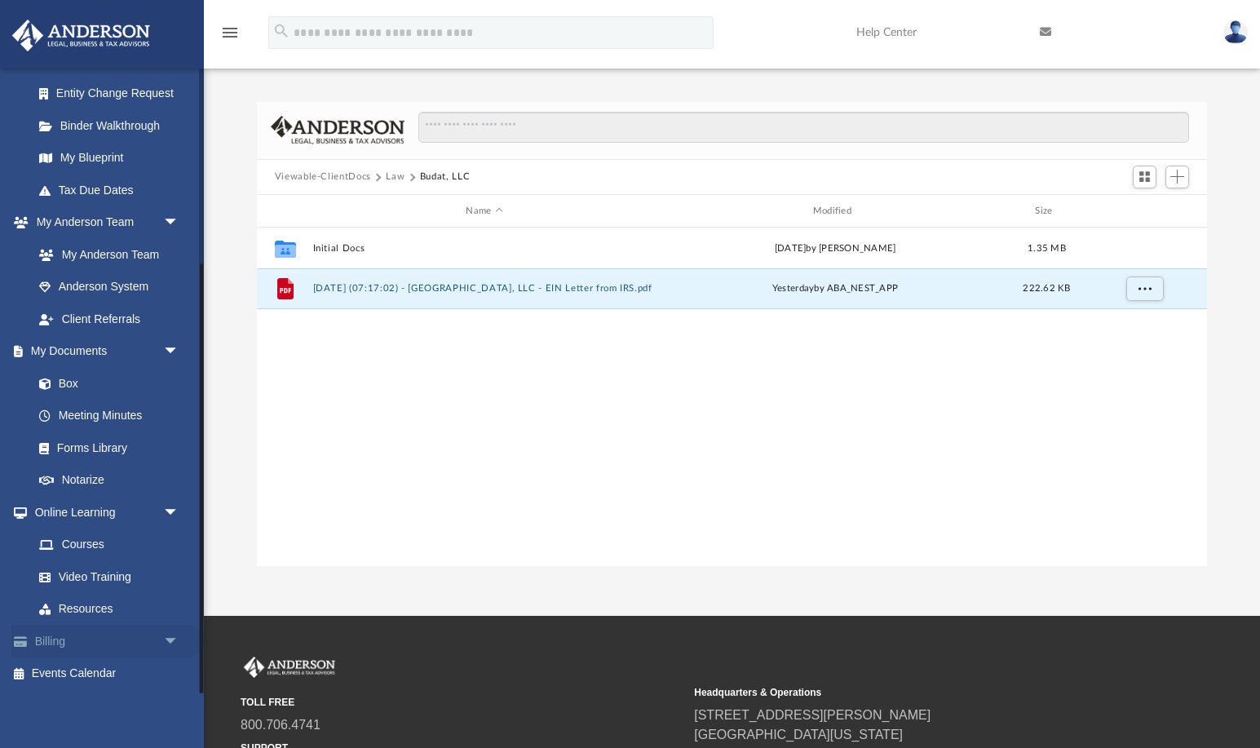
click at [98, 643] on link "Billing arrow_drop_down" at bounding box center [107, 641] width 192 height 33
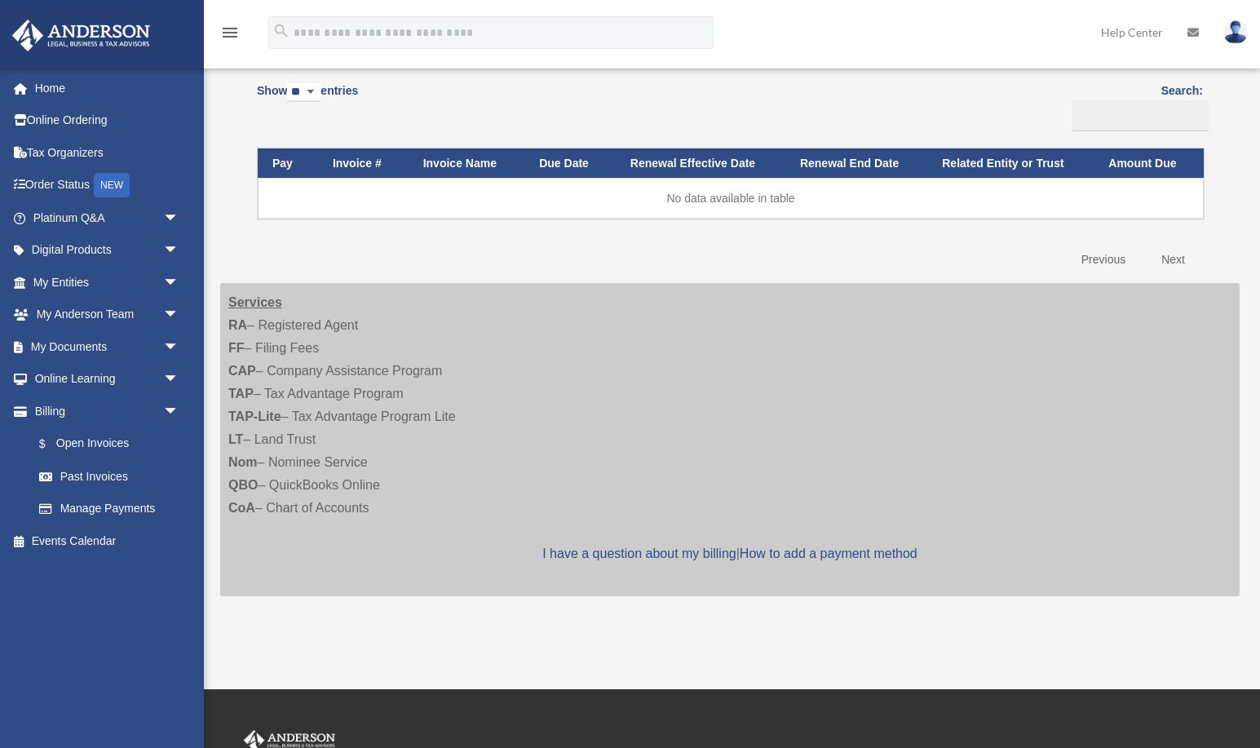
scroll to position [125, 0]
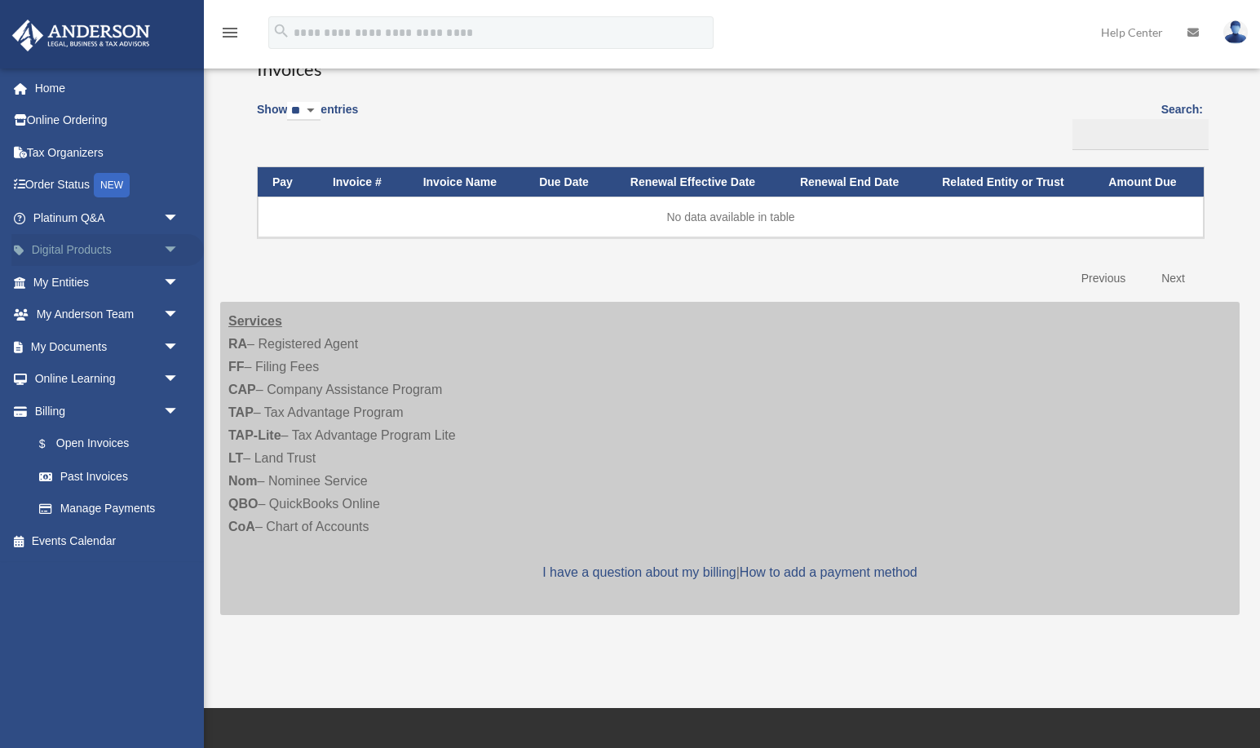
click at [126, 249] on link "Digital Products arrow_drop_down" at bounding box center [107, 250] width 192 height 33
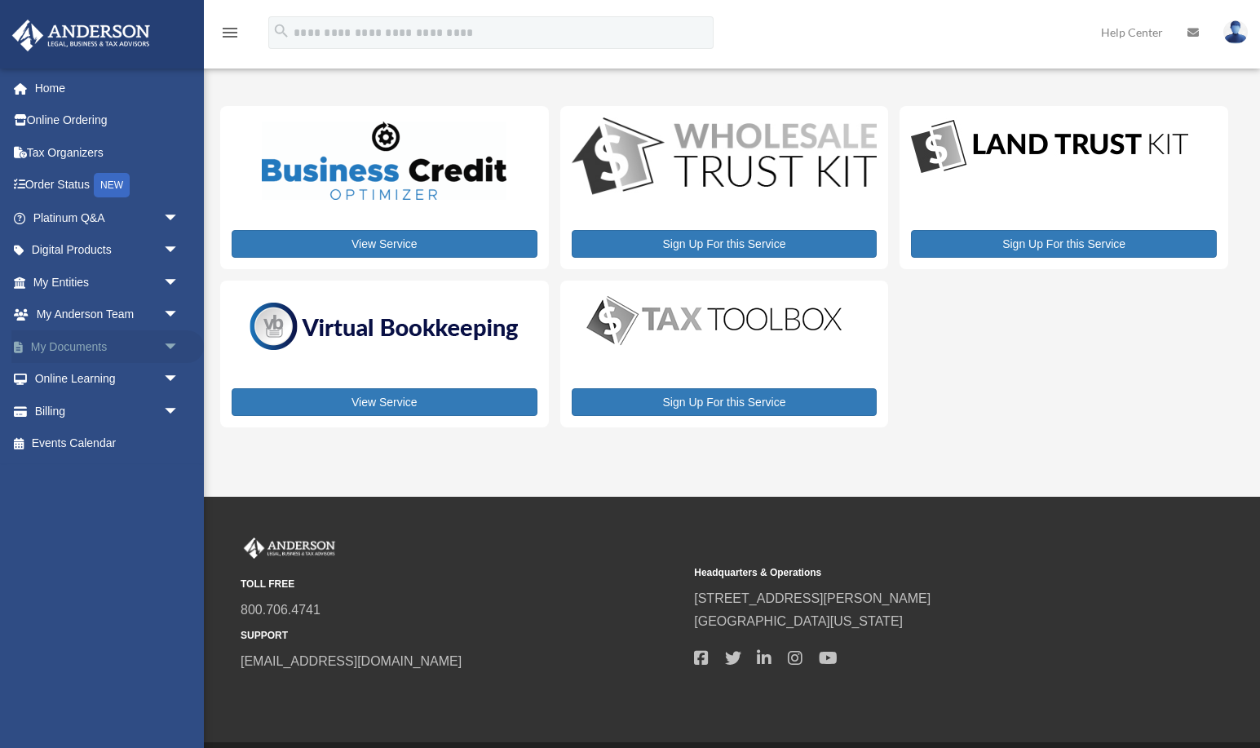
click at [144, 351] on link "My Documents arrow_drop_down" at bounding box center [107, 346] width 192 height 33
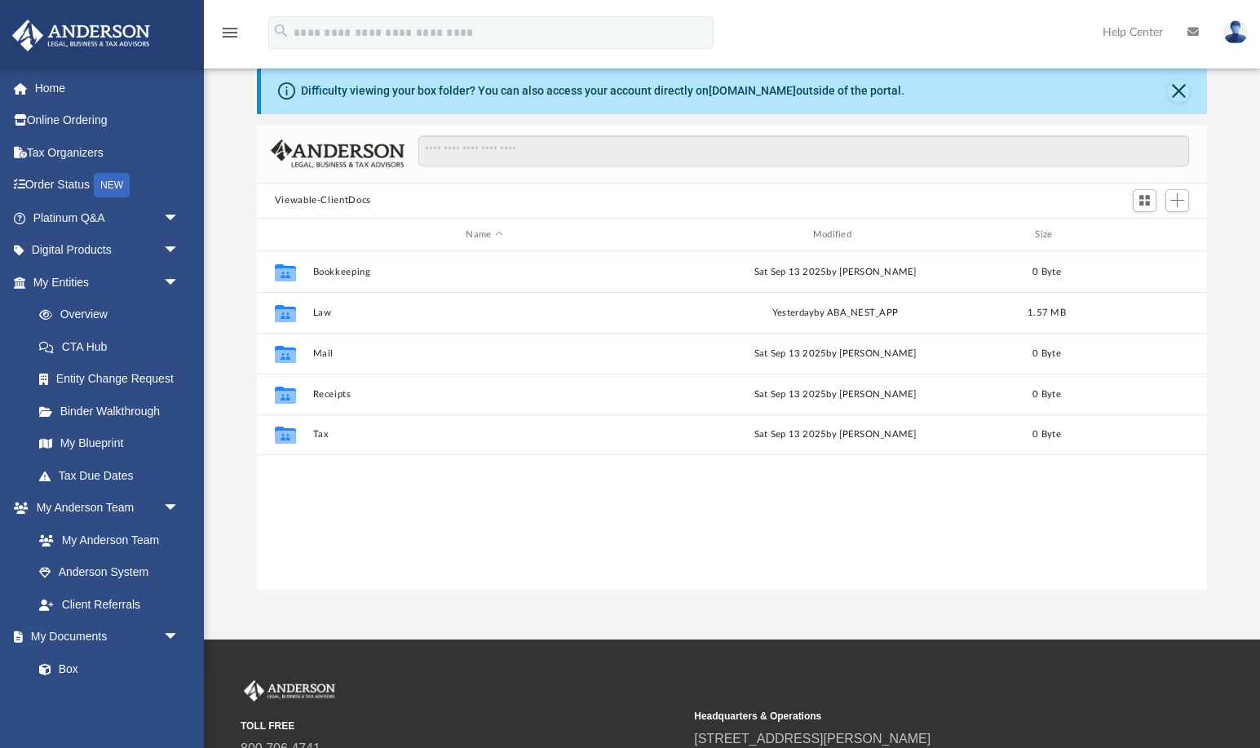
scroll to position [37, 0]
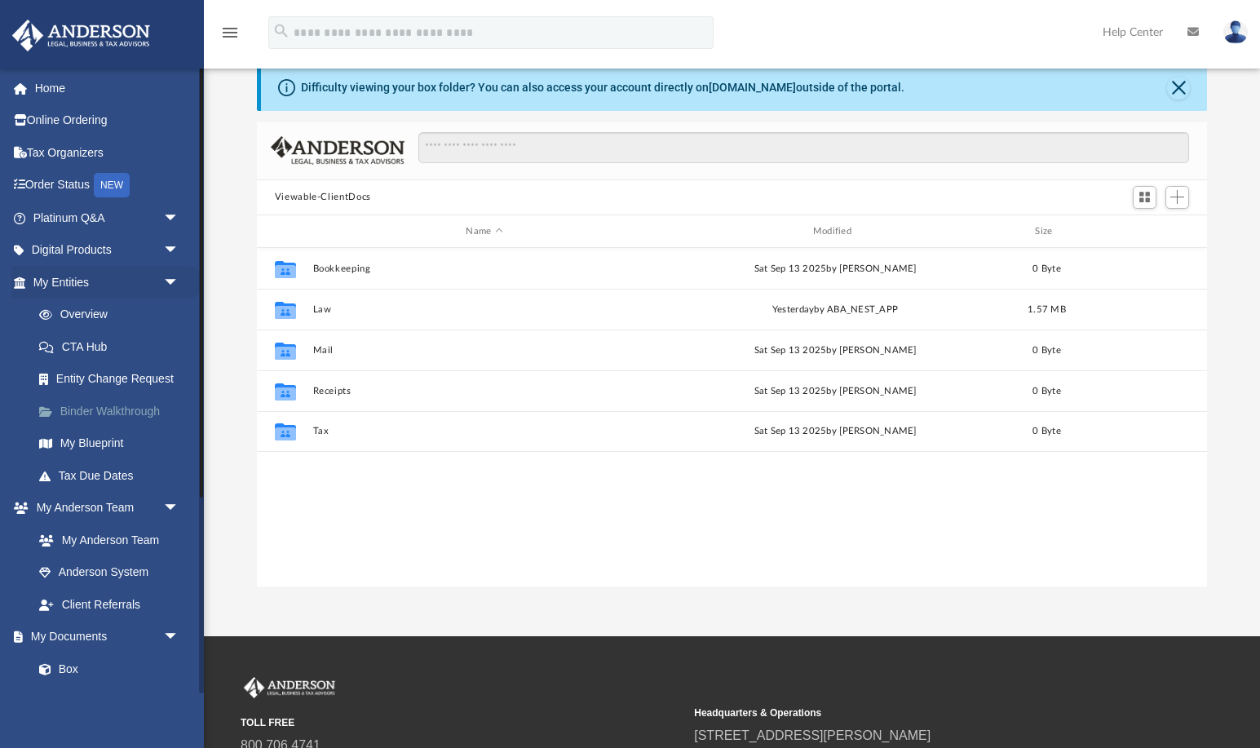
click at [73, 407] on link "Binder Walkthrough" at bounding box center [113, 411] width 181 height 33
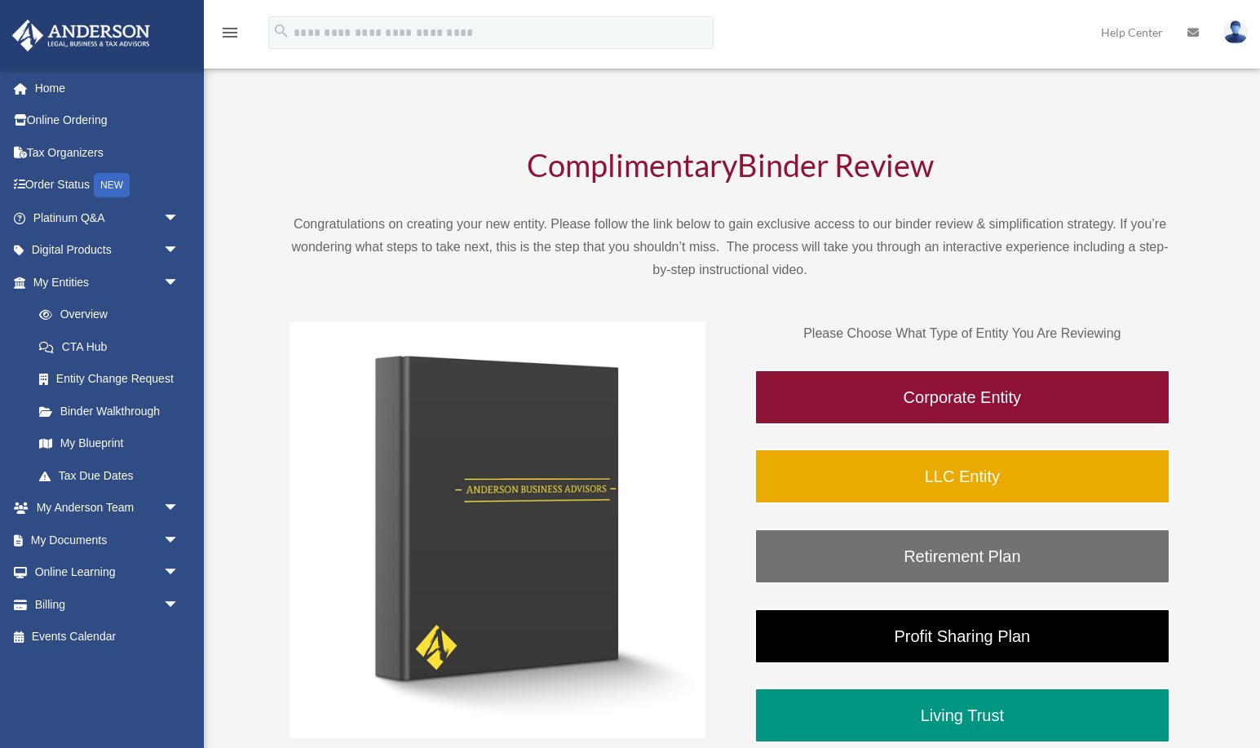
scroll to position [7, 0]
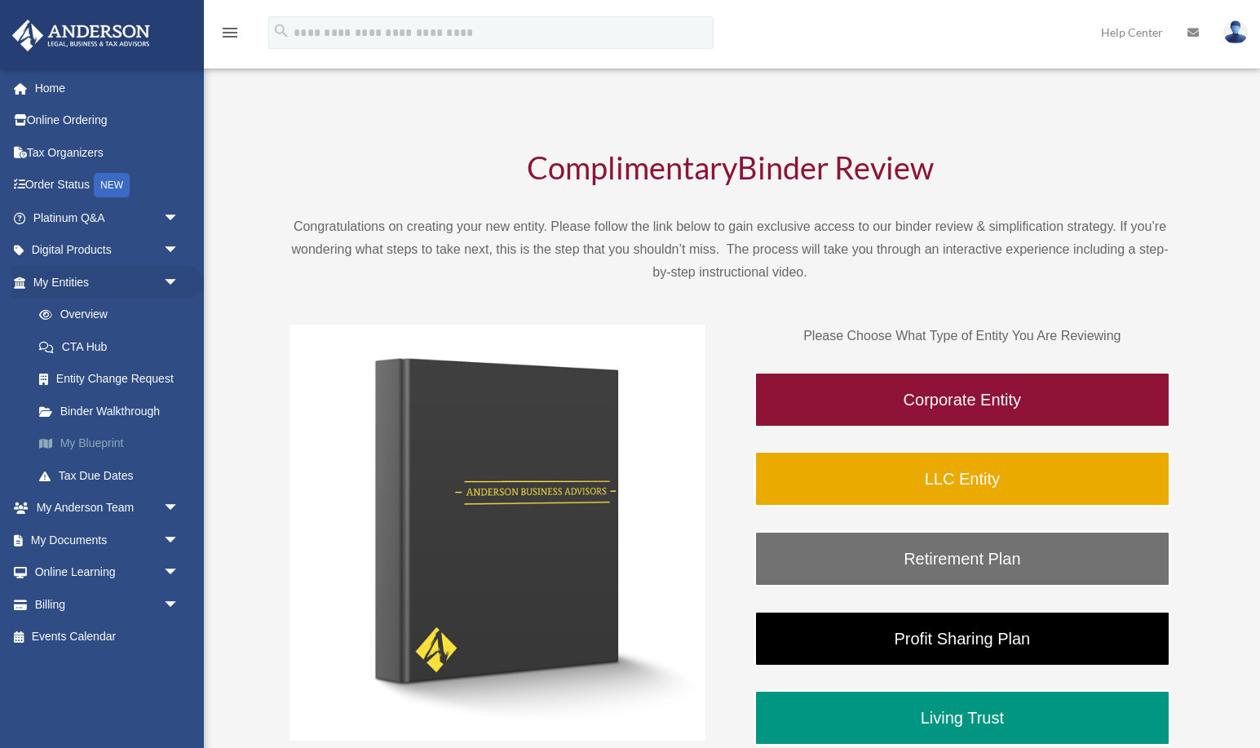
click at [98, 445] on link "My Blueprint" at bounding box center [113, 443] width 181 height 33
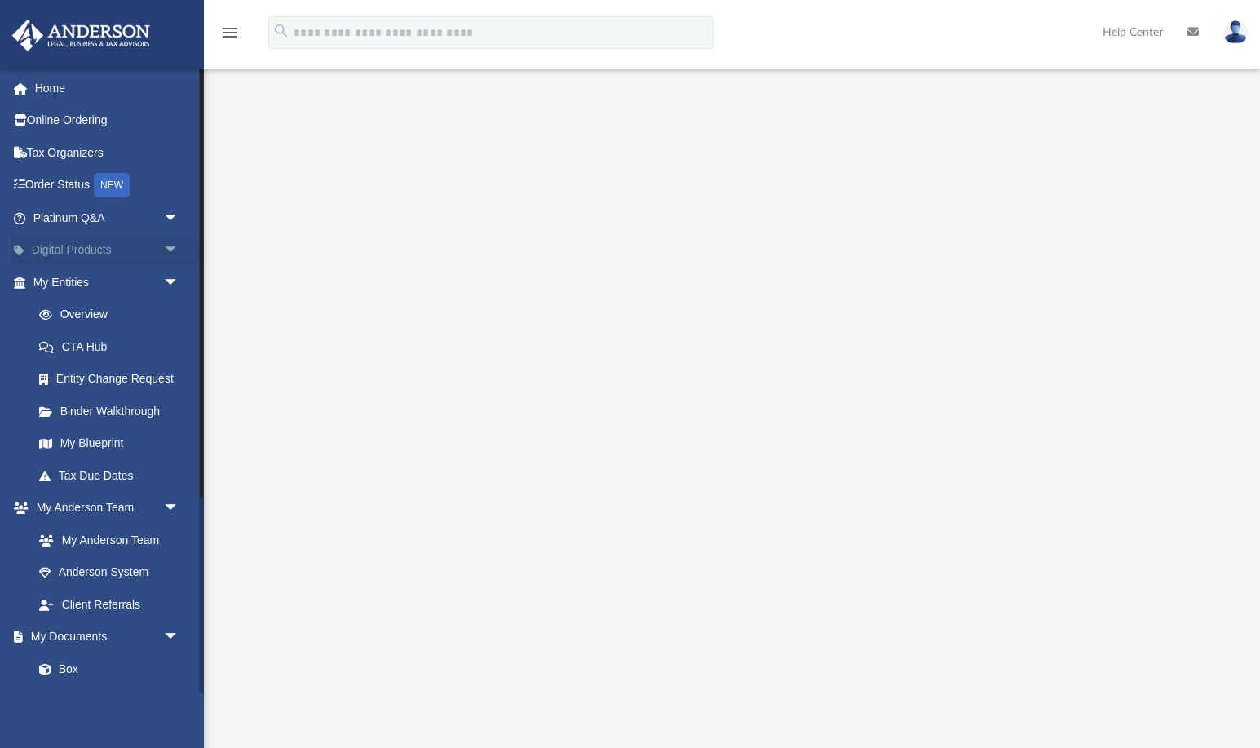
click at [120, 244] on link "Digital Products arrow_drop_down" at bounding box center [107, 250] width 192 height 33
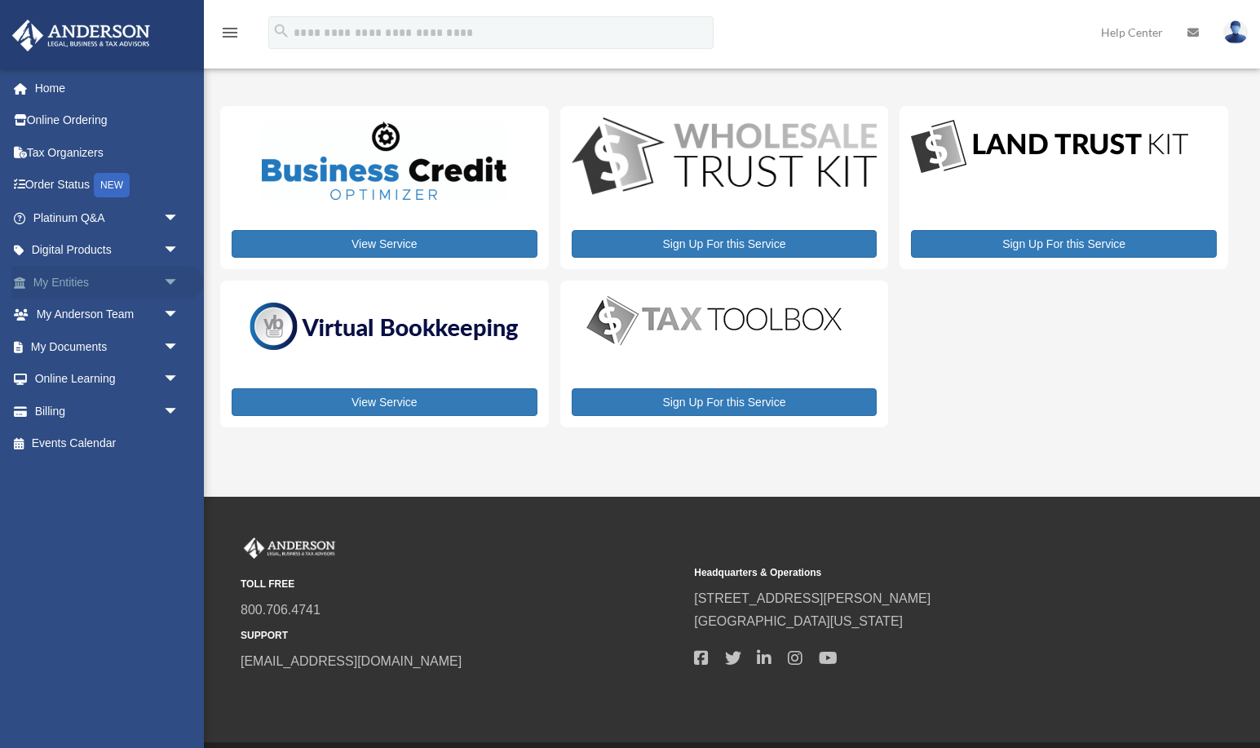
click at [163, 272] on span "arrow_drop_down" at bounding box center [179, 282] width 33 height 33
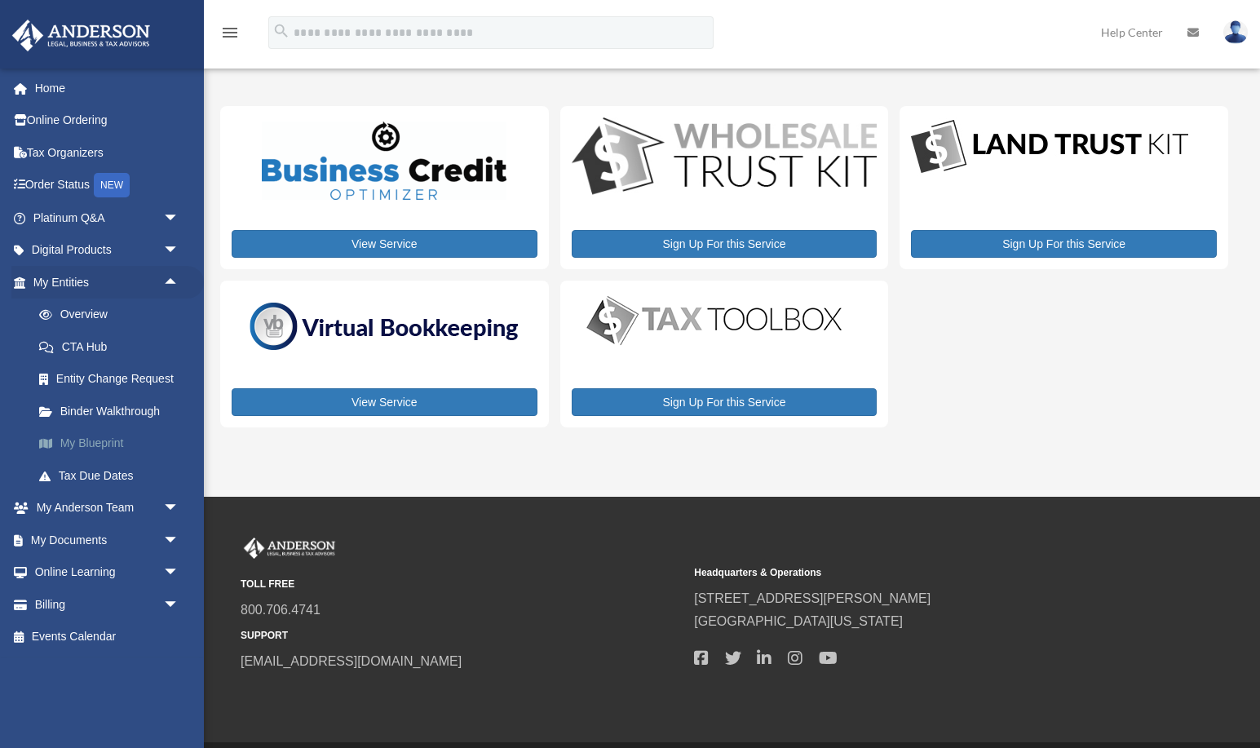
click at [96, 448] on link "My Blueprint" at bounding box center [113, 443] width 181 height 33
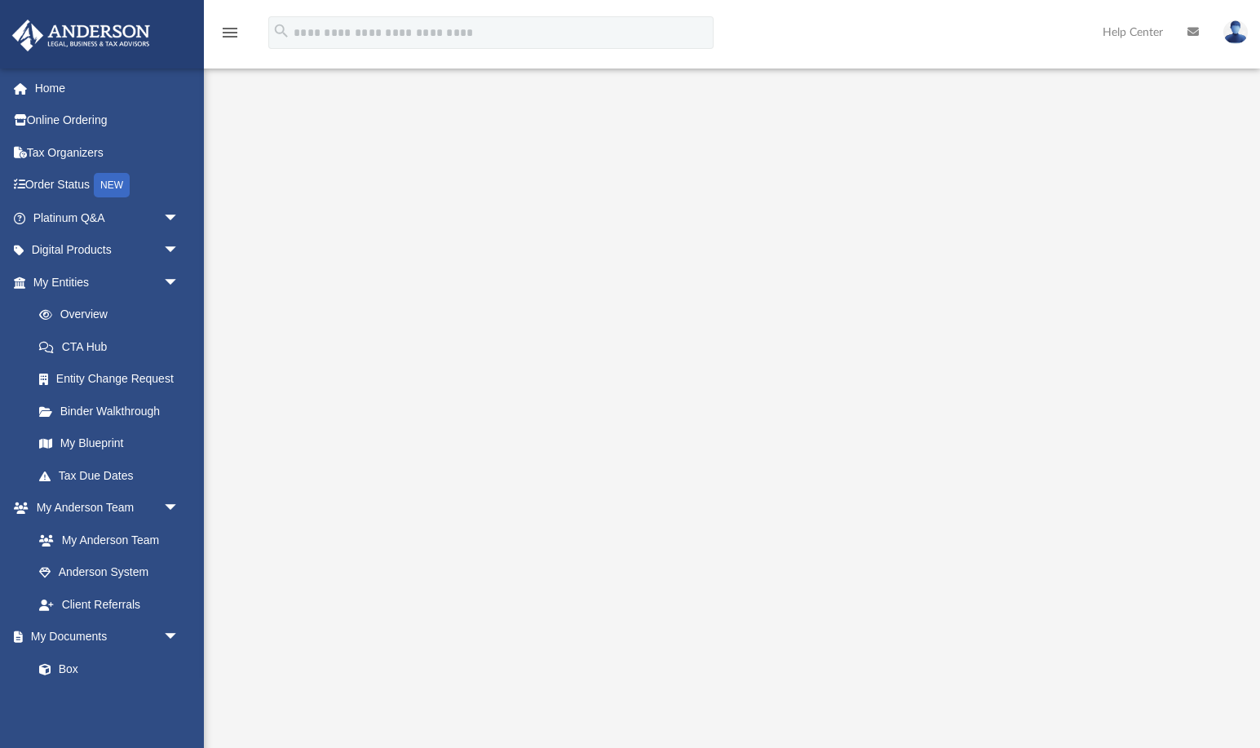
click at [257, 431] on div at bounding box center [732, 428] width 951 height 652
click at [105, 417] on link "Binder Walkthrough" at bounding box center [113, 411] width 181 height 33
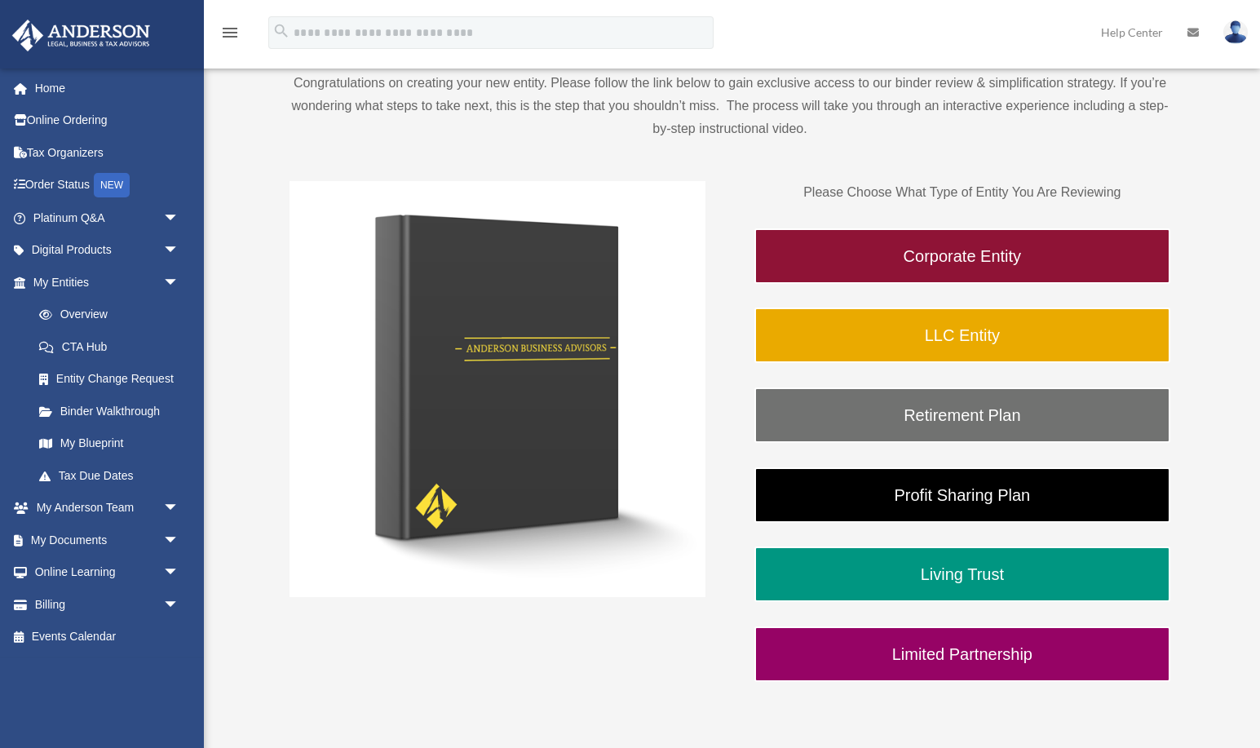
scroll to position [194, 0]
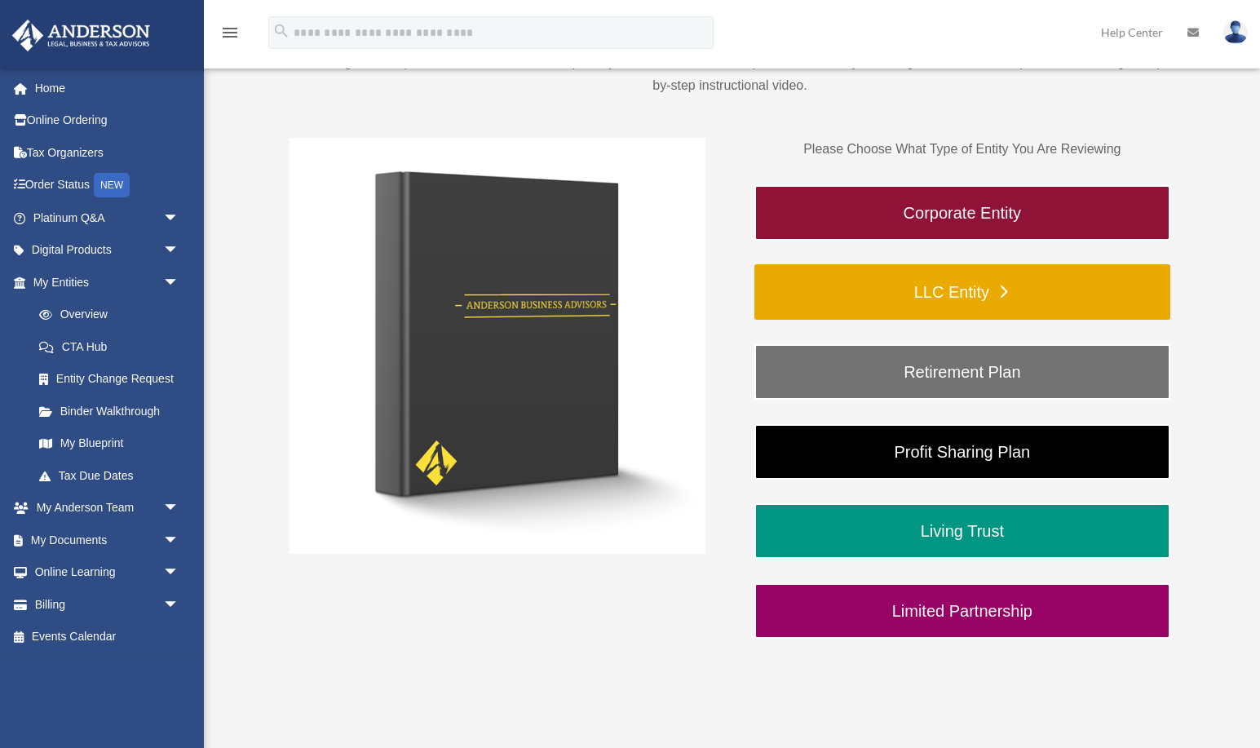
click at [967, 293] on link "LLC Entity" at bounding box center [962, 291] width 416 height 55
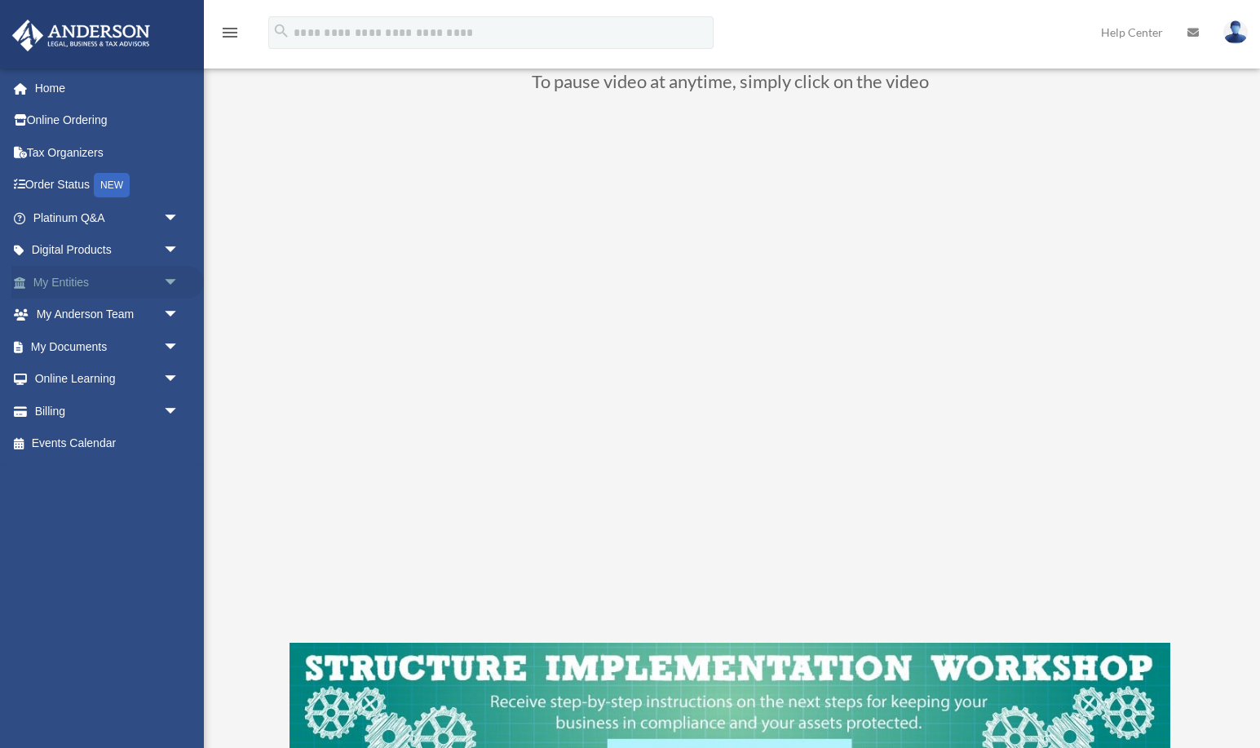
scroll to position [152, 0]
